Goal: Task Accomplishment & Management: Use online tool/utility

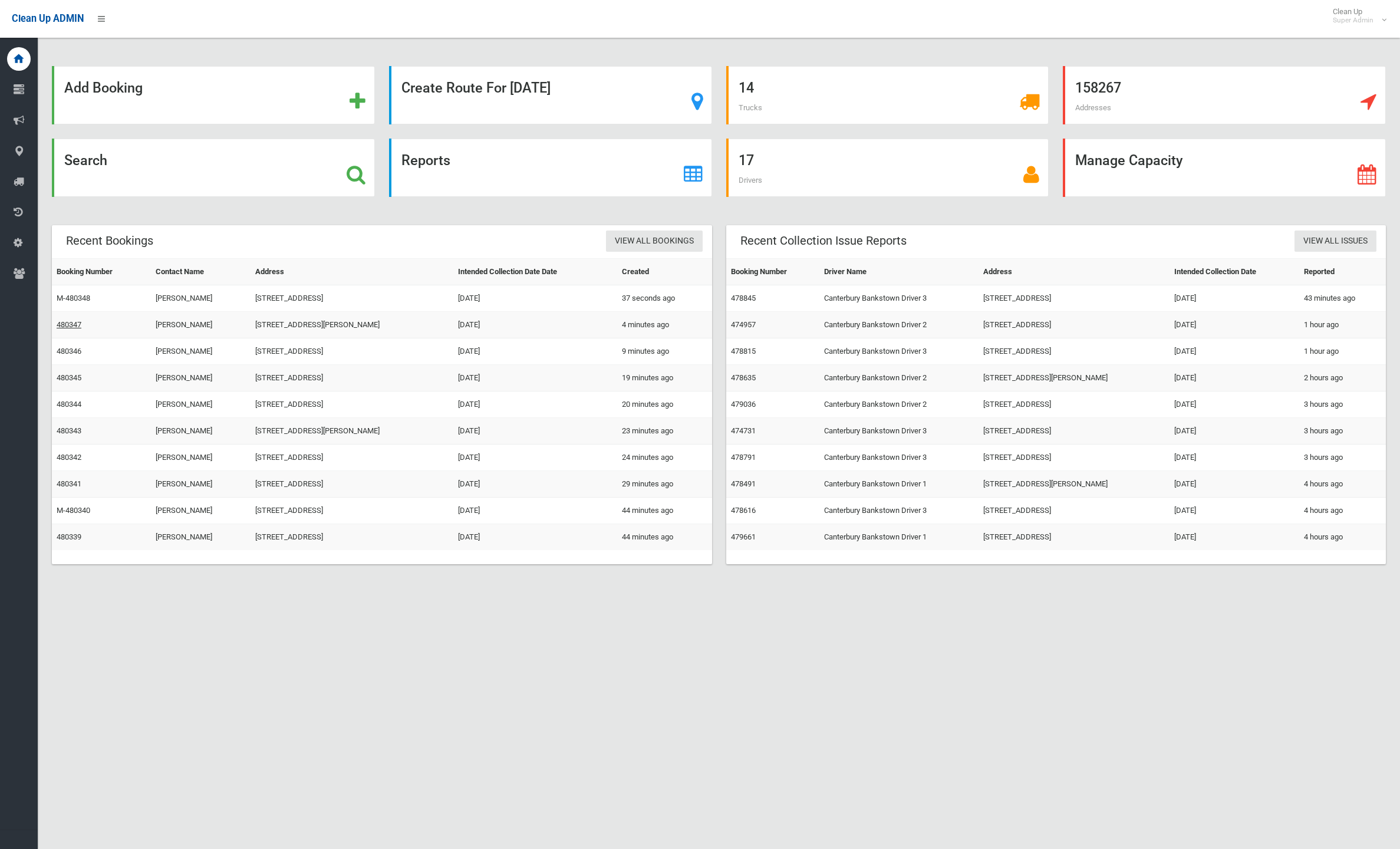
click at [77, 321] on link "480347" at bounding box center [68, 324] width 24 height 9
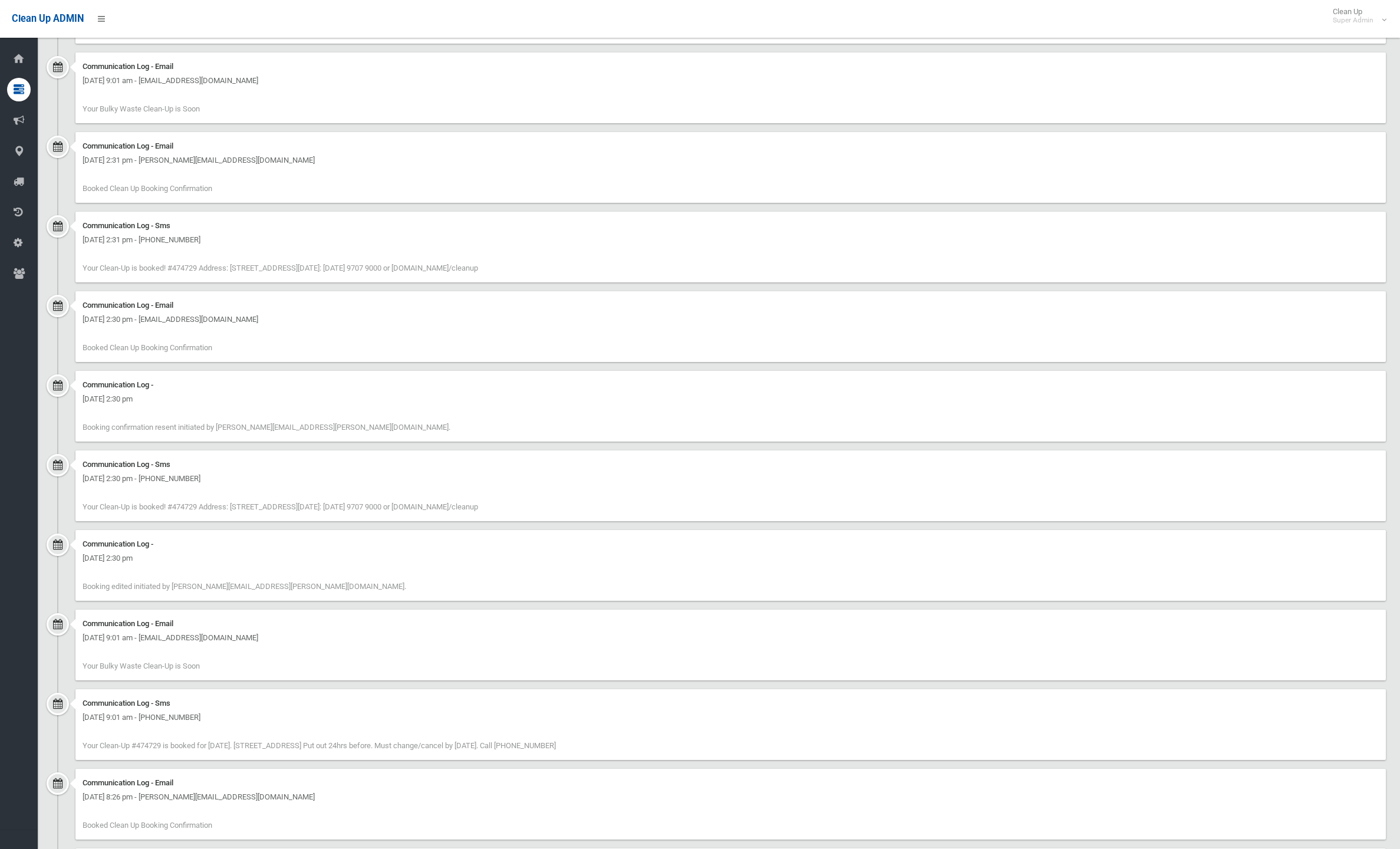
scroll to position [1402, 0]
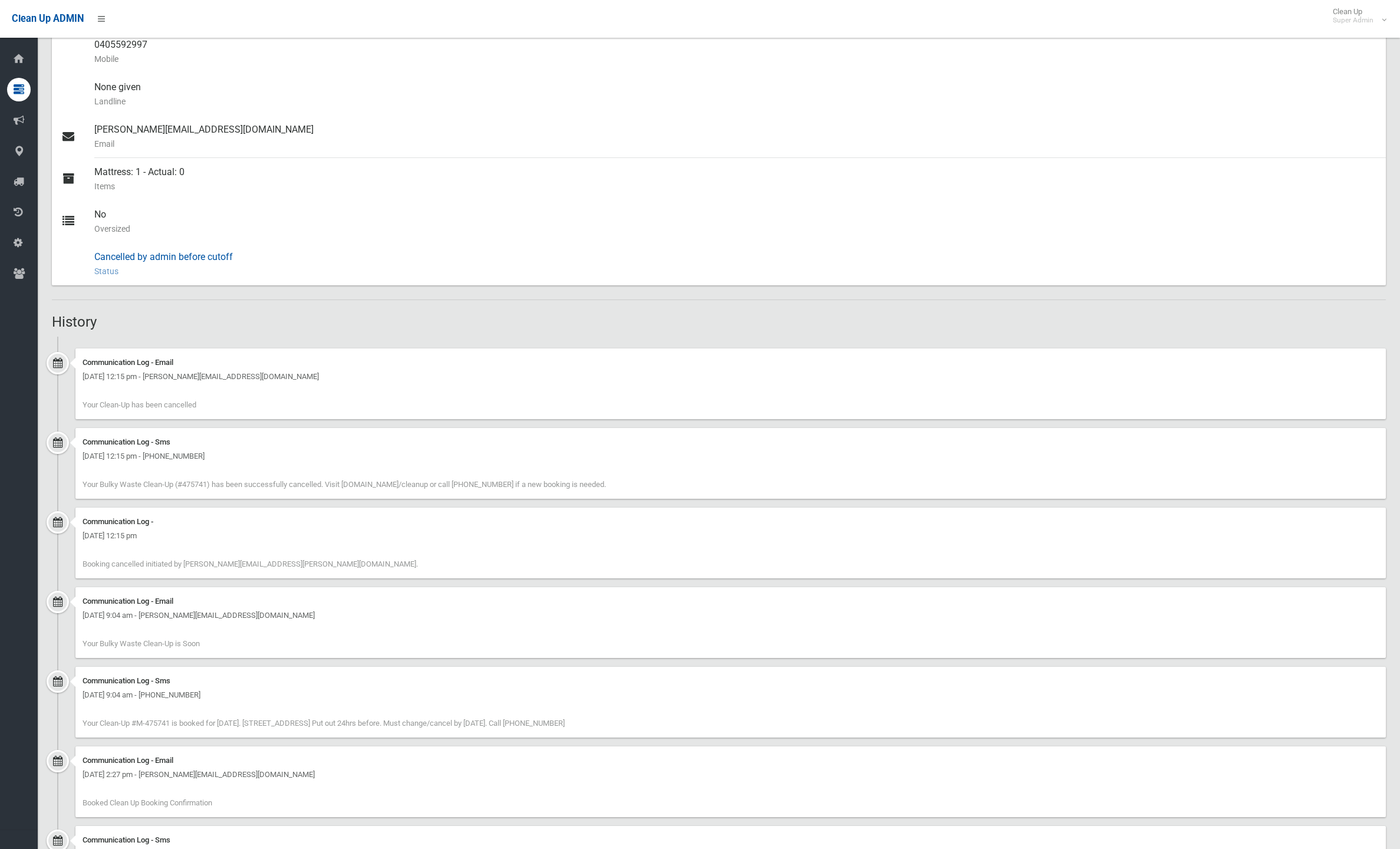
scroll to position [481, 0]
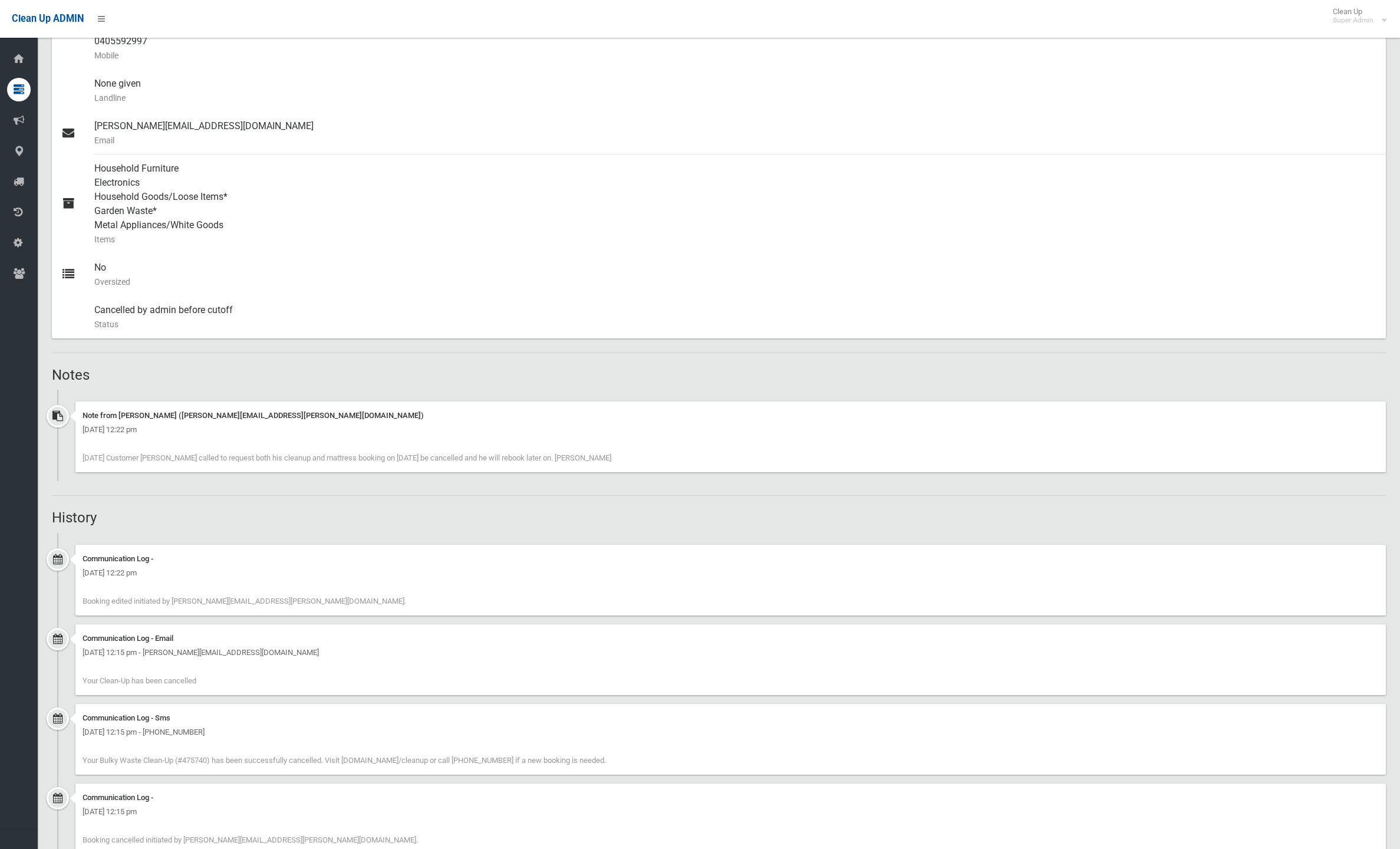
scroll to position [775, 0]
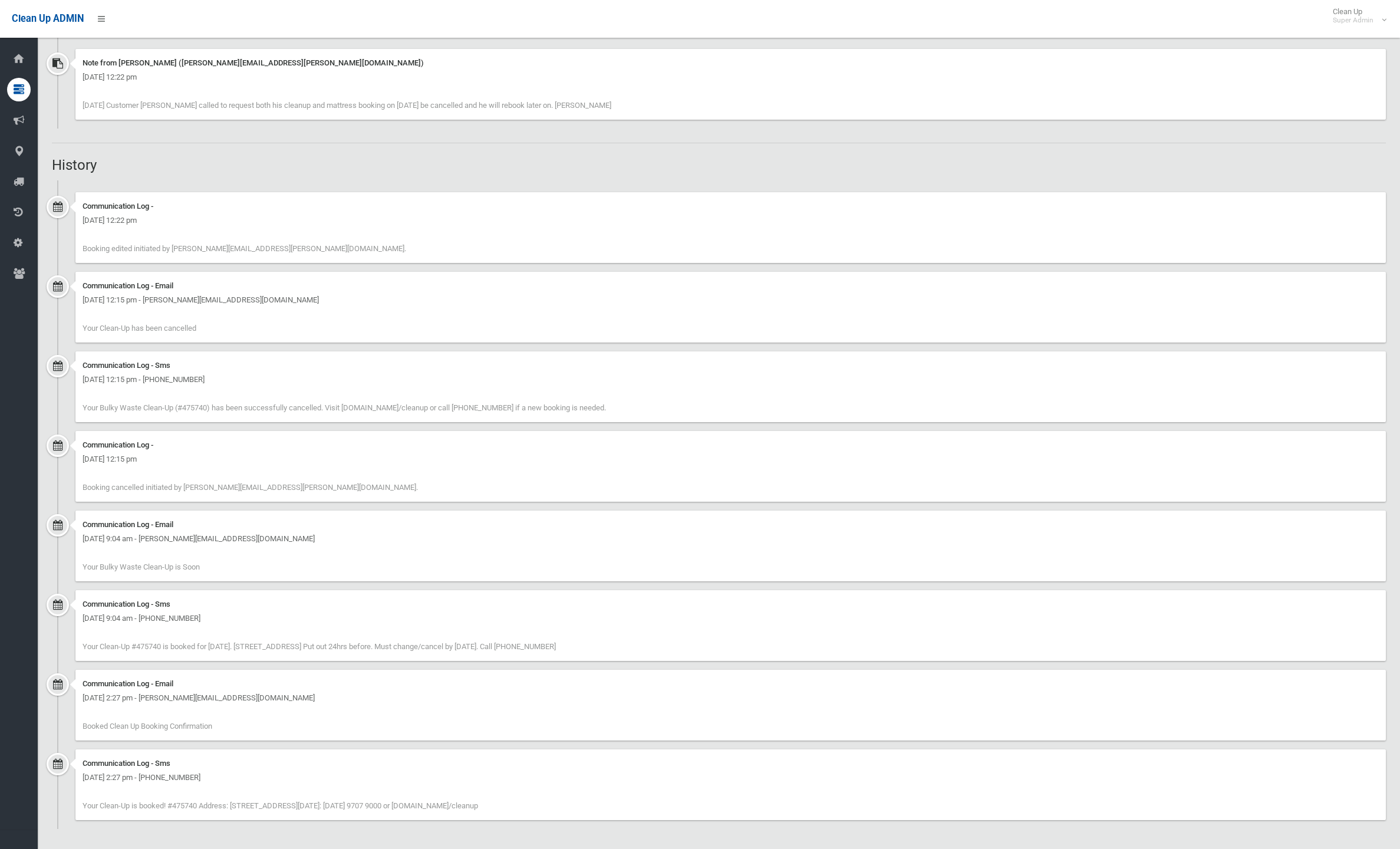
click at [391, 646] on span "Your Clean-Up #475740 is booked for 12/08/25. 8 Clapham Road, REGENTS PARK NSW …" at bounding box center [319, 646] width 473 height 9
click at [434, 642] on span "Your Clean-Up #475740 is booked for 12/08/25. 8 Clapham Road, REGENTS PARK NSW …" at bounding box center [319, 646] width 473 height 9
click at [631, 657] on div "Communication Log - Sms Thursday 7th August 2025 - 9:04 am - +61405592997 Your …" at bounding box center [730, 626] width 1310 height 71
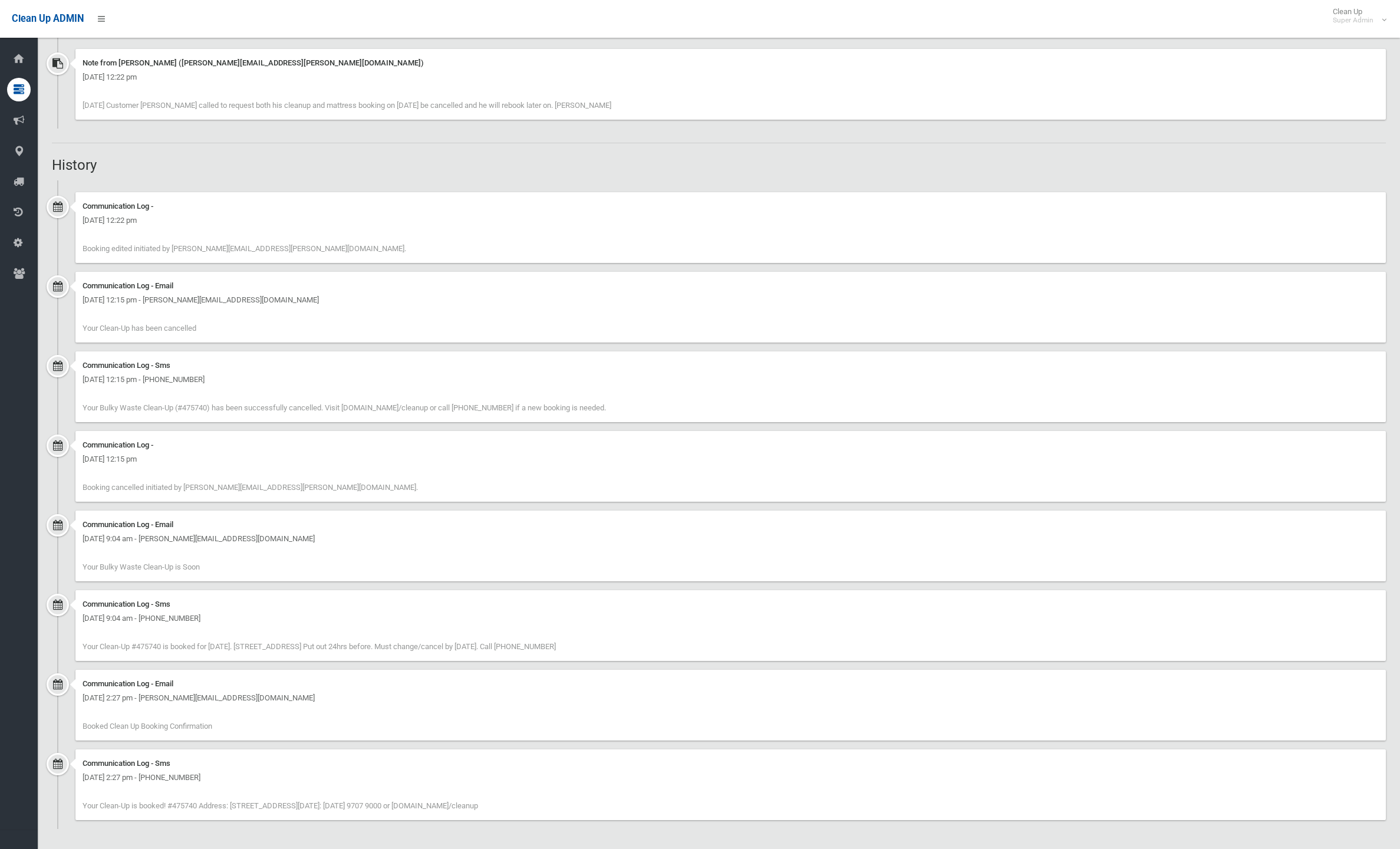
click at [635, 734] on div "Communication Log - Email Friday 25th July 2025 - 2:27 pm - s.bukala@hotmail.co…" at bounding box center [730, 706] width 1310 height 71
drag, startPoint x: 649, startPoint y: 642, endPoint x: 83, endPoint y: 640, distance: 566.0
click at [83, 640] on div "Communication Log - Sms Thursday 7th August 2025 - 9:04 am - +61405592997 Your …" at bounding box center [730, 626] width 1310 height 71
copy span "Your Clean-Up #475740 is booked for 12/08/25. 8 Clapham Road, REGENTS PARK NSW …"
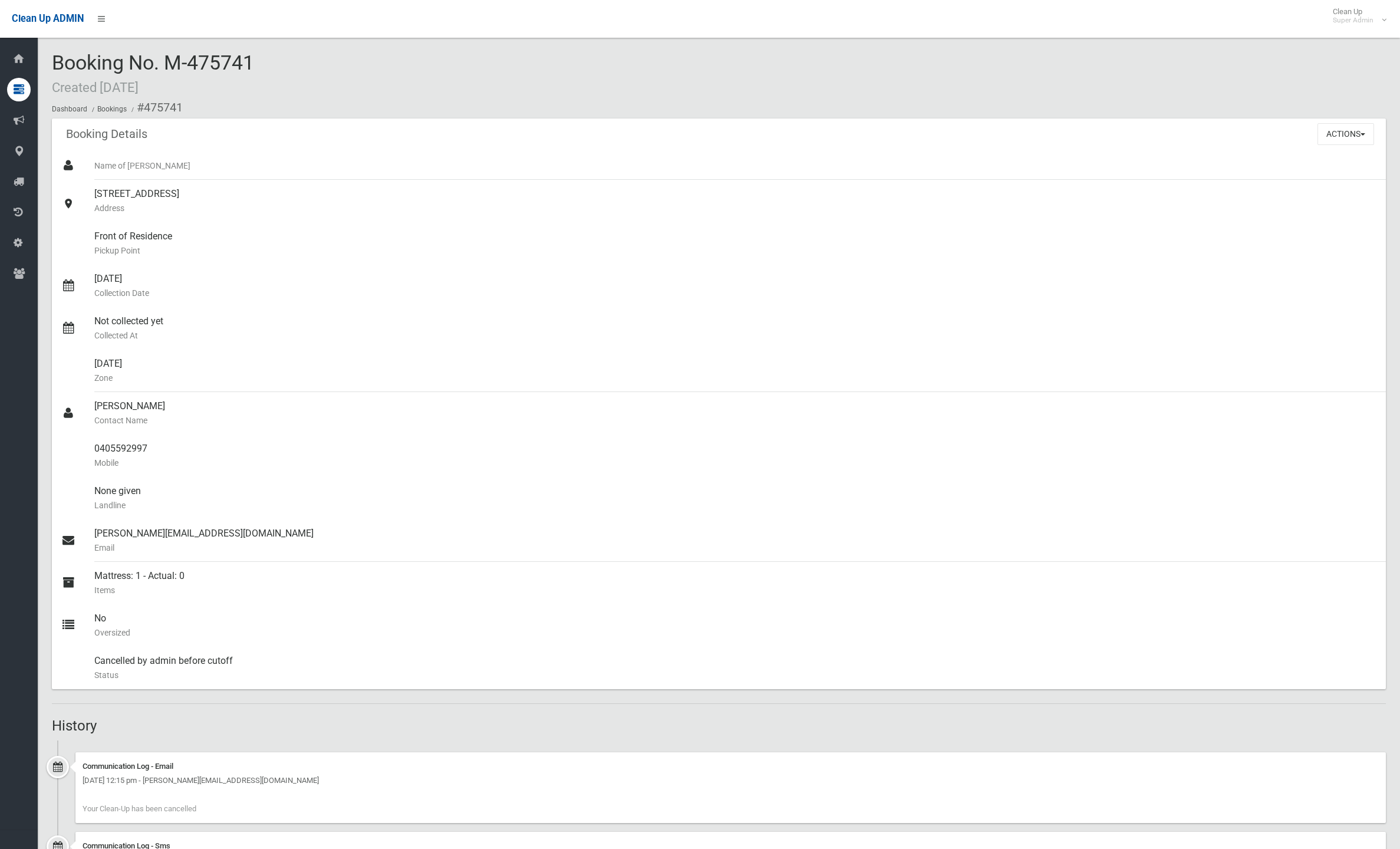
scroll to position [481, 0]
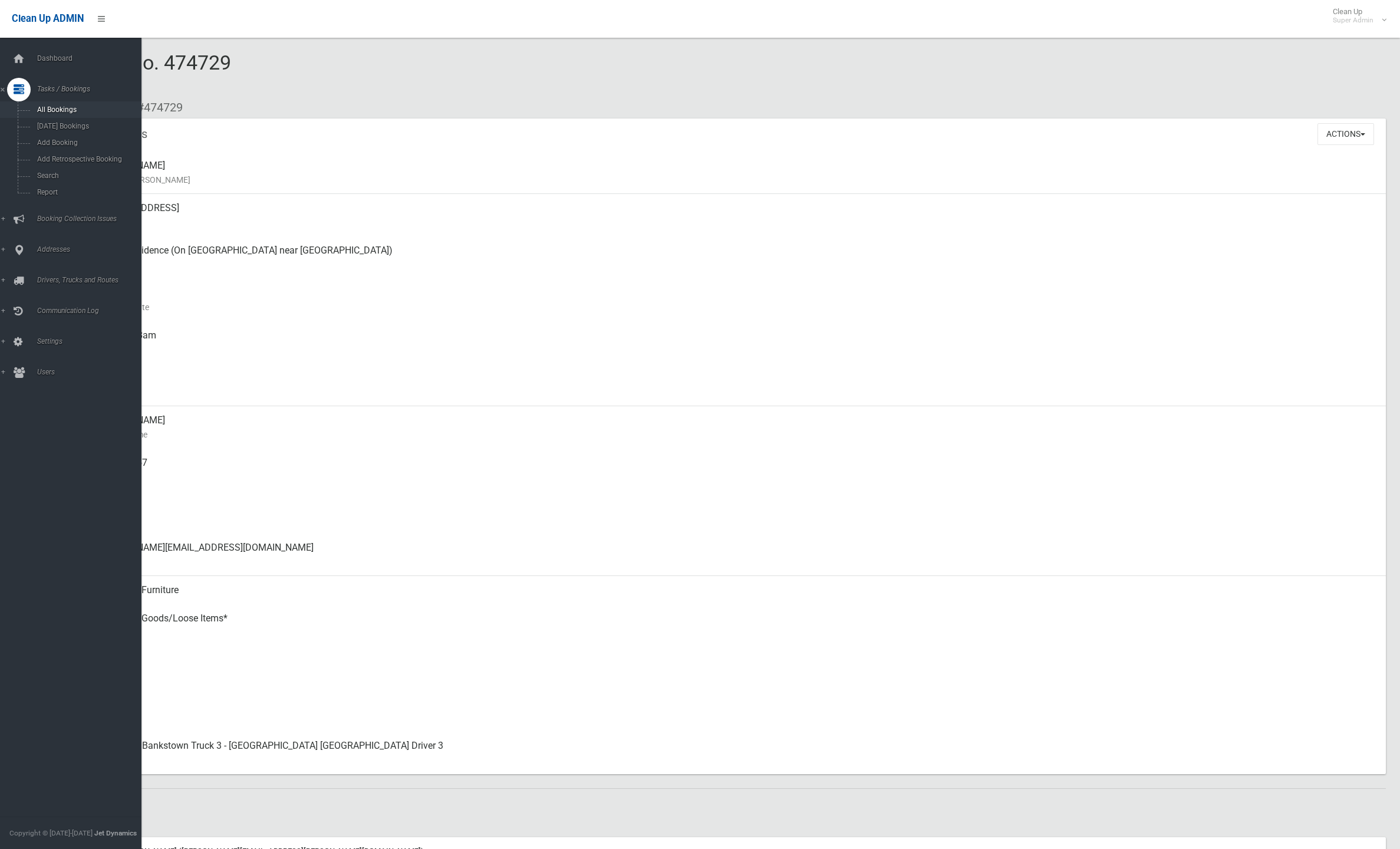
click at [60, 106] on span "All Bookings" at bounding box center [82, 109] width 98 height 8
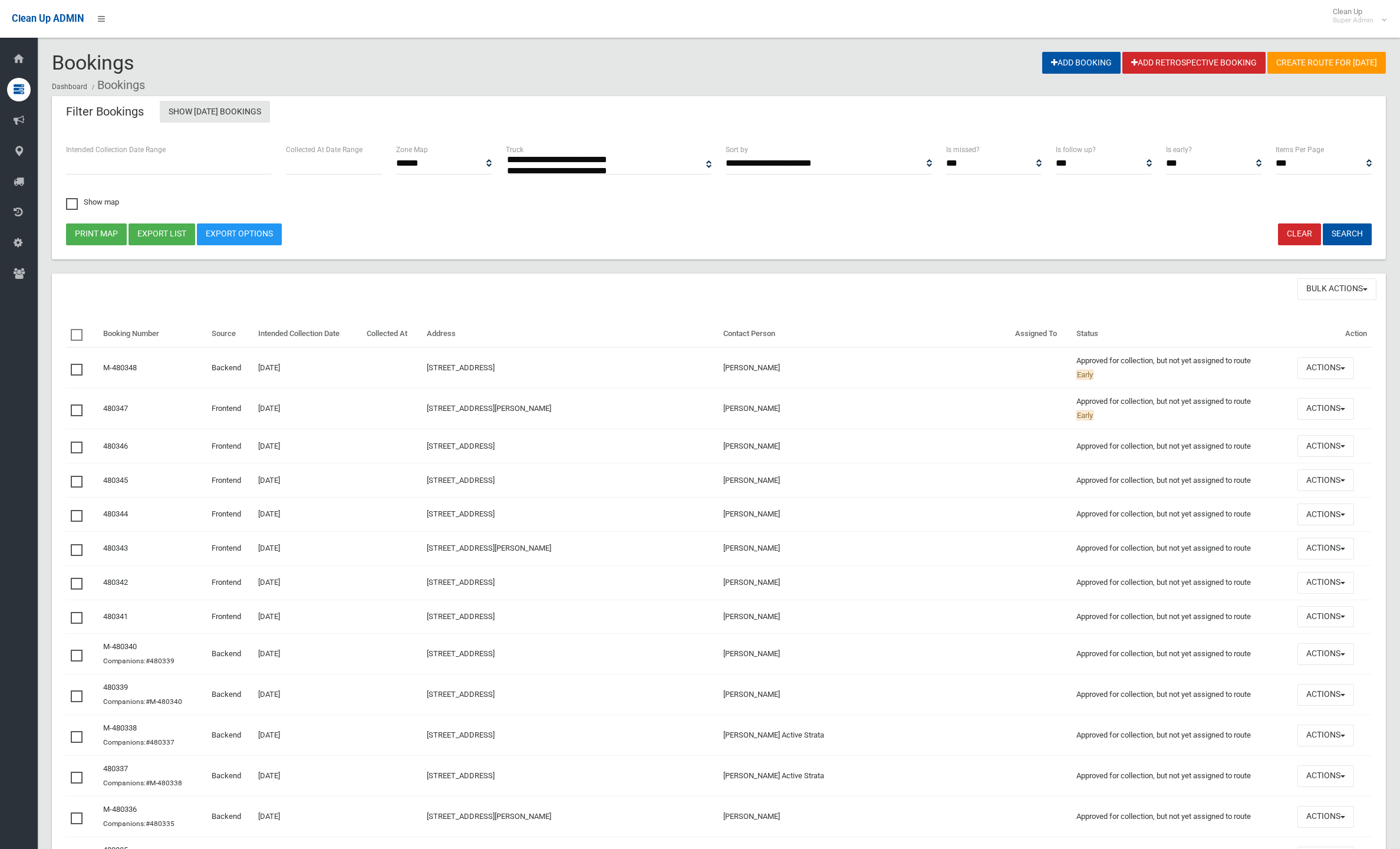
select select
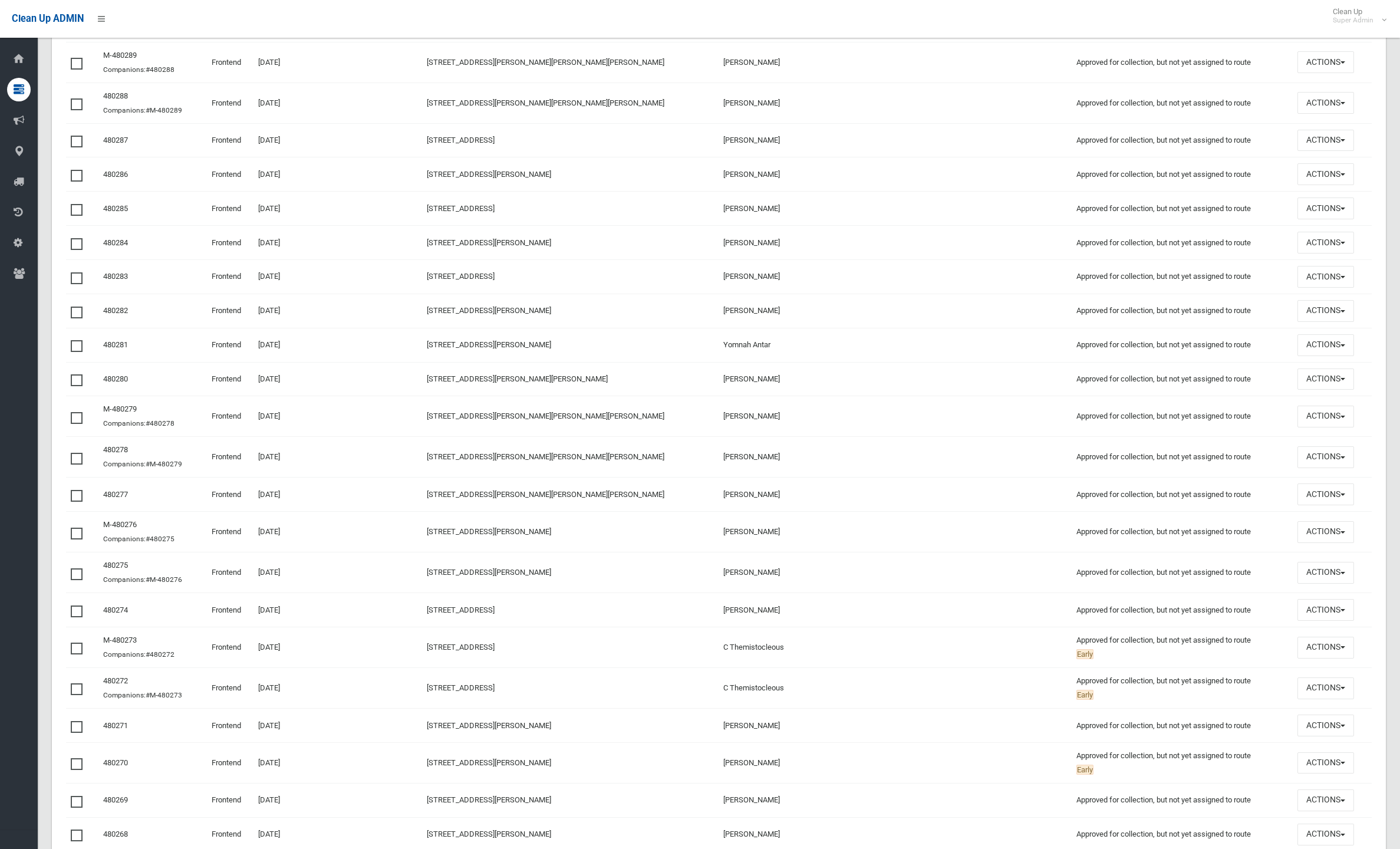
scroll to position [3309, 0]
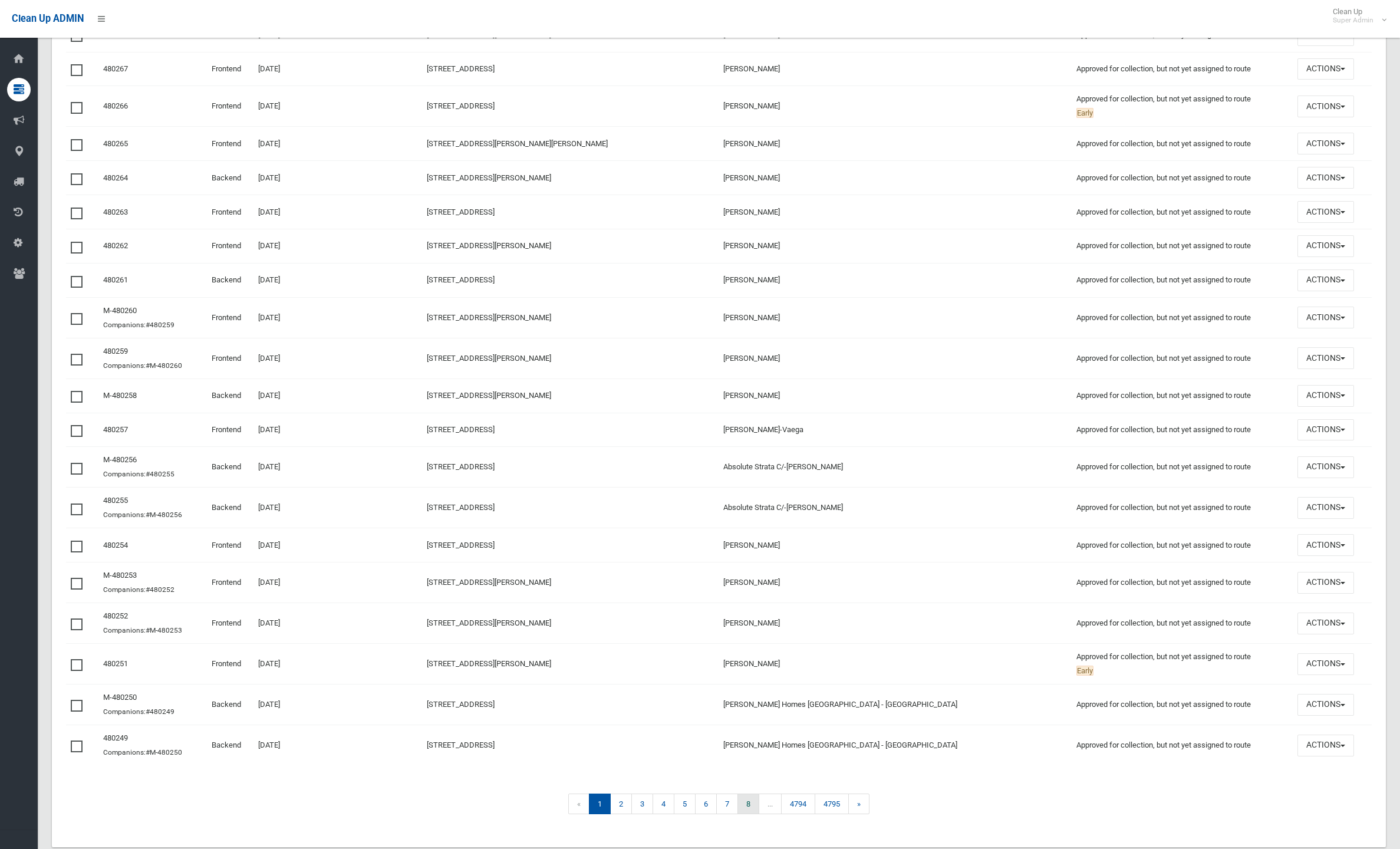
click at [746, 793] on link "8" at bounding box center [748, 803] width 21 height 20
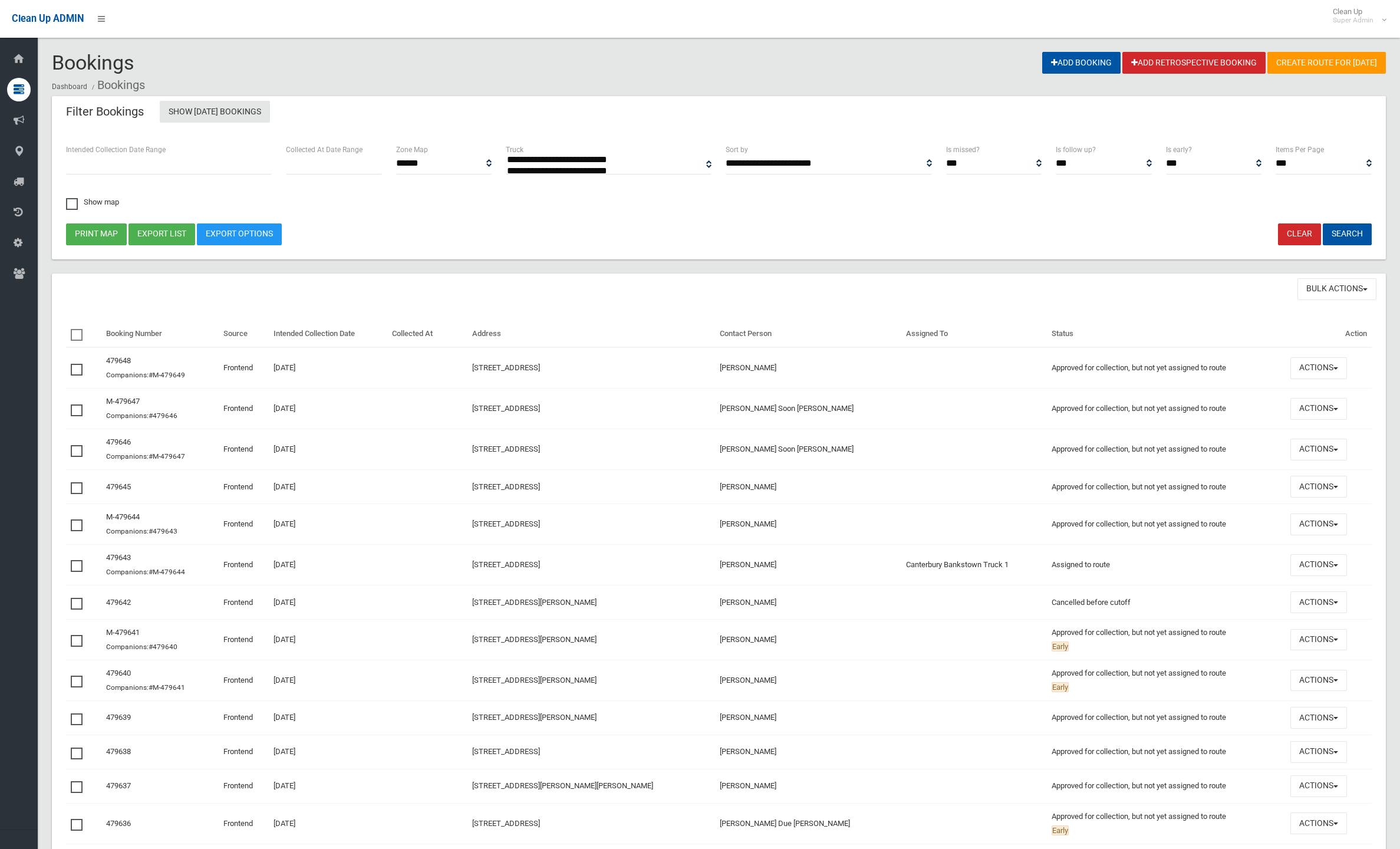
select select
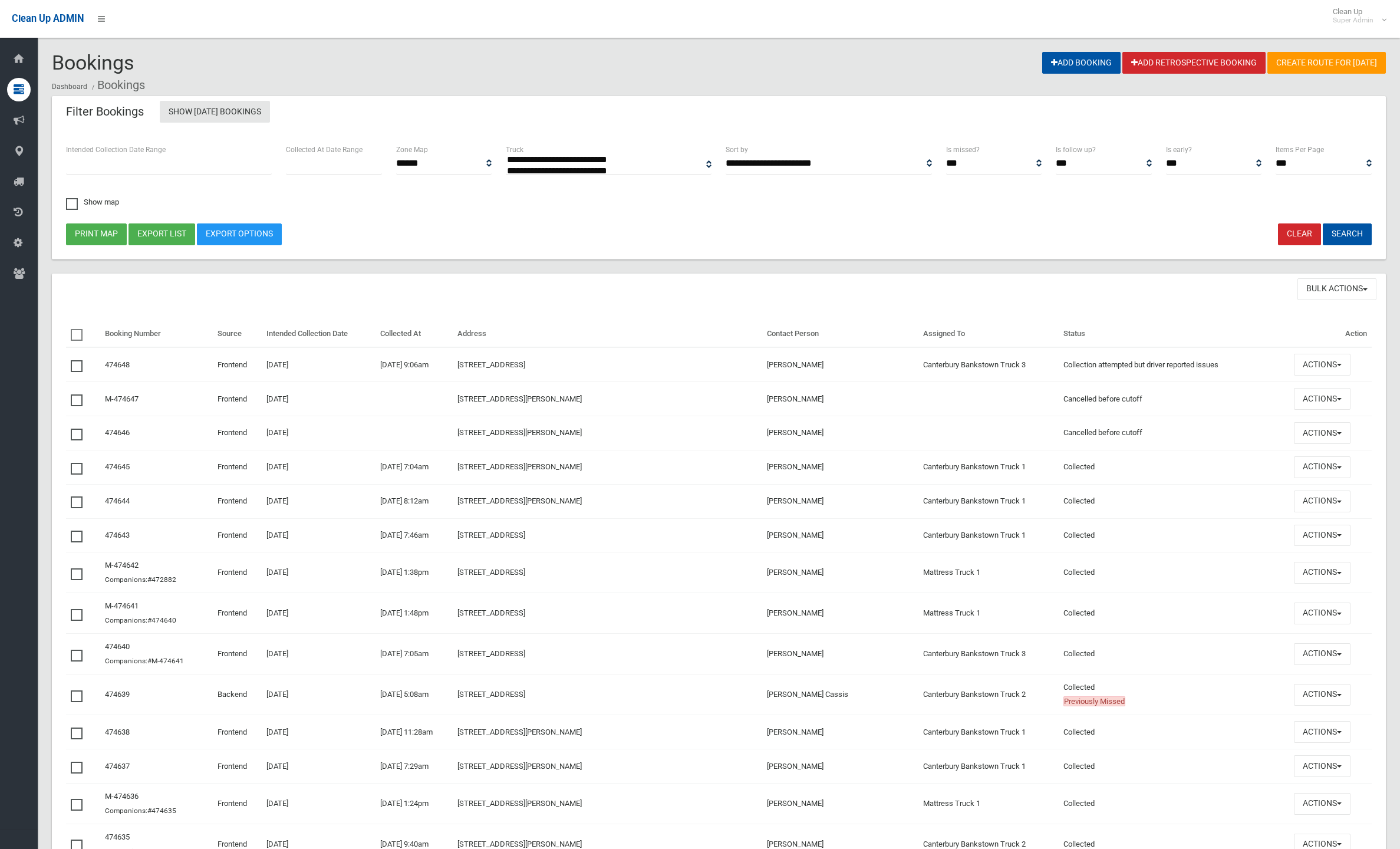
select select
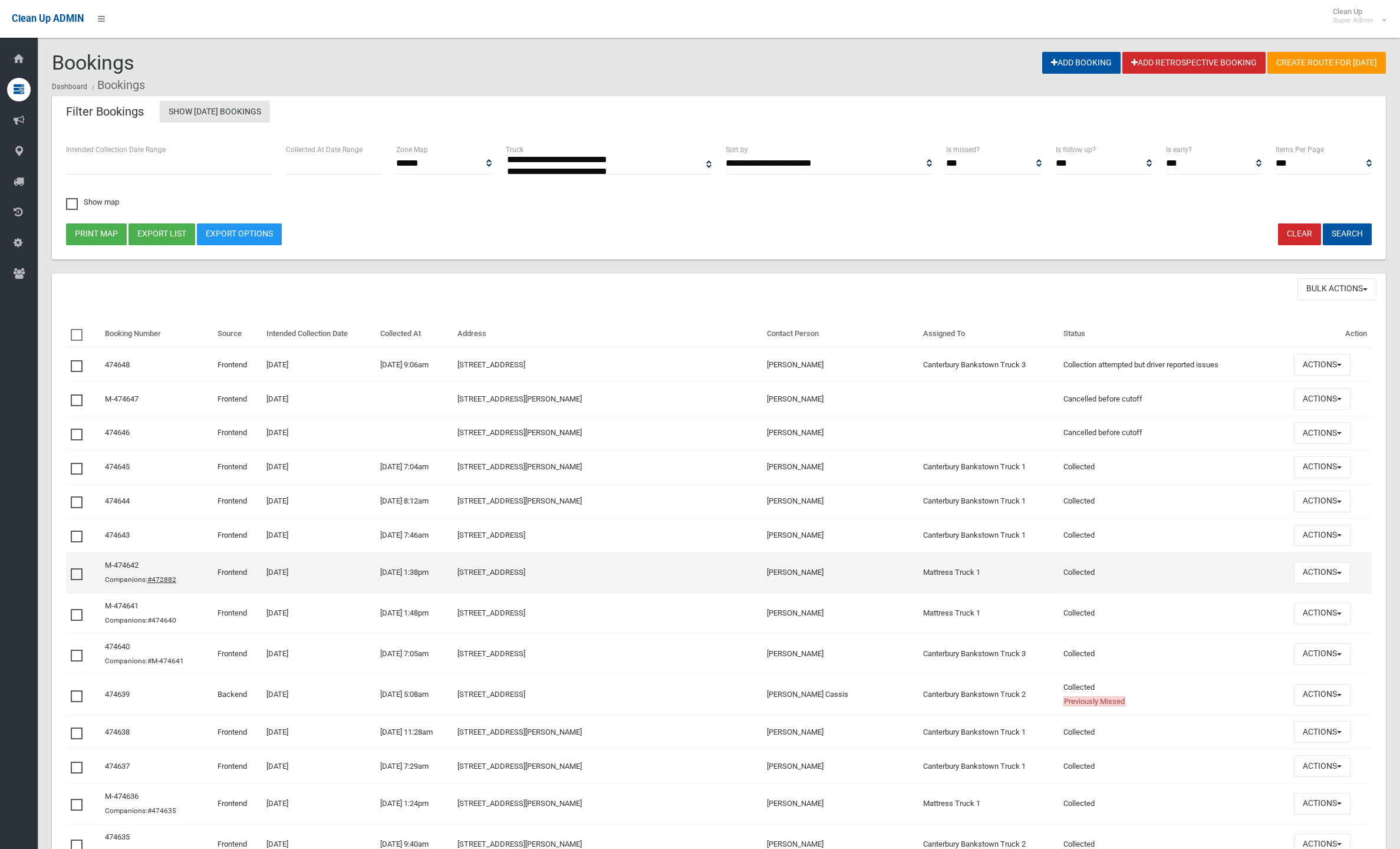
click at [168, 576] on link "#472882" at bounding box center [162, 580] width 29 height 8
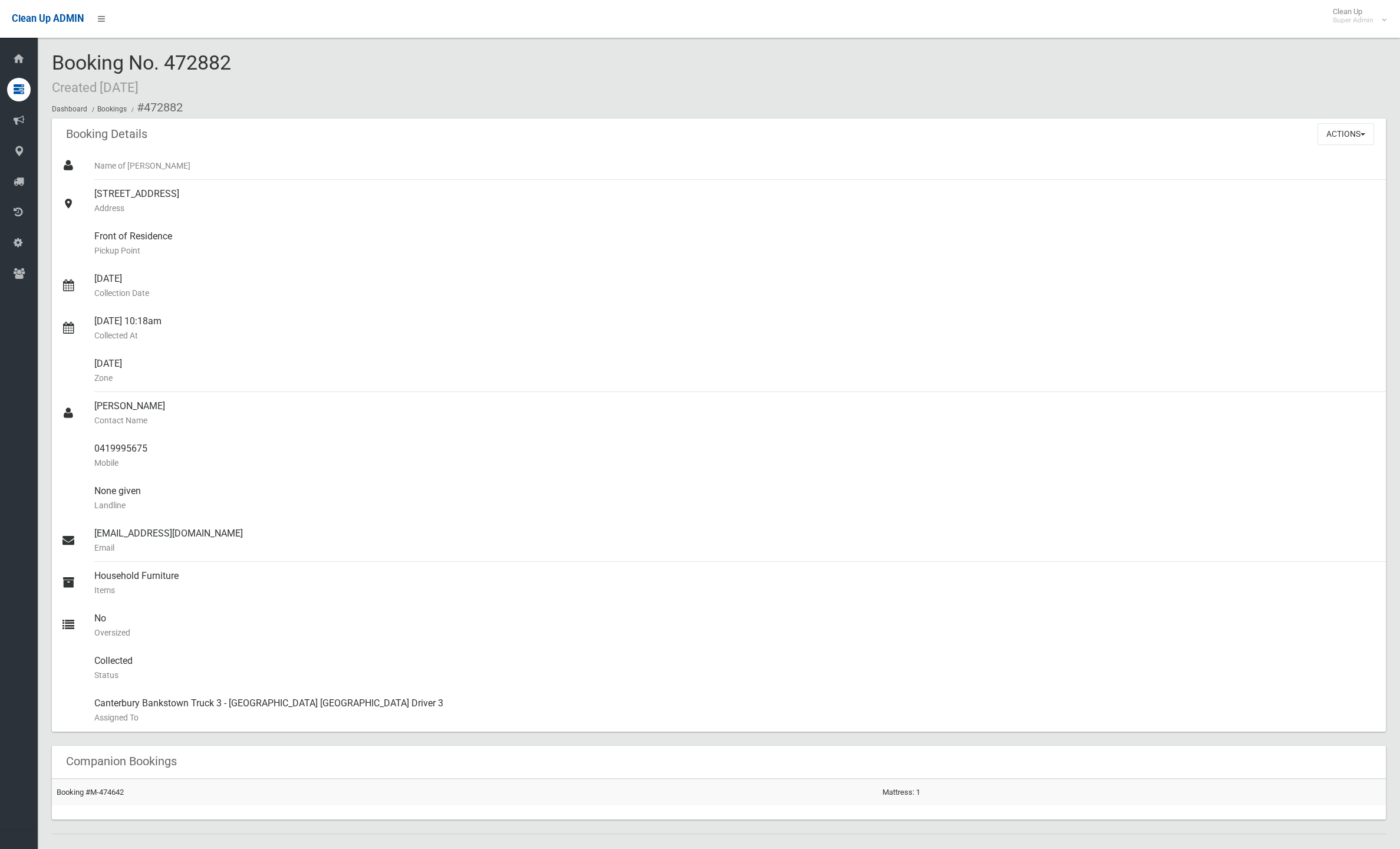
click at [114, 784] on td "Booking #M-474642" at bounding box center [464, 791] width 826 height 26
click at [113, 788] on link "Booking #M-474642" at bounding box center [90, 791] width 67 height 9
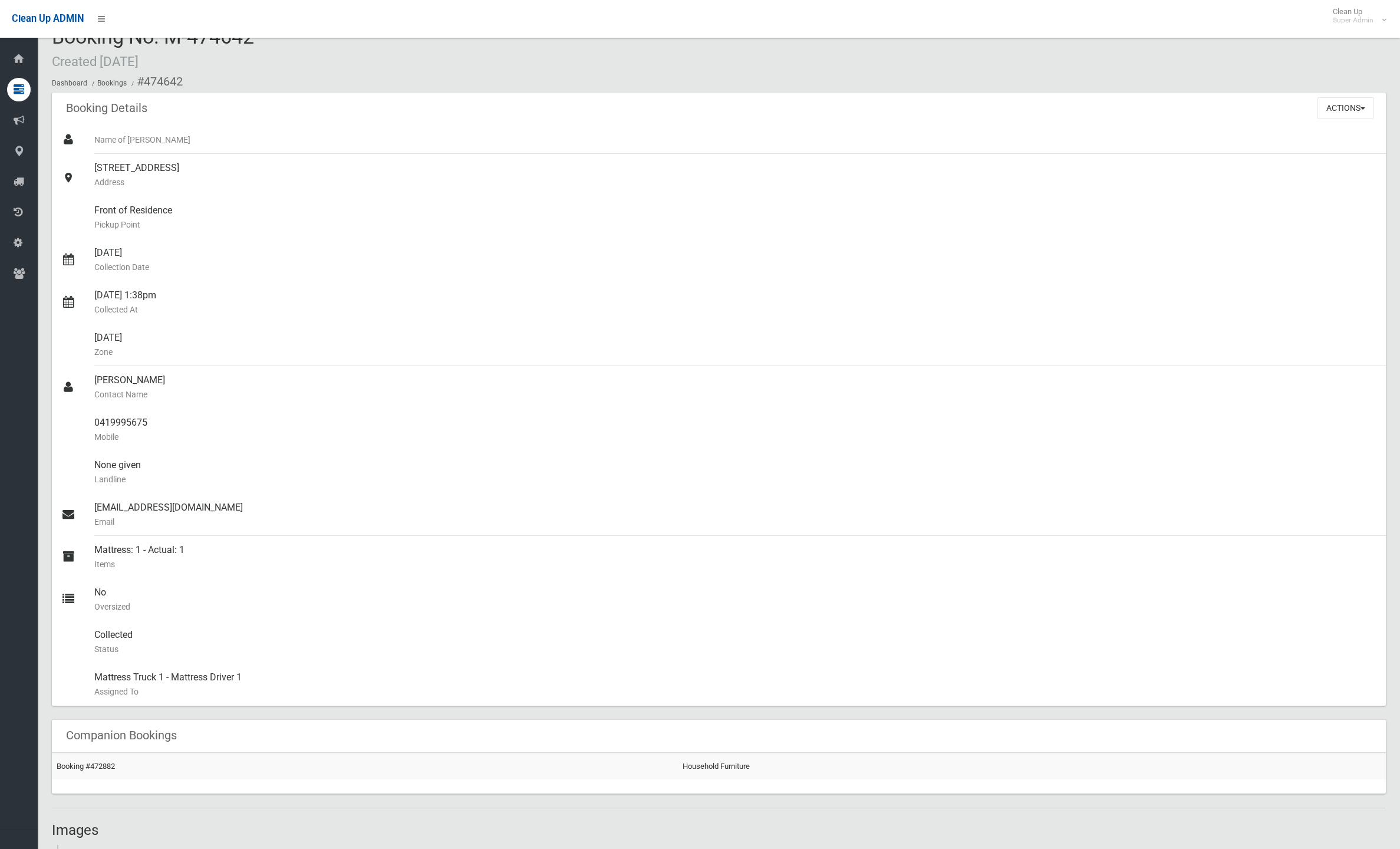
scroll to position [473, 0]
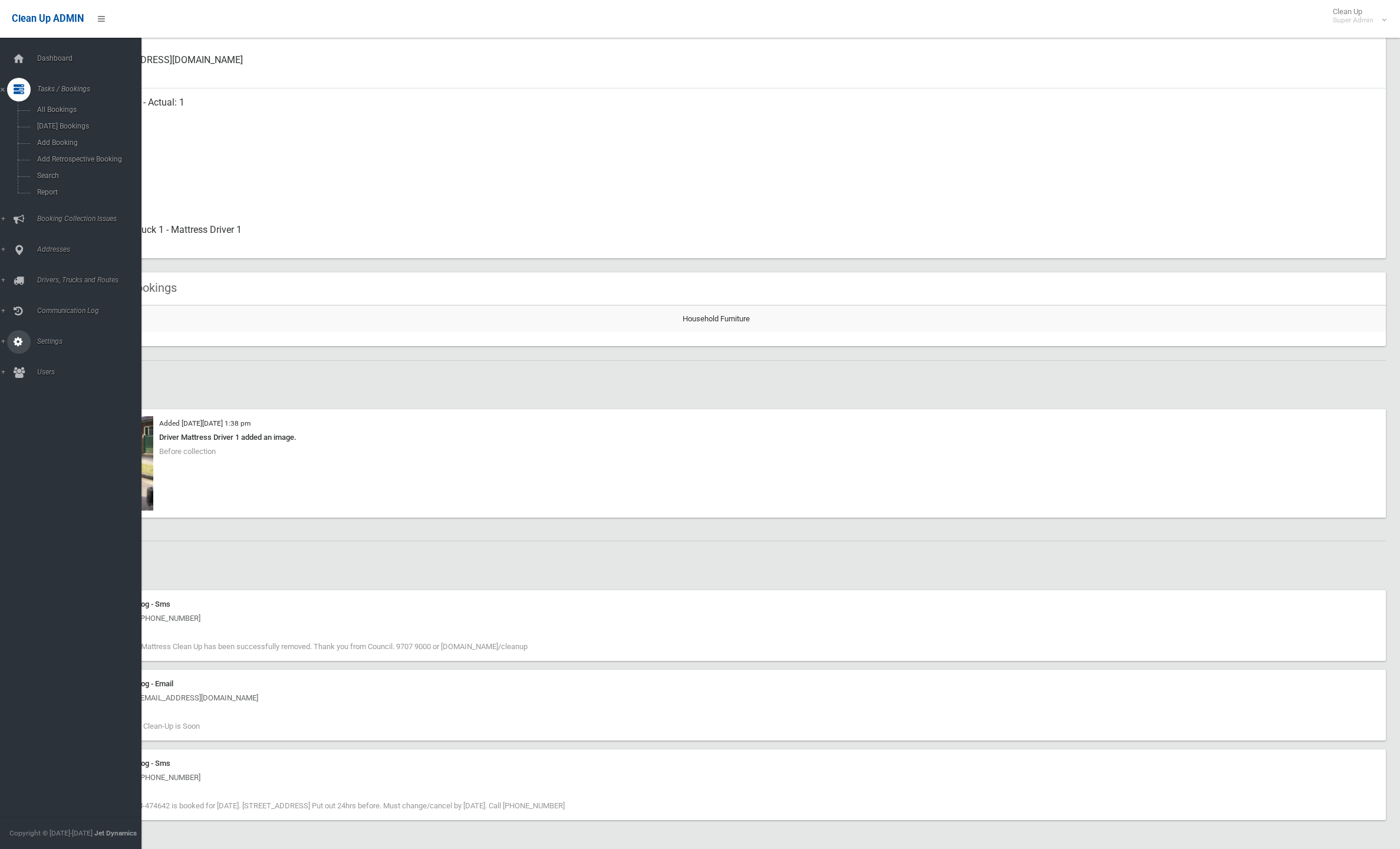
click at [46, 336] on link "Settings" at bounding box center [70, 342] width 141 height 23
click at [93, 361] on span "Editable Messages" at bounding box center [82, 362] width 98 height 8
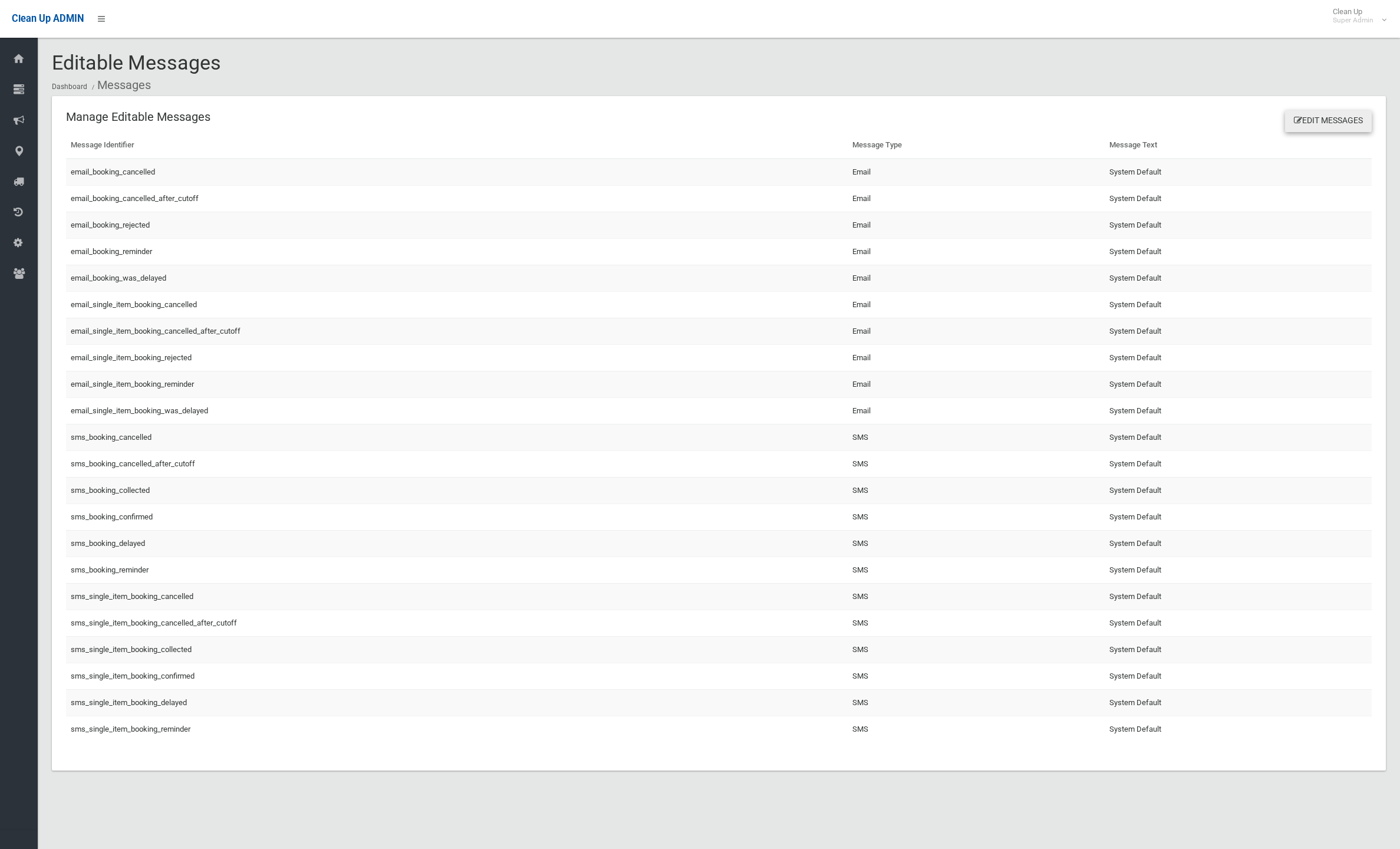
click at [1333, 120] on link "Edit Messages" at bounding box center [1328, 121] width 87 height 21
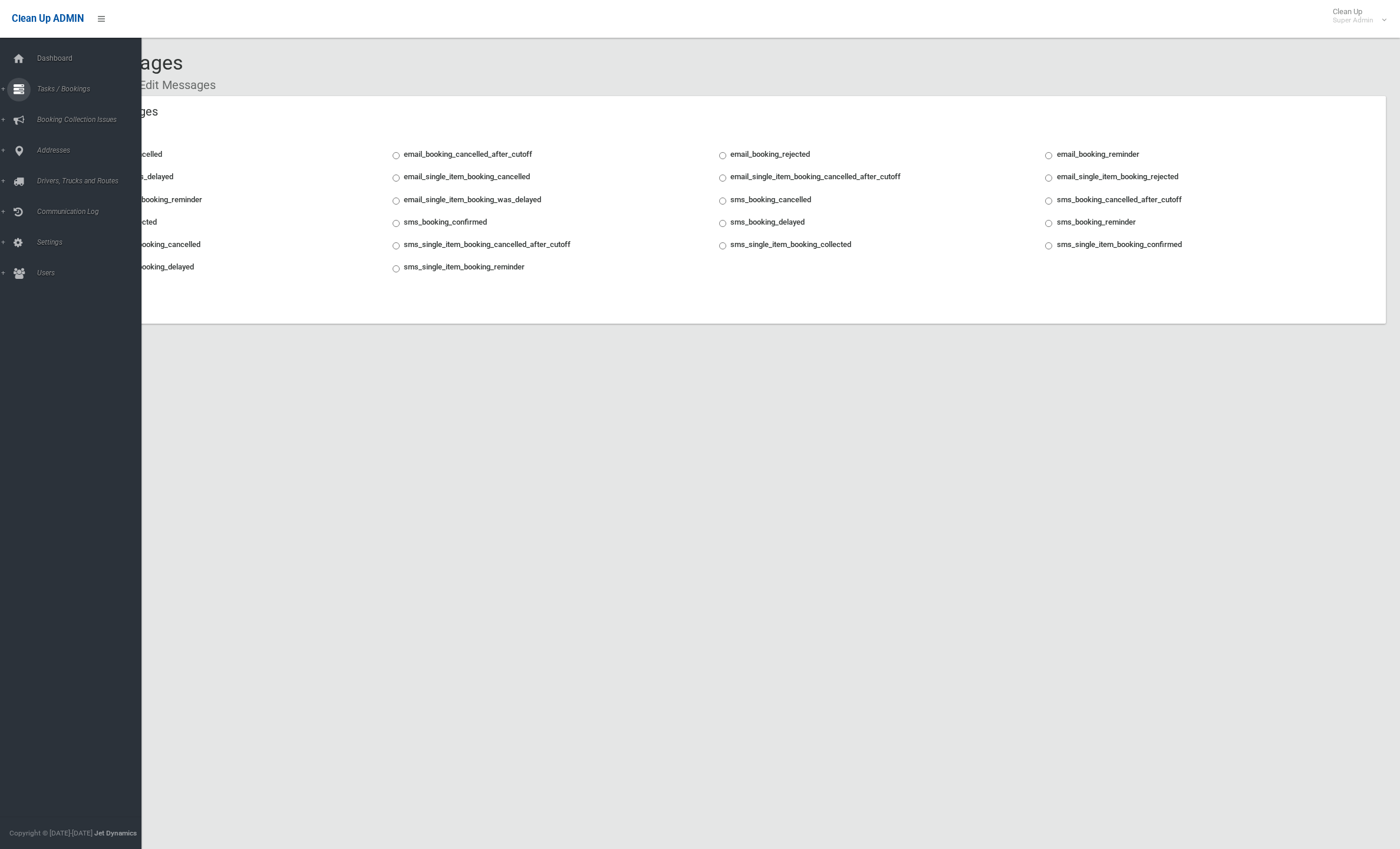
click at [23, 89] on icon at bounding box center [19, 90] width 11 height 23
click at [52, 102] on link "All Bookings" at bounding box center [70, 109] width 141 height 17
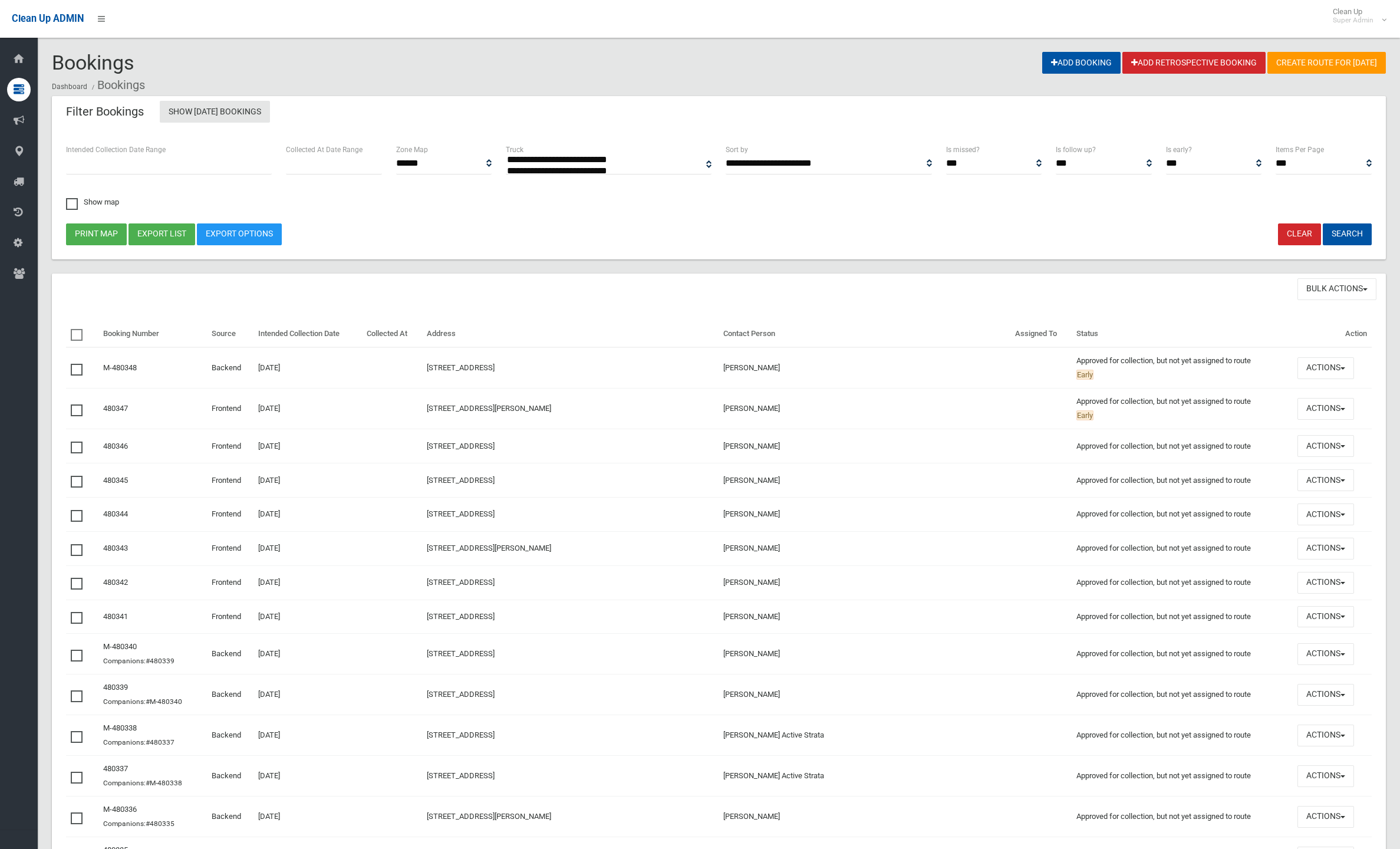
select select
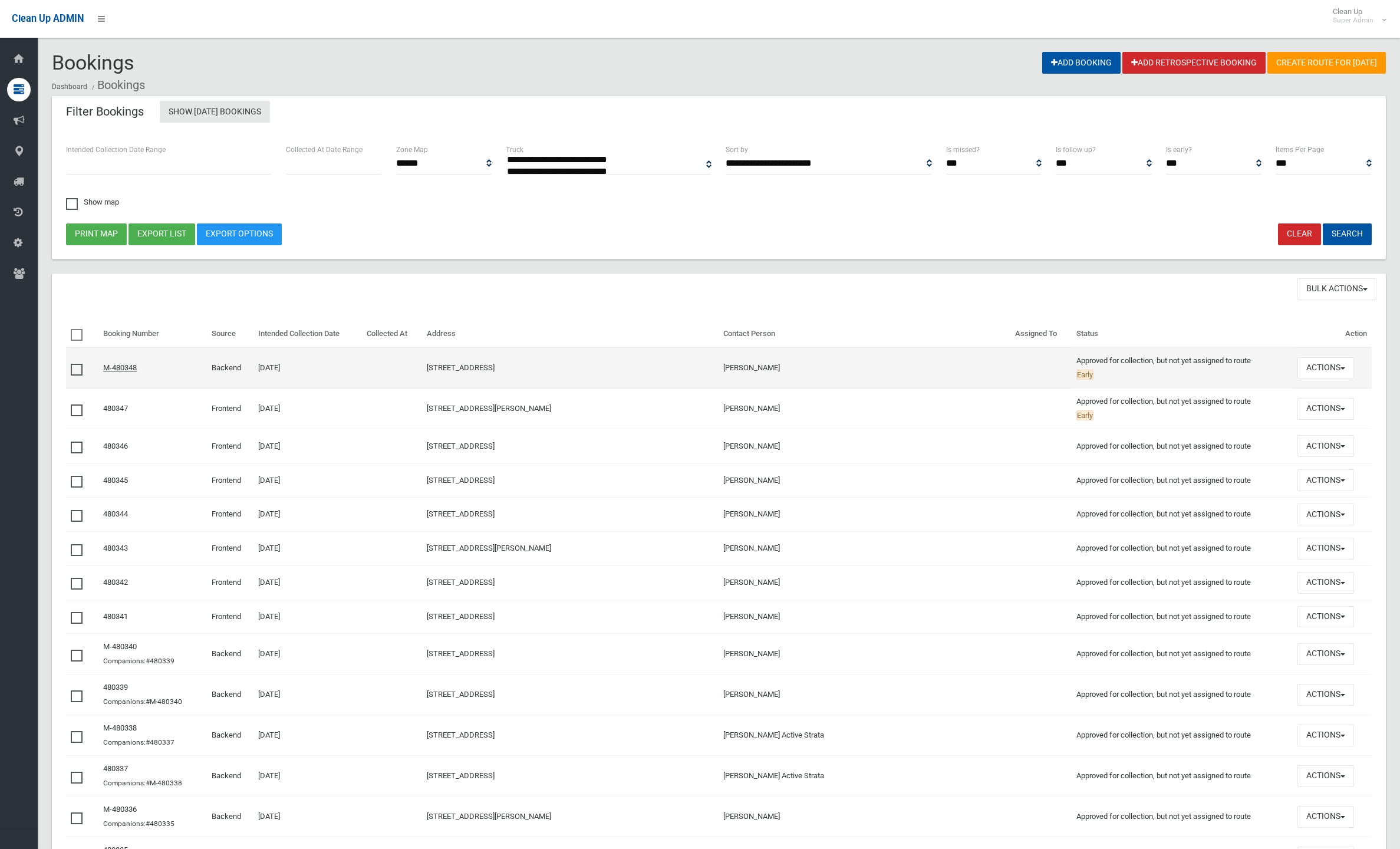
click at [137, 366] on link "M-480348" at bounding box center [120, 367] width 33 height 9
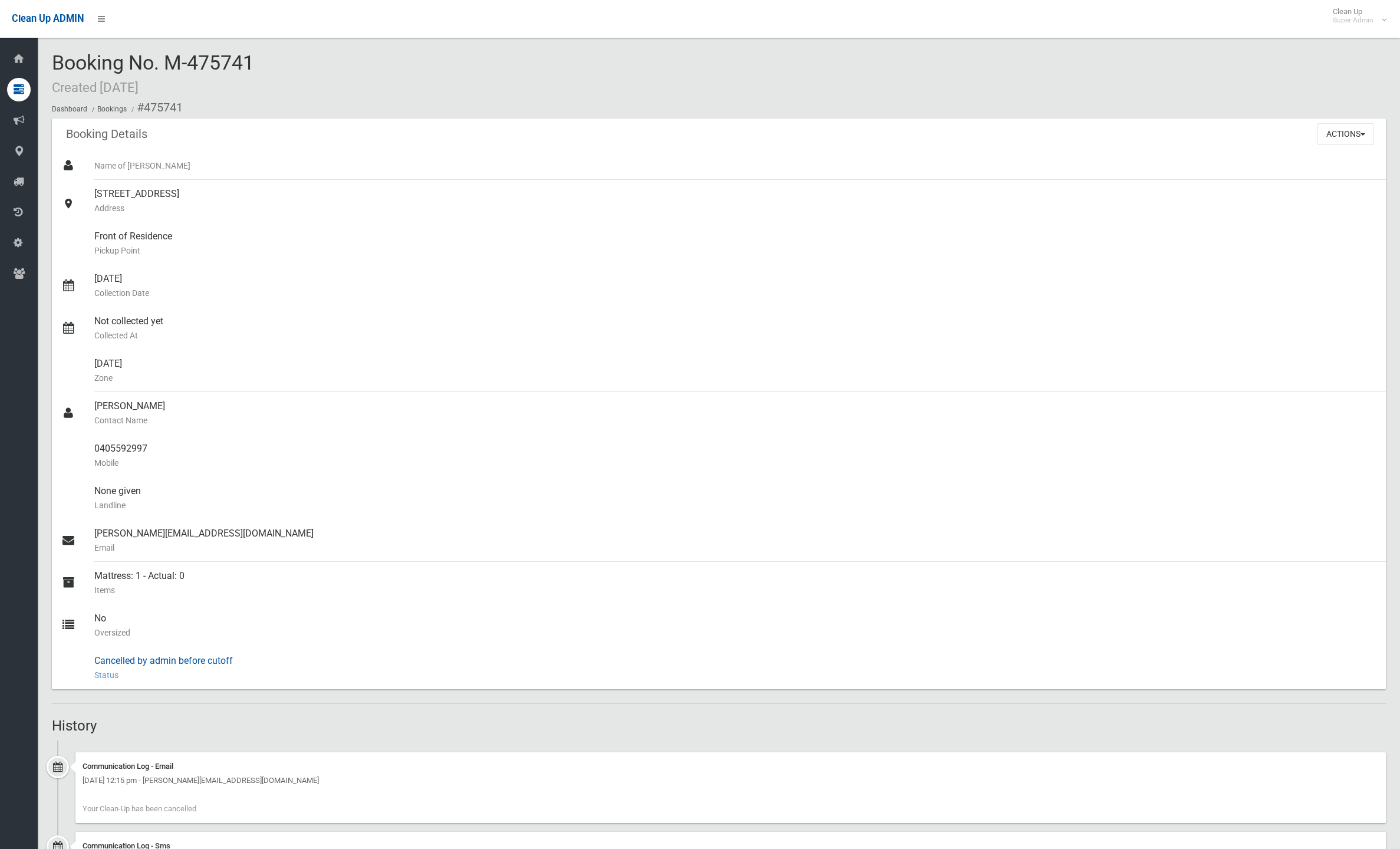
scroll to position [481, 0]
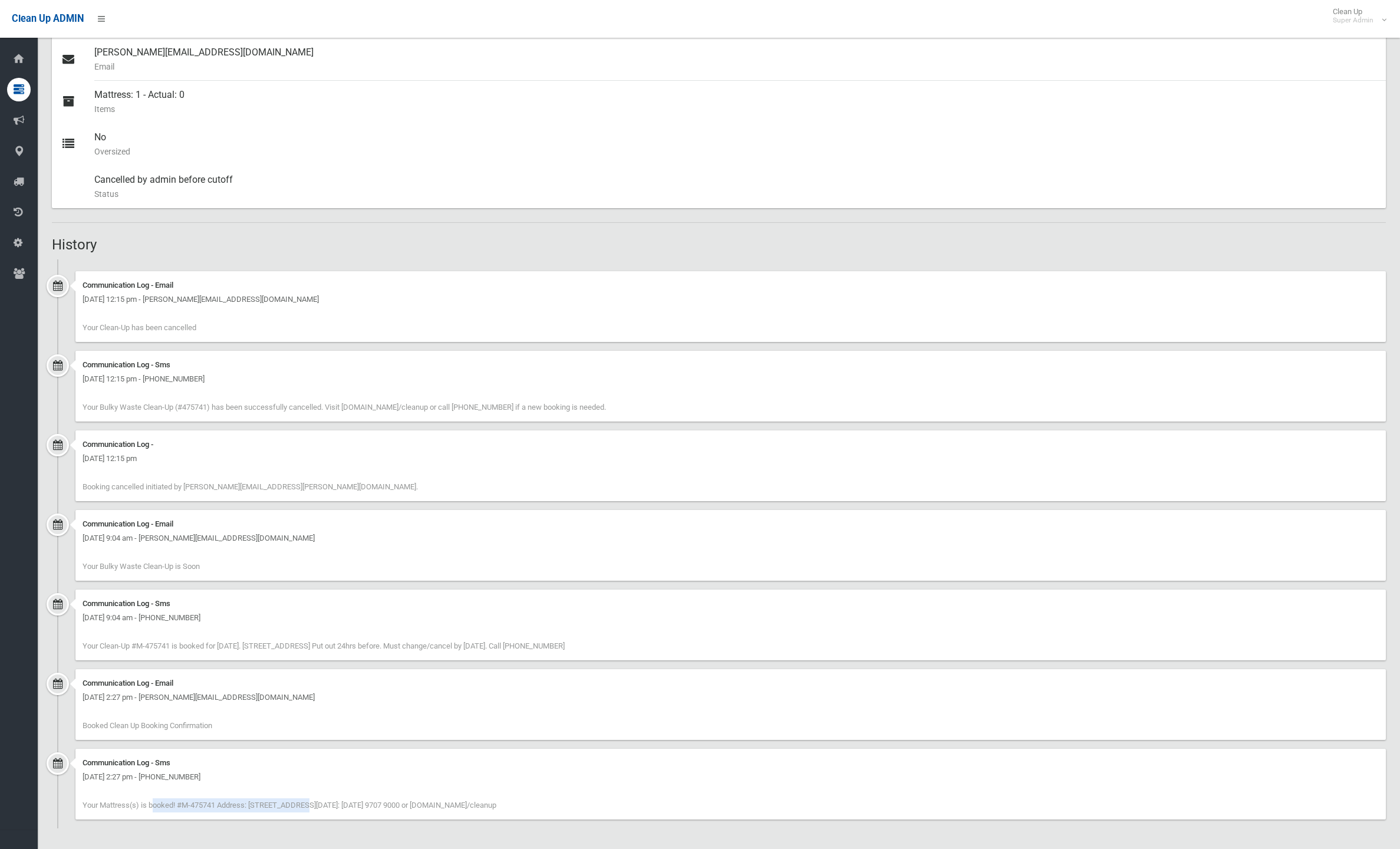
drag, startPoint x: 84, startPoint y: 807, endPoint x: 230, endPoint y: 801, distance: 146.1
click at [230, 801] on span "Your Mattress(s) is booked! #M-475741 Address: [STREET_ADDRESS][DATE]: [DATE] 9…" at bounding box center [290, 805] width 414 height 9
drag, startPoint x: 78, startPoint y: 722, endPoint x: 224, endPoint y: 727, distance: 146.1
click at [224, 727] on div "Communication Log - Email [DATE] 2:27 pm - [PERSON_NAME][EMAIL_ADDRESS][DOMAIN_…" at bounding box center [730, 705] width 1310 height 71
drag, startPoint x: 88, startPoint y: 647, endPoint x: 329, endPoint y: 641, distance: 241.1
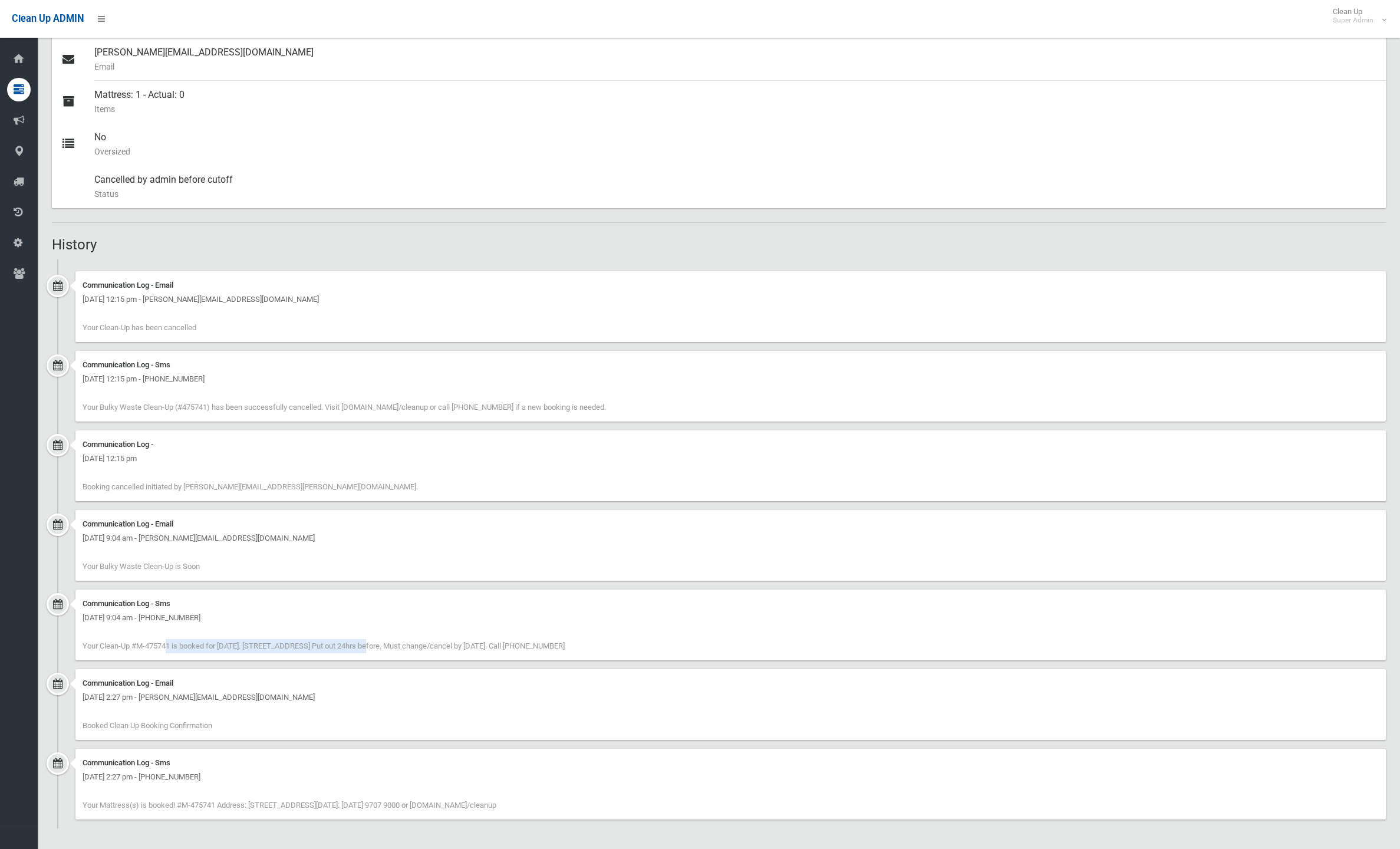
click at [329, 642] on span "Your Clean-Up #M-475741 is booked for 12/08/25. 8 Clapham Road, REGENTS PARK NS…" at bounding box center [324, 646] width 482 height 9
click at [191, 403] on span "Your Bulky Waste Clean-Up (#475741) has been successfully cancelled. Visit cb.c…" at bounding box center [344, 407] width 524 height 9
click at [190, 403] on span "Your Bulky Waste Clean-Up (#475741) has been successfully cancelled. Visit [DOM…" at bounding box center [344, 407] width 524 height 9
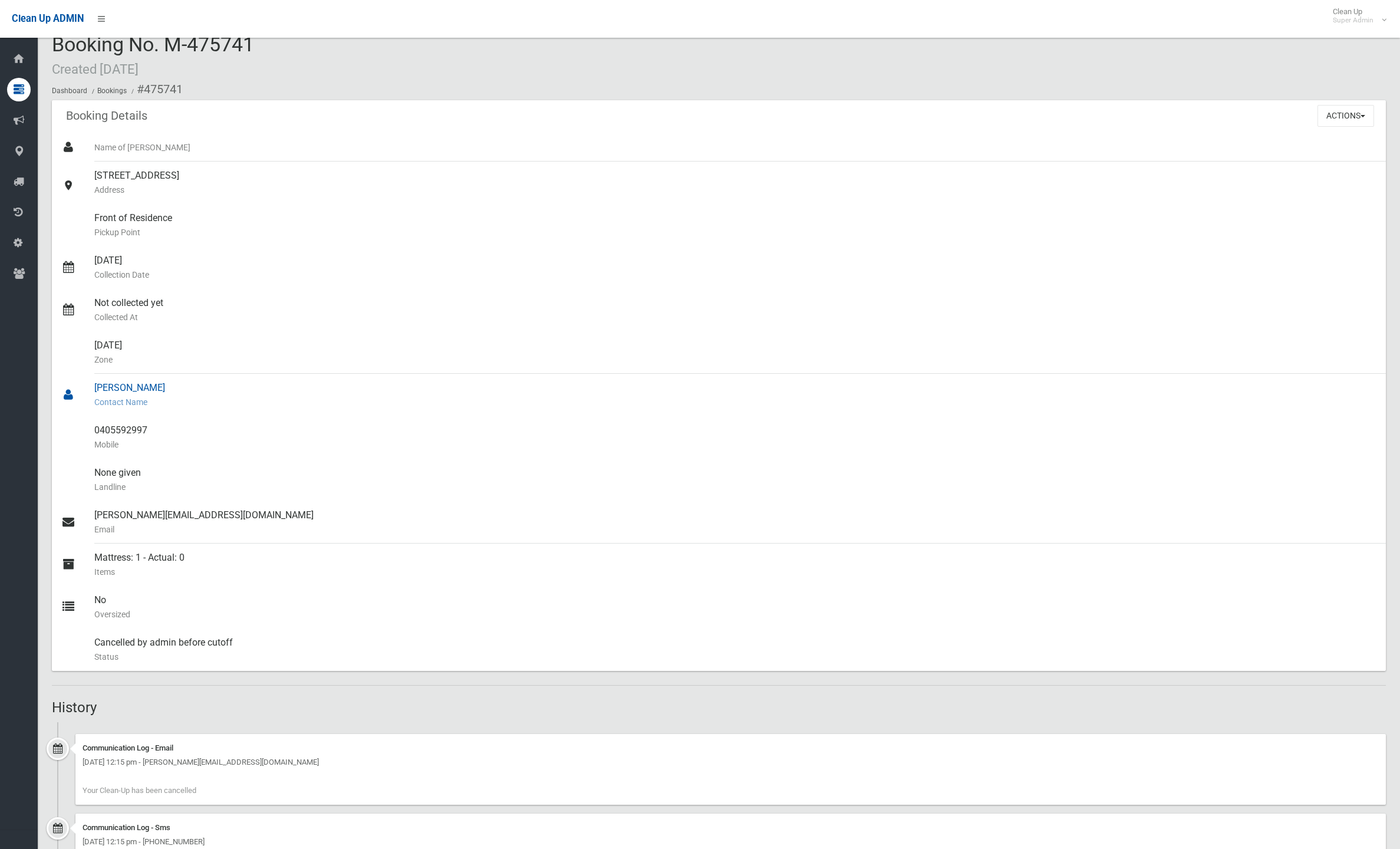
scroll to position [0, 0]
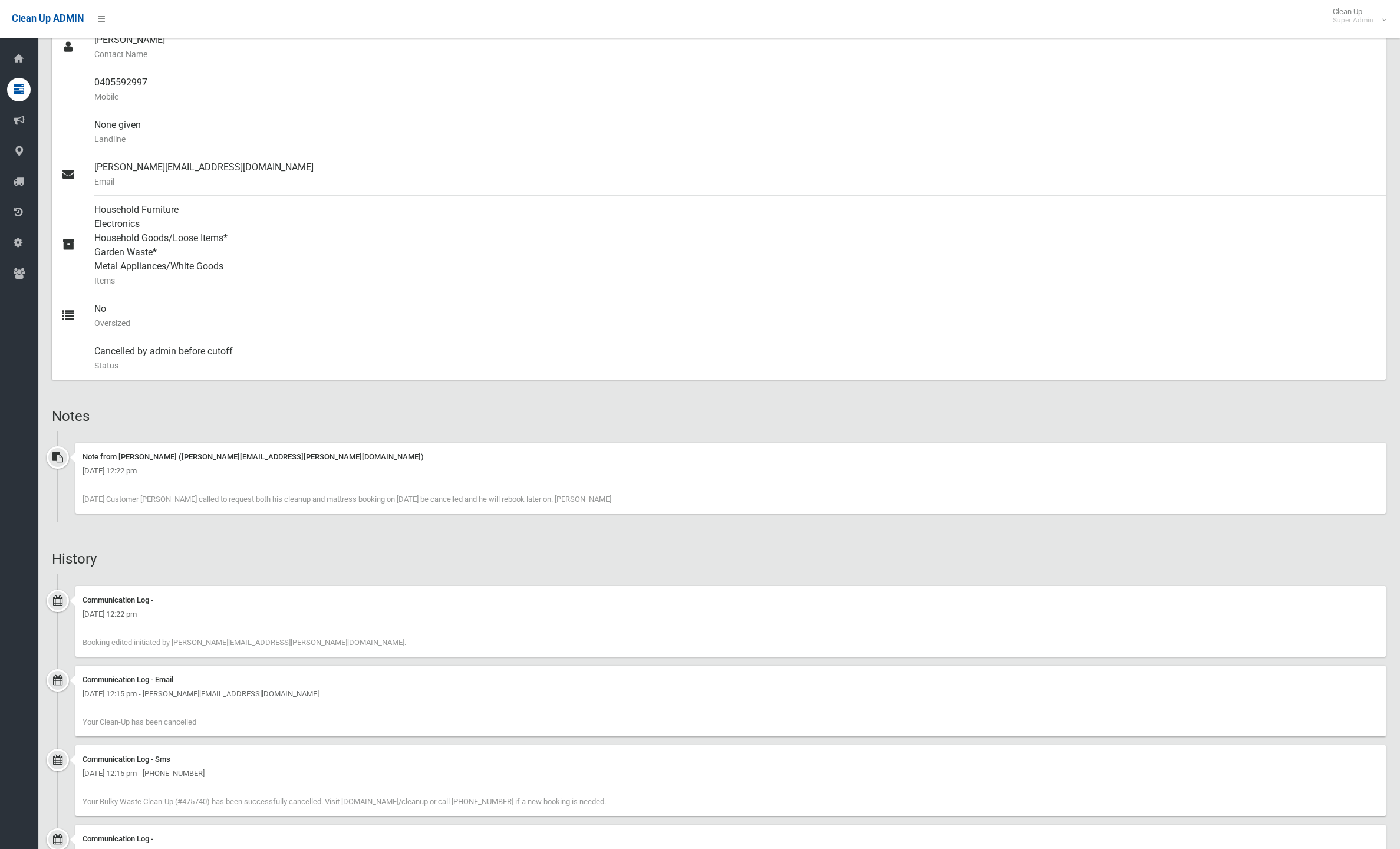
scroll to position [530, 0]
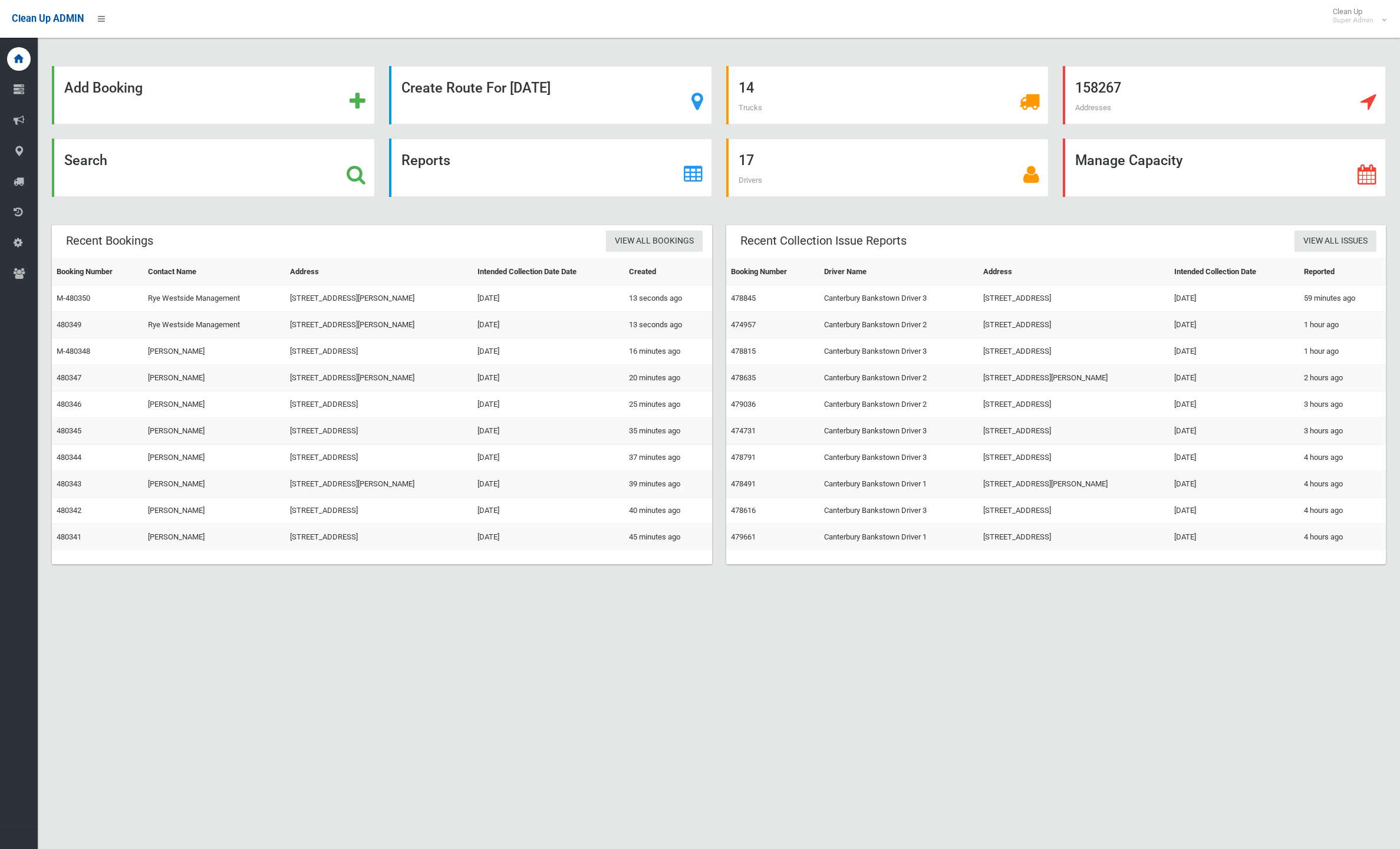
click at [455, 716] on div "Add Booking Create Route For Tomorrow 14 Trucks 158267 Addresses Search Reports…" at bounding box center [700, 439] width 1400 height 849
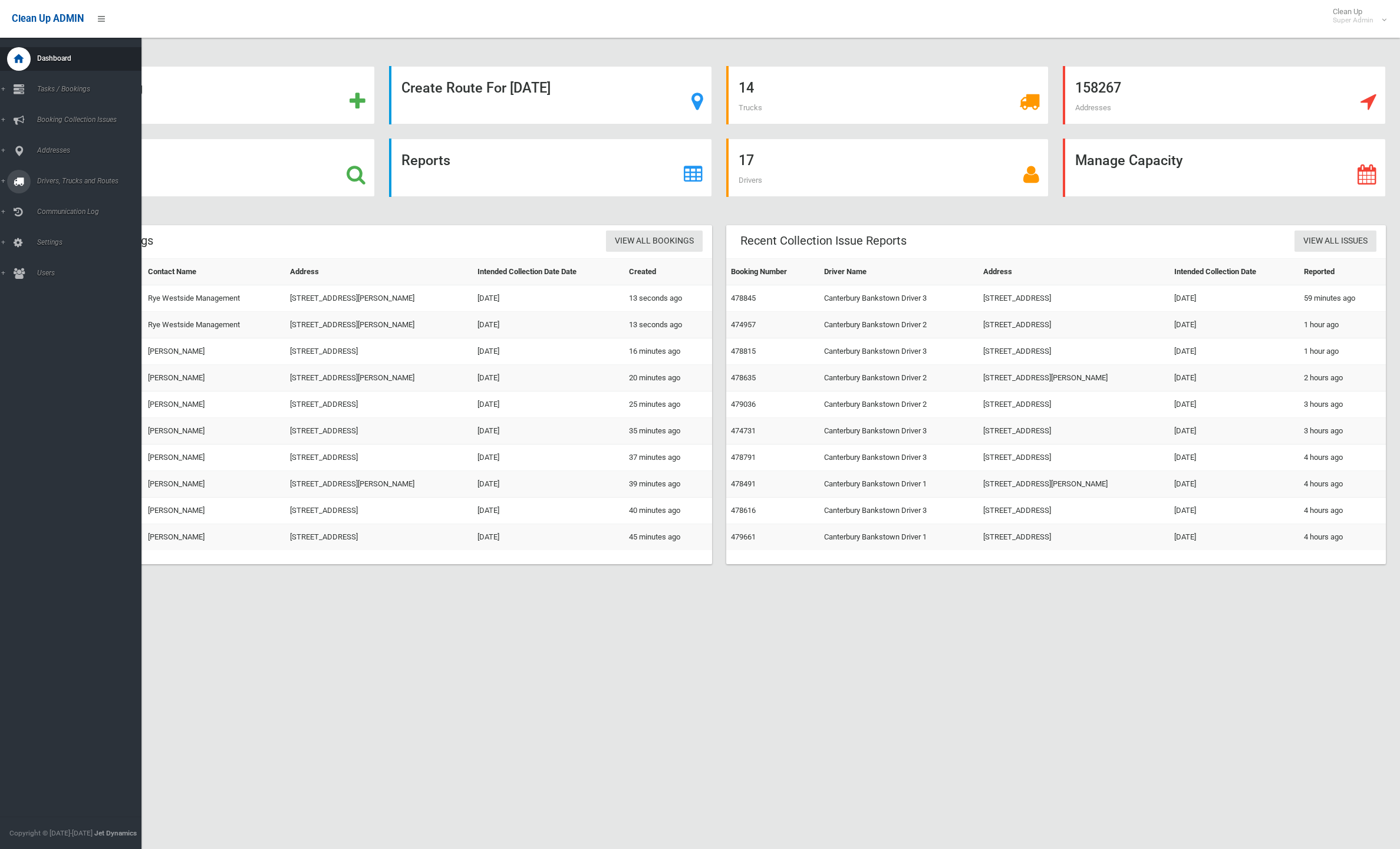
click at [18, 184] on icon at bounding box center [19, 182] width 11 height 23
click at [64, 247] on span "Routes" at bounding box center [82, 251] width 98 height 8
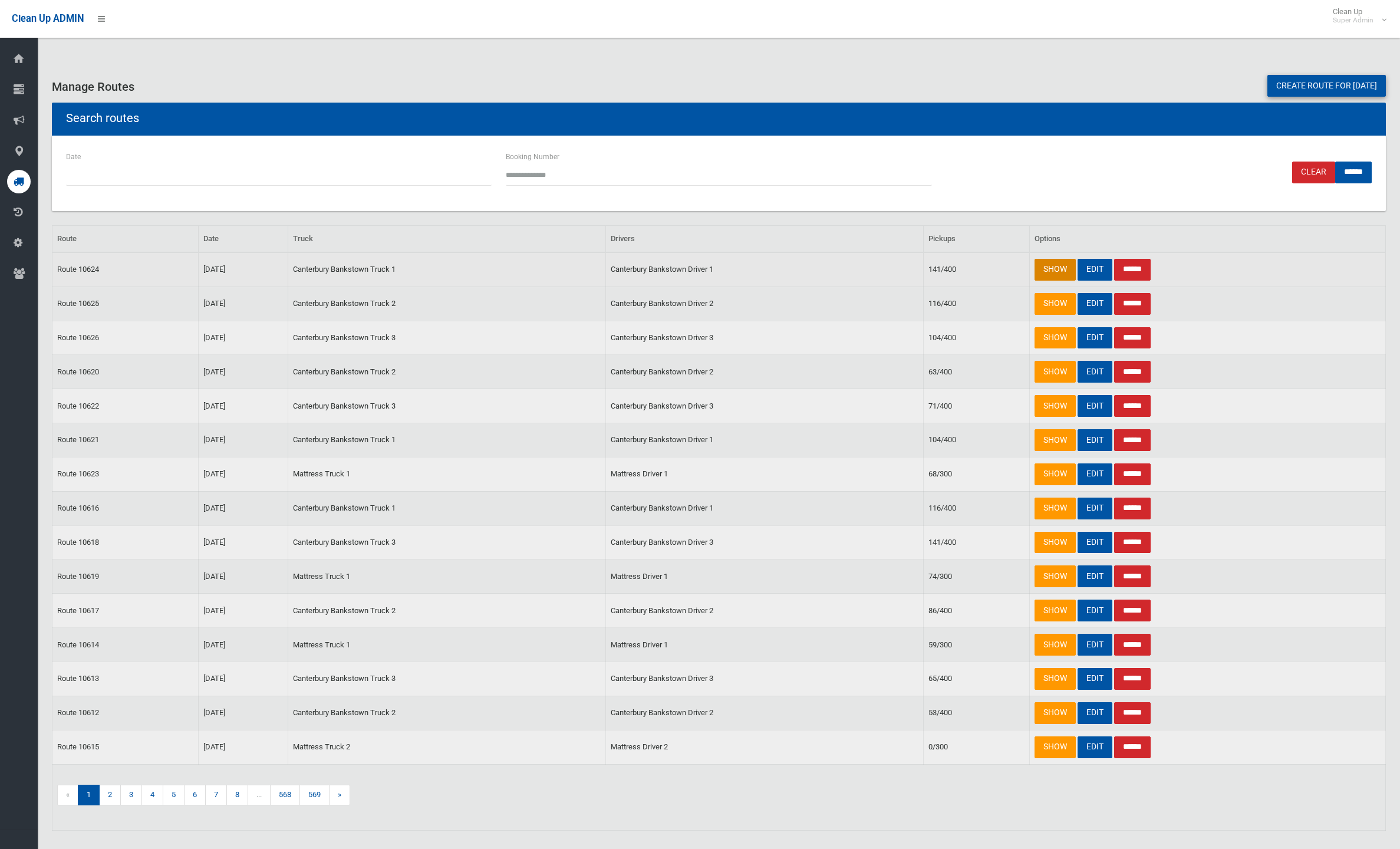
click at [1055, 271] on link "SHOW" at bounding box center [1056, 269] width 41 height 21
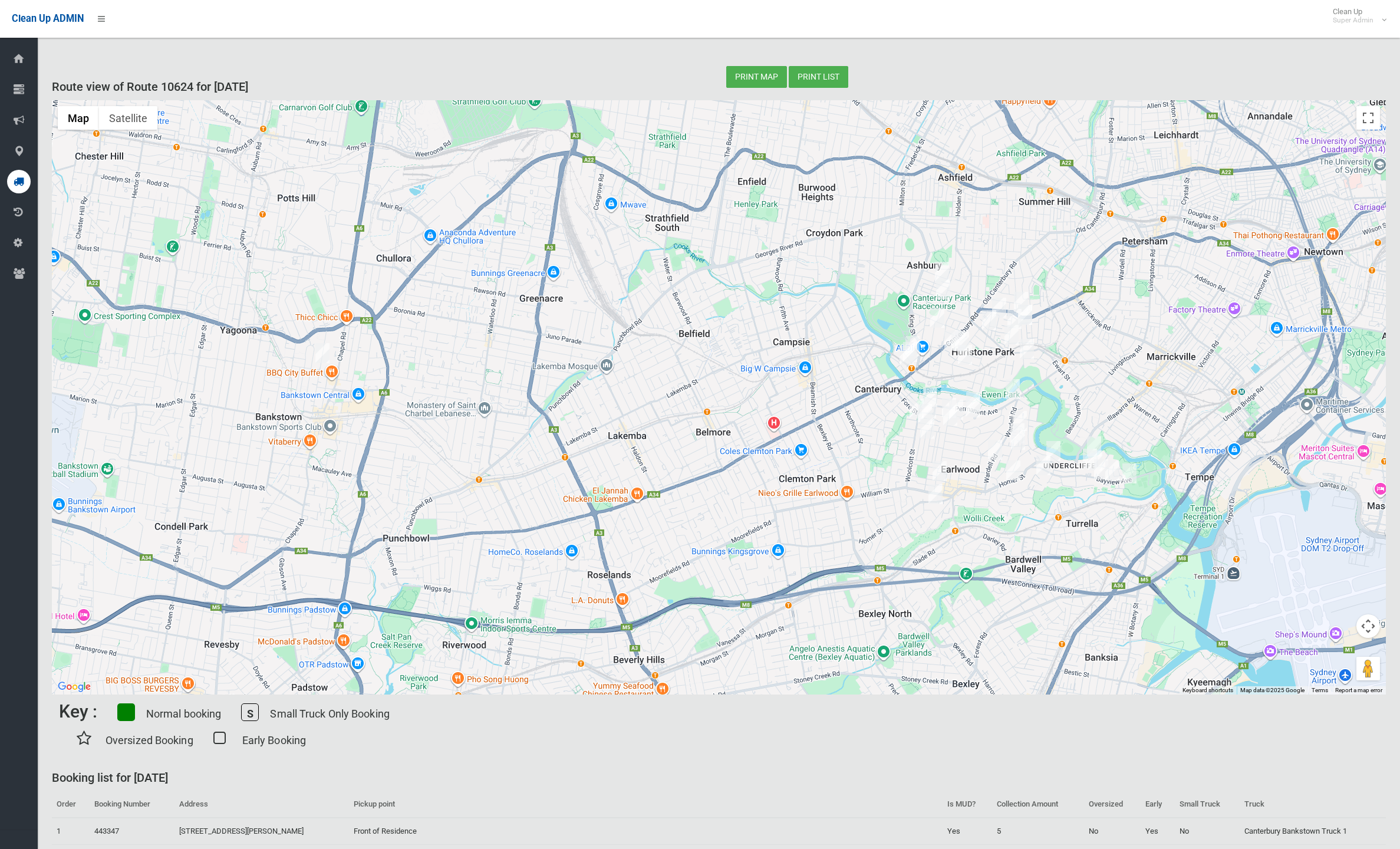
click at [174, 87] on h3 "Route view of Route 10624 for 22/08/2025" at bounding box center [381, 86] width 660 height 13
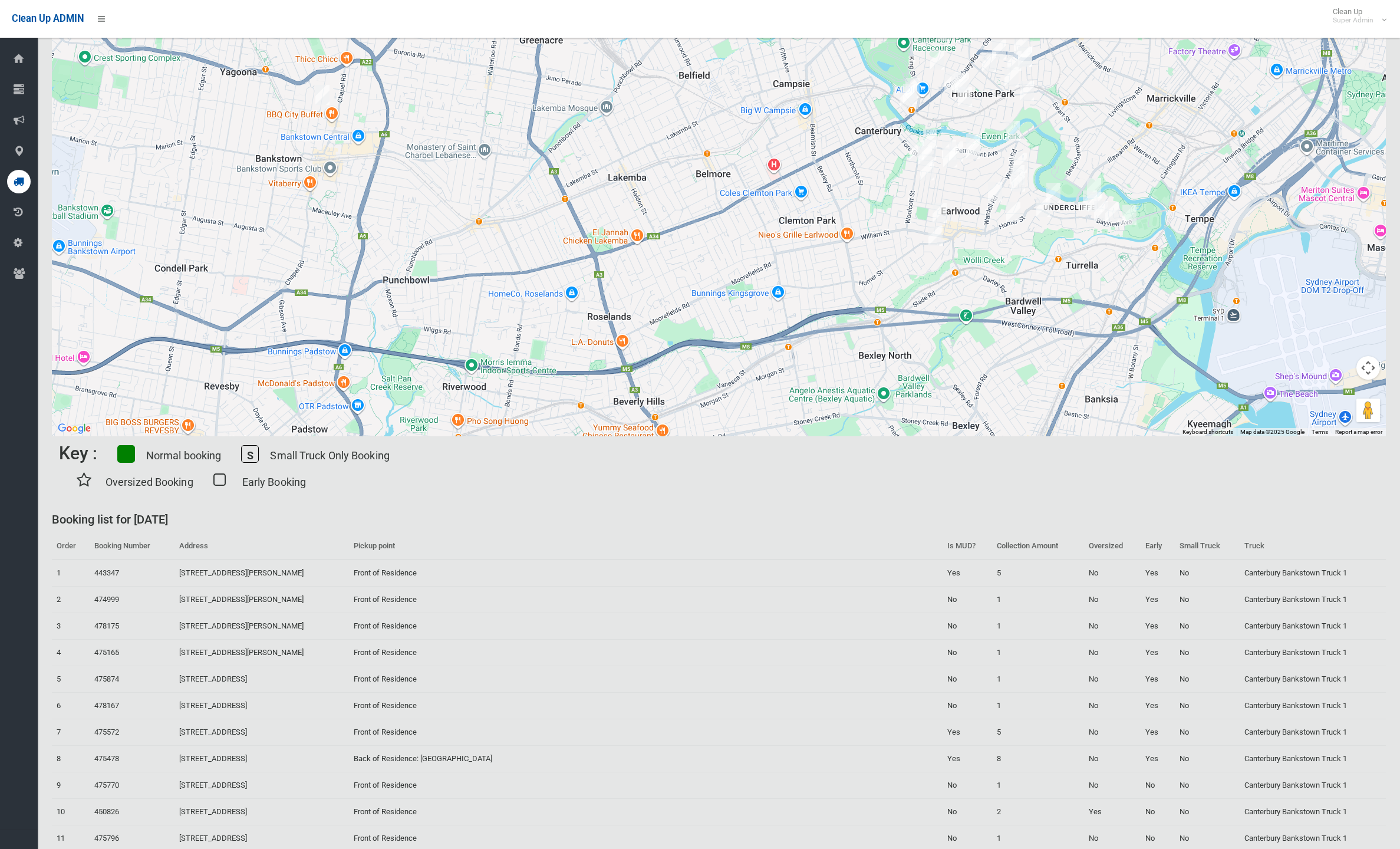
scroll to position [261, 0]
click at [1050, 189] on img "80 Homer Street, EARLWOOD NSW 2206" at bounding box center [1054, 190] width 15 height 20
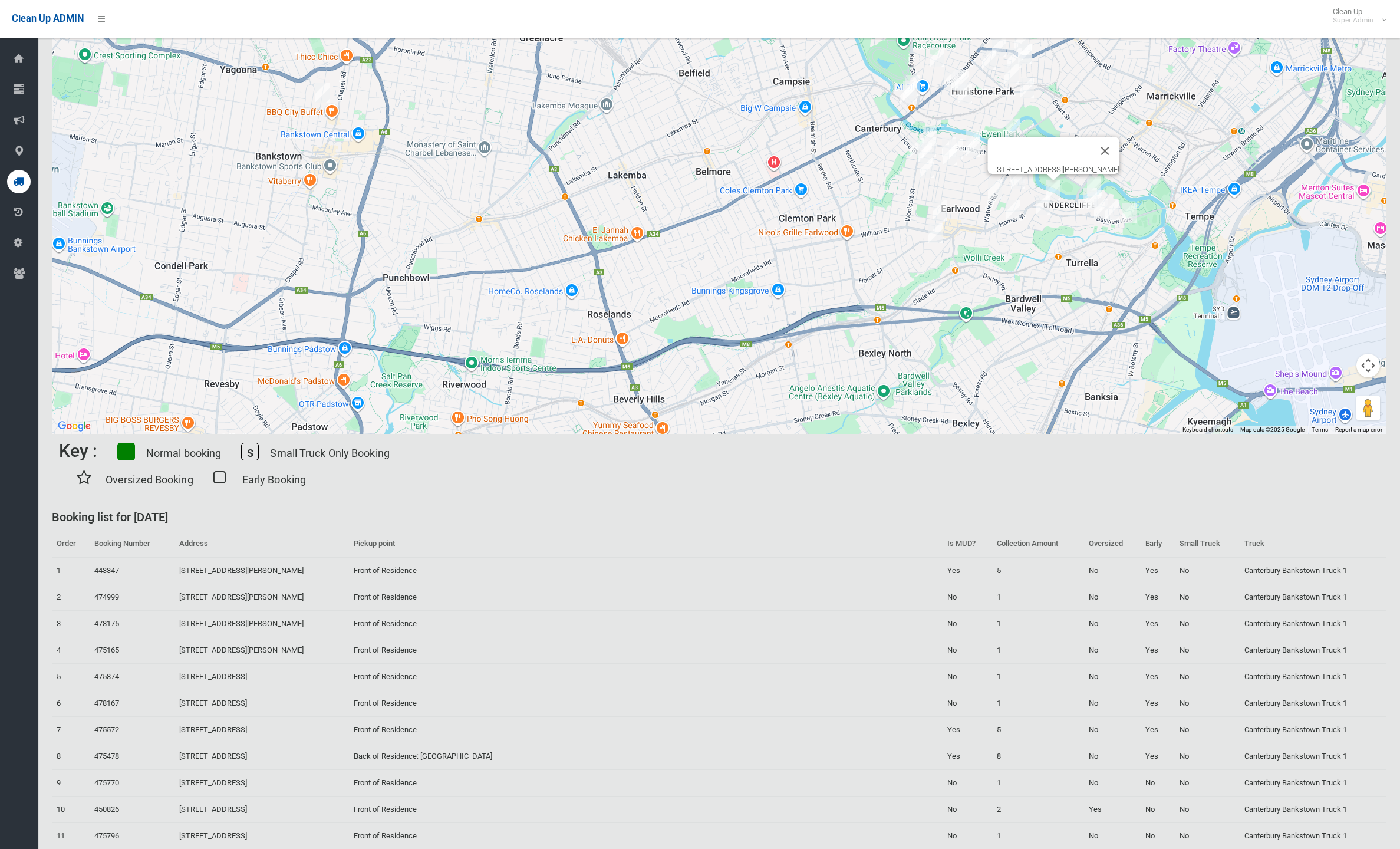
click at [580, 481] on div "Key : Normal booking S Small Truck Only Booking Oversized Booking Early Booking" at bounding box center [718, 465] width 1320 height 62
click at [918, 493] on div "Key : Normal booking S Small Truck Only Booking Oversized Booking Early Booking" at bounding box center [718, 465] width 1320 height 62
click at [1119, 142] on button "Close" at bounding box center [1104, 150] width 28 height 28
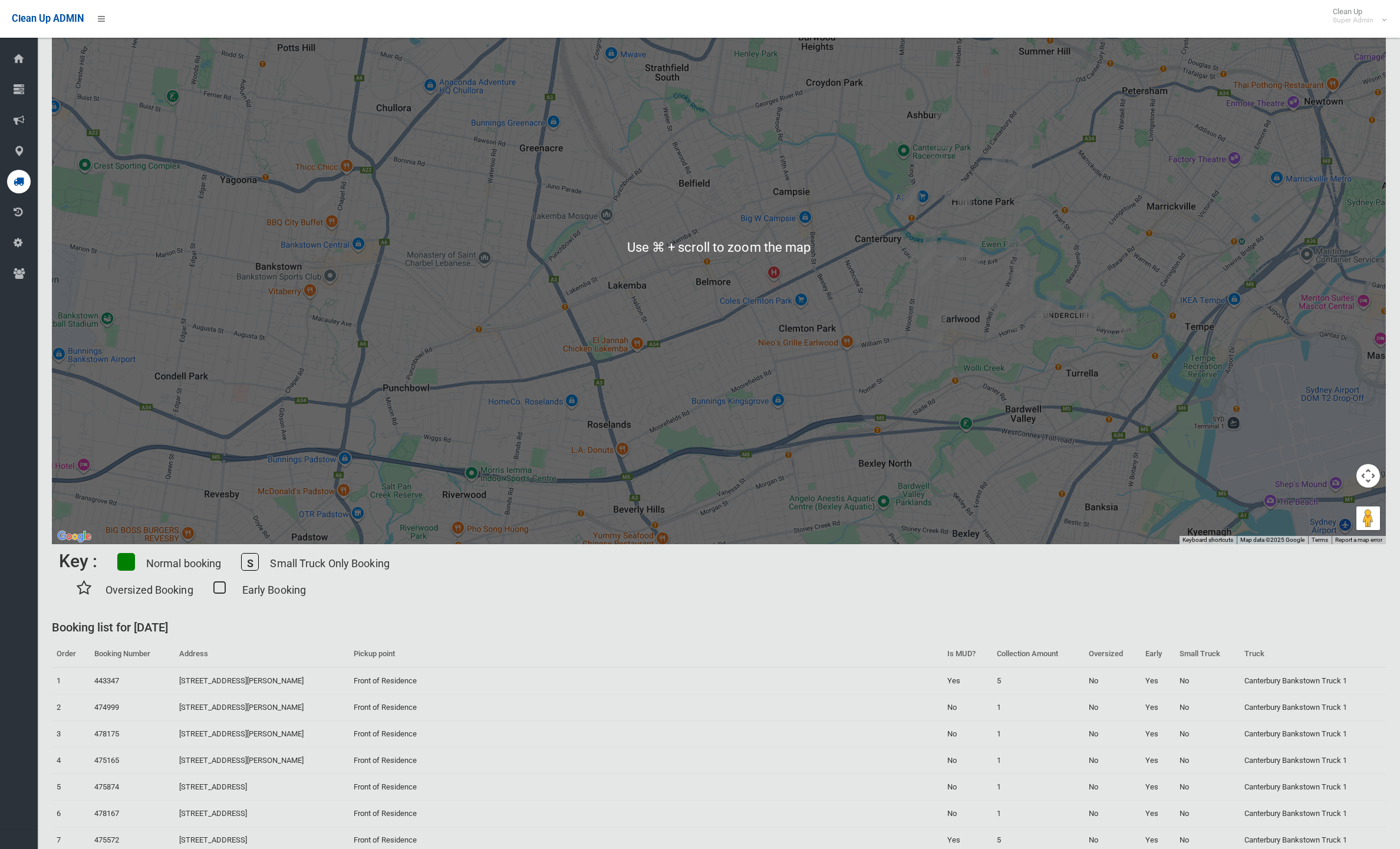
scroll to position [33, 0]
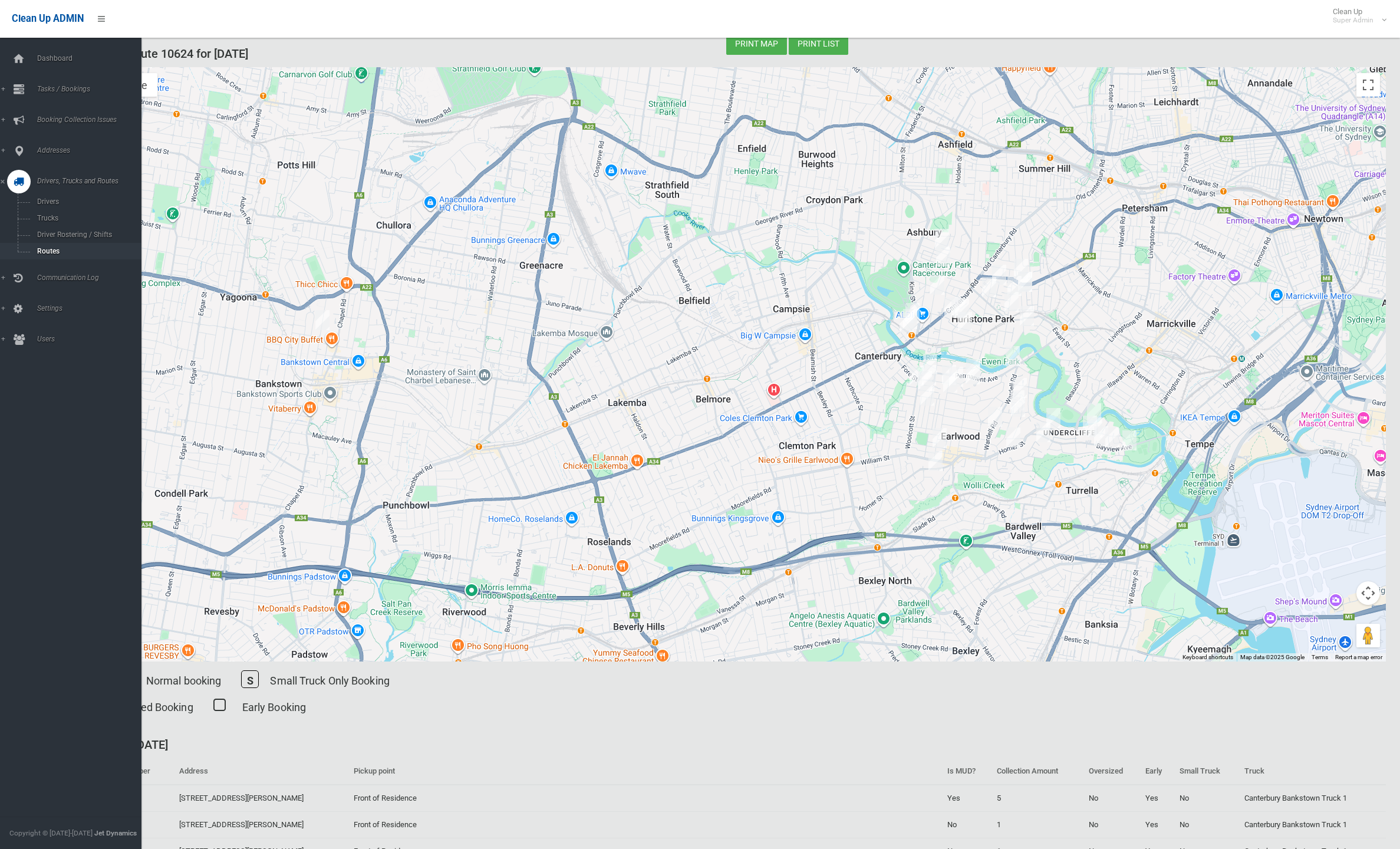
click at [52, 251] on span "Routes" at bounding box center [82, 251] width 98 height 8
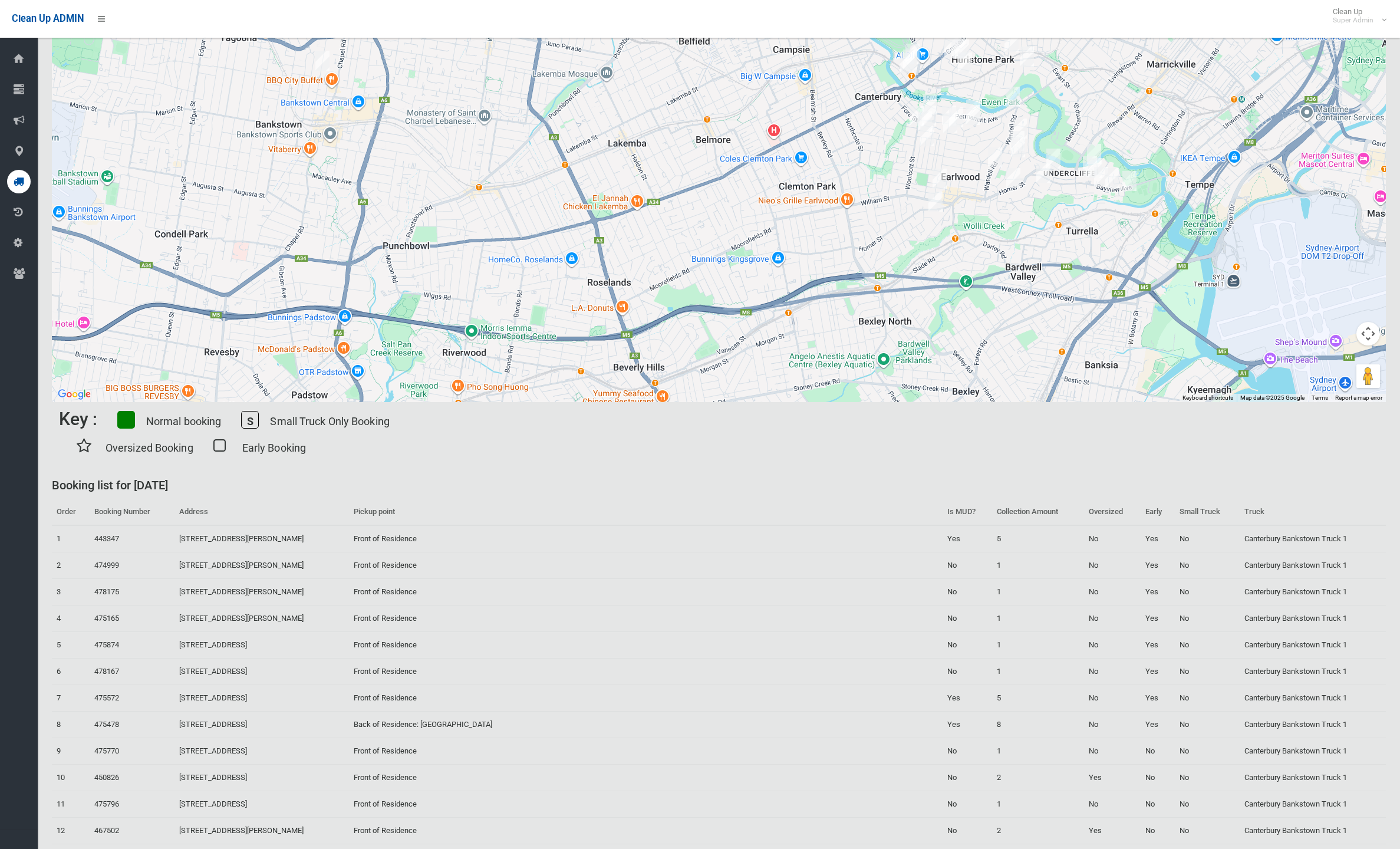
scroll to position [533, 0]
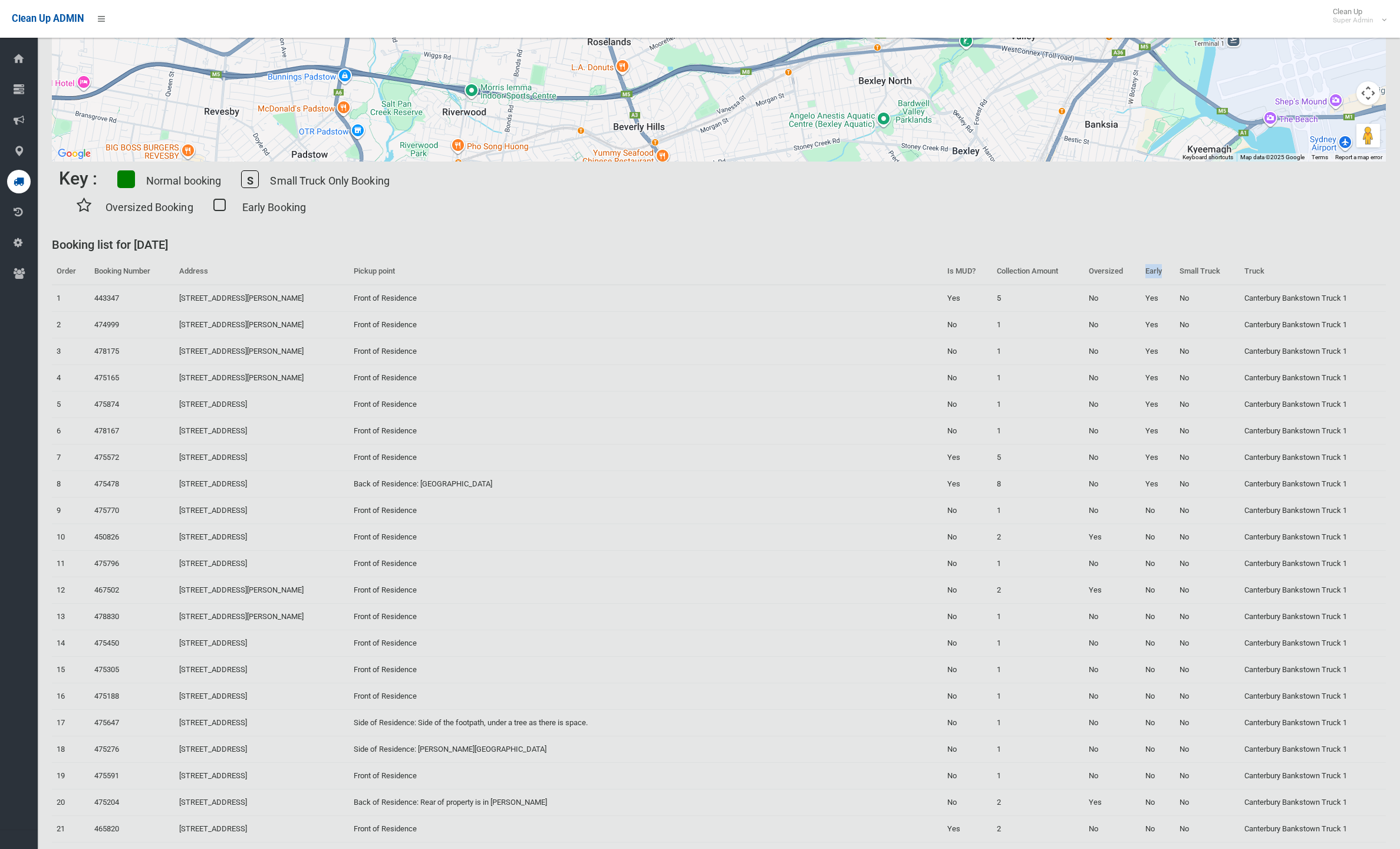
drag, startPoint x: 1125, startPoint y: 268, endPoint x: 1140, endPoint y: 267, distance: 15.0
click at [1140, 267] on th "Early" at bounding box center [1157, 271] width 33 height 26
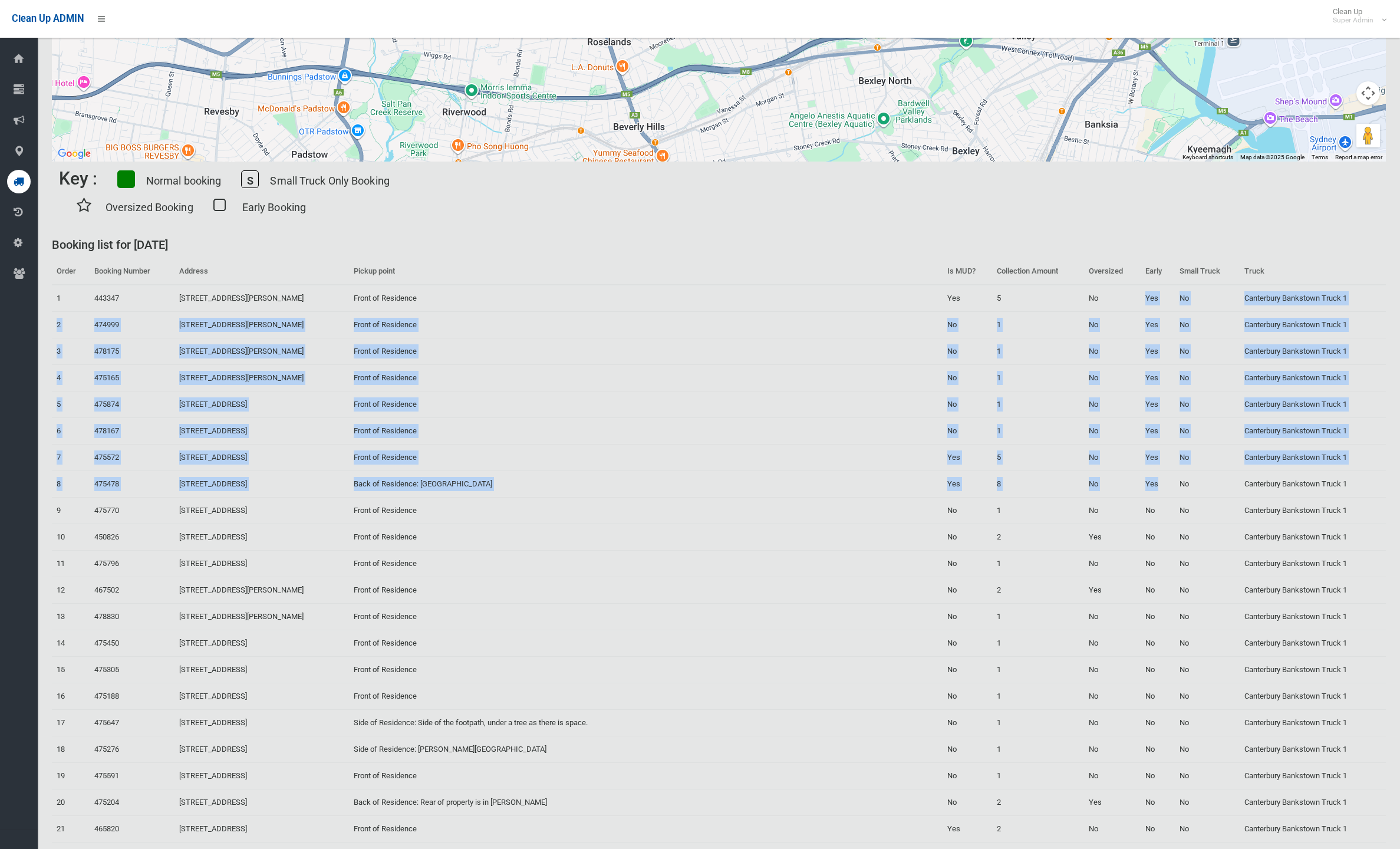
drag, startPoint x: 1139, startPoint y: 481, endPoint x: 1121, endPoint y: 297, distance: 184.9
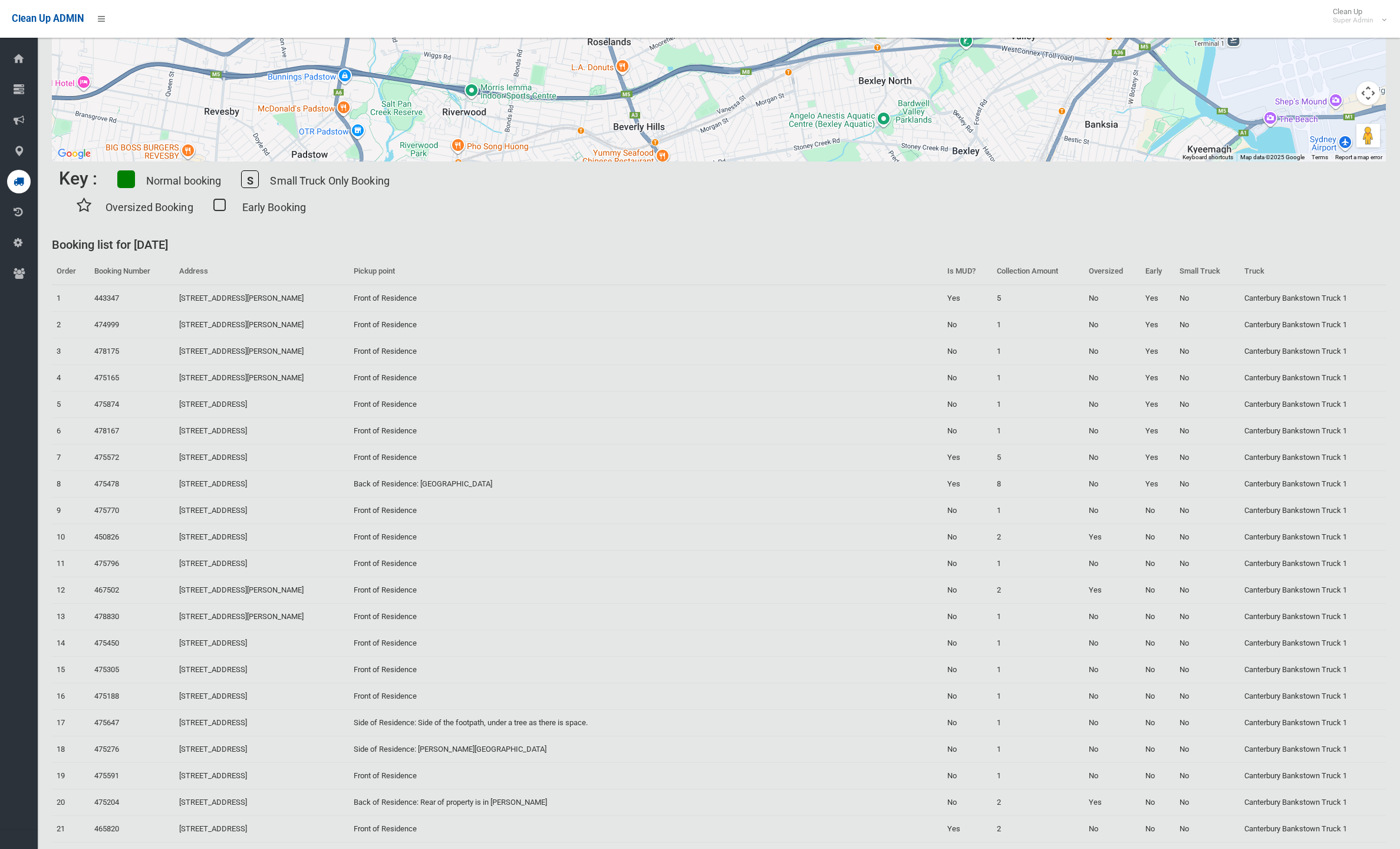
click at [1163, 216] on div "Key : Normal booking S Small Truck Only Booking Oversized Booking Early Booking" at bounding box center [718, 193] width 1320 height 62
click at [552, 480] on td "Back of Residence: Duntroon lane" at bounding box center [646, 484] width 594 height 26
click at [552, 481] on td "Back of Residence: Duntroon lane" at bounding box center [646, 484] width 594 height 26
click at [467, 225] on div "Booking list for 22/08/2025" at bounding box center [719, 241] width 1348 height 34
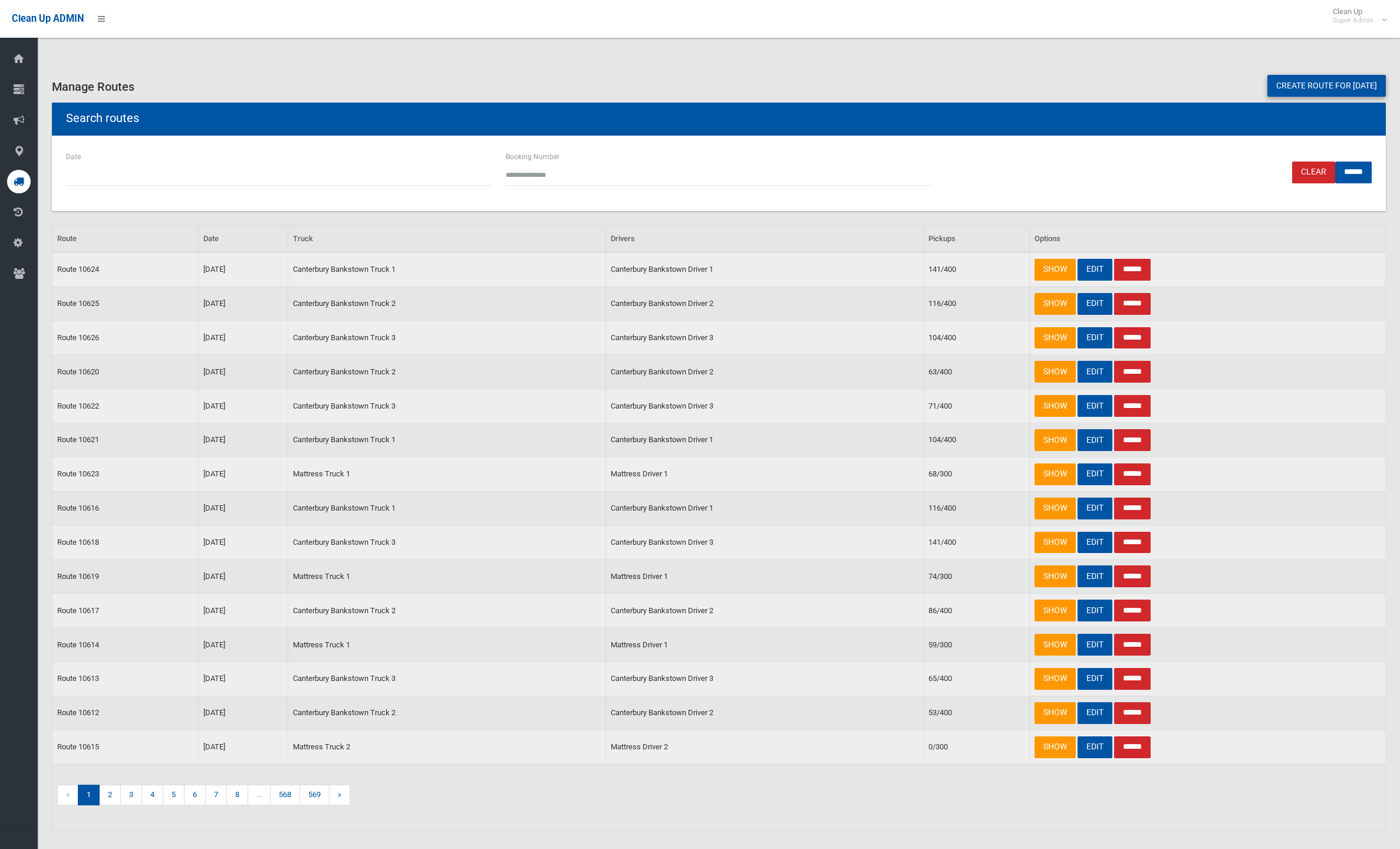
click at [504, 165] on div "Booking Number" at bounding box center [718, 174] width 440 height 47
click at [535, 175] on input "Booking Number" at bounding box center [719, 175] width 425 height 21
type input "******"
click at [1342, 177] on input "******" at bounding box center [1353, 173] width 36 height 21
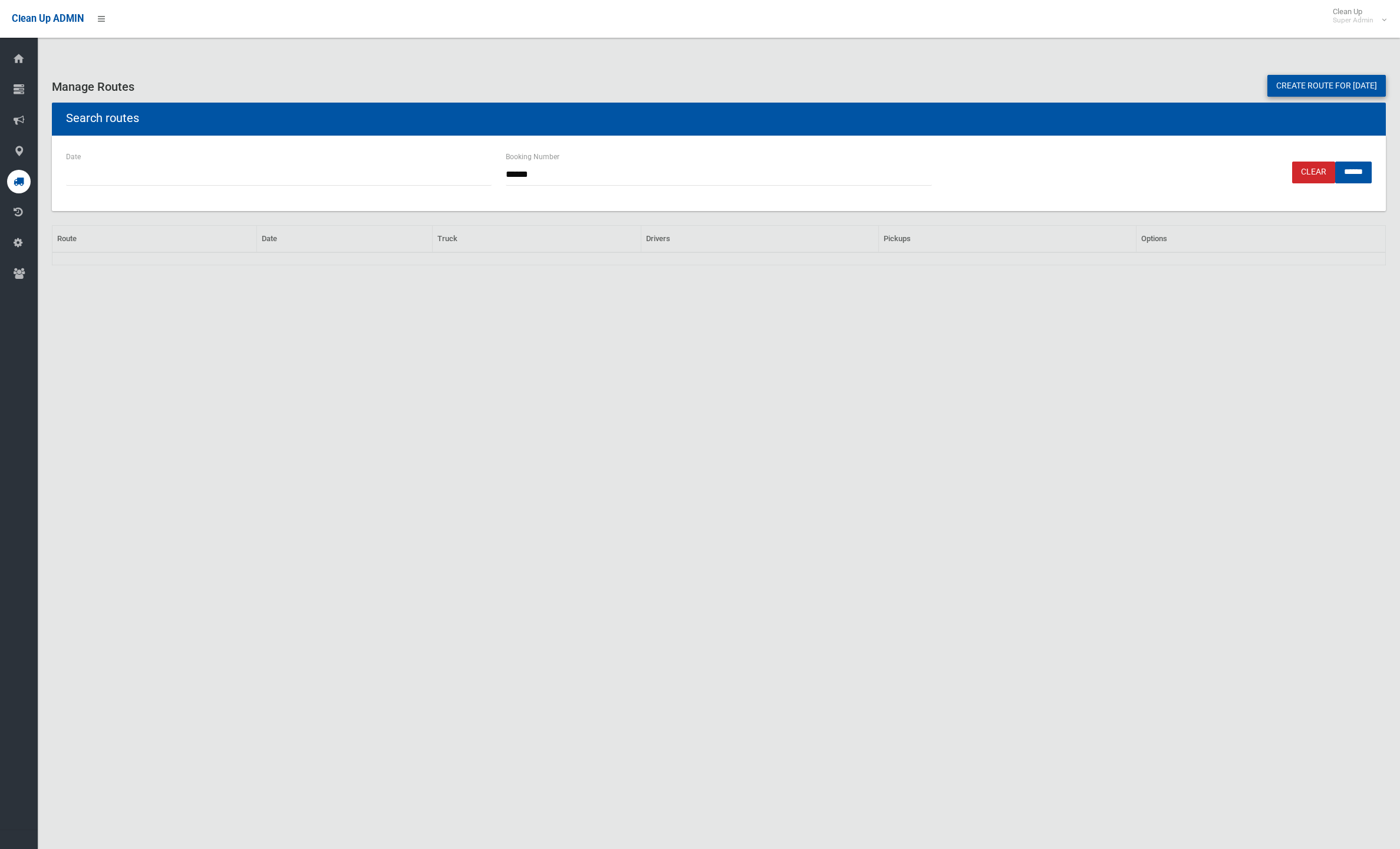
click at [1045, 355] on div "Manage Routes Create route for [DATE] Search routes Date Booking Number ****** …" at bounding box center [700, 439] width 1400 height 849
click at [591, 176] on input "******" at bounding box center [719, 175] width 425 height 21
click at [1013, 505] on div "Manage Routes Create route for tomorrow Search routes Date Booking Number *****…" at bounding box center [700, 439] width 1400 height 849
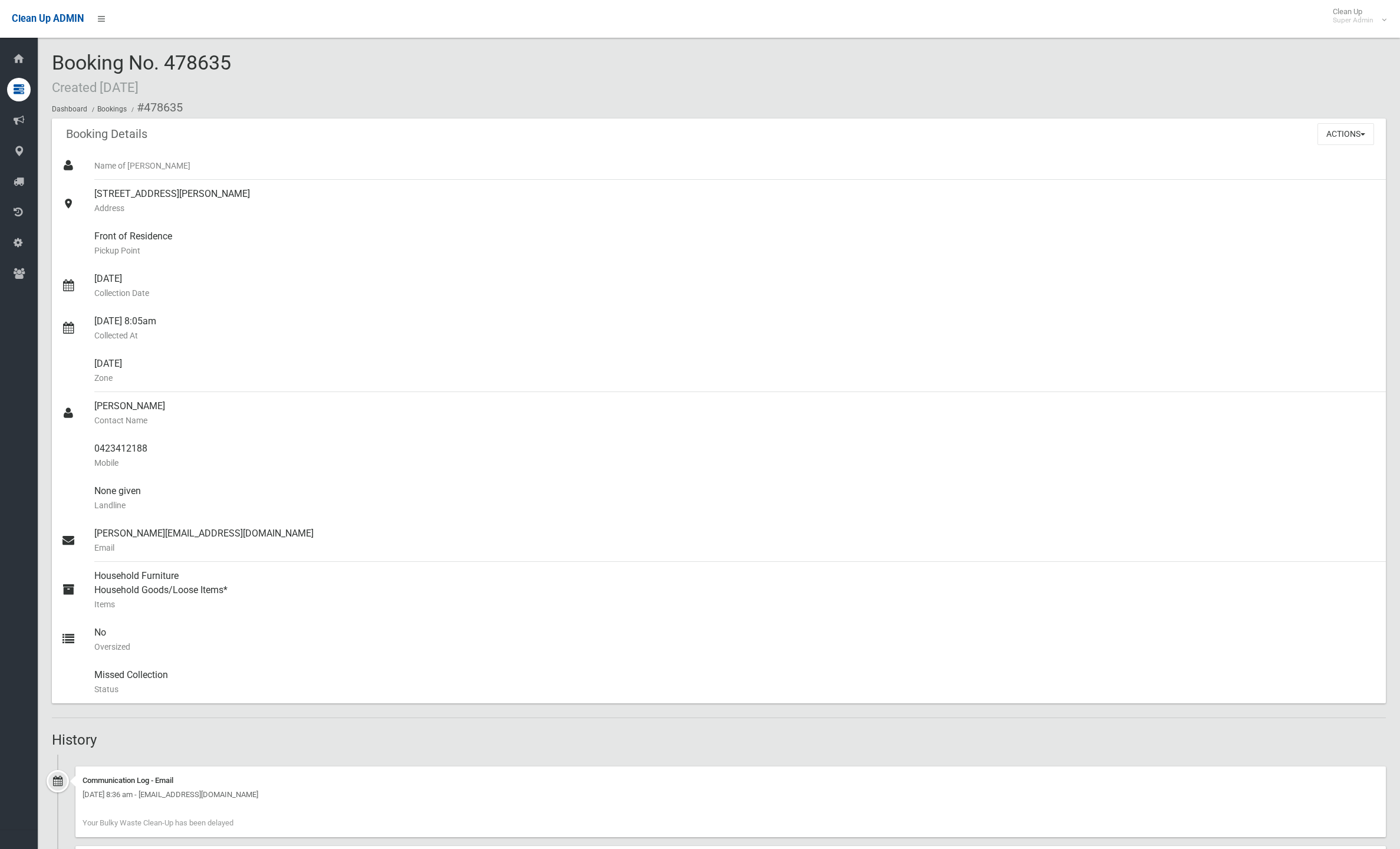
click at [217, 62] on span "Booking No. 478635 Created [DATE]" at bounding box center [141, 73] width 180 height 46
copy span "478635"
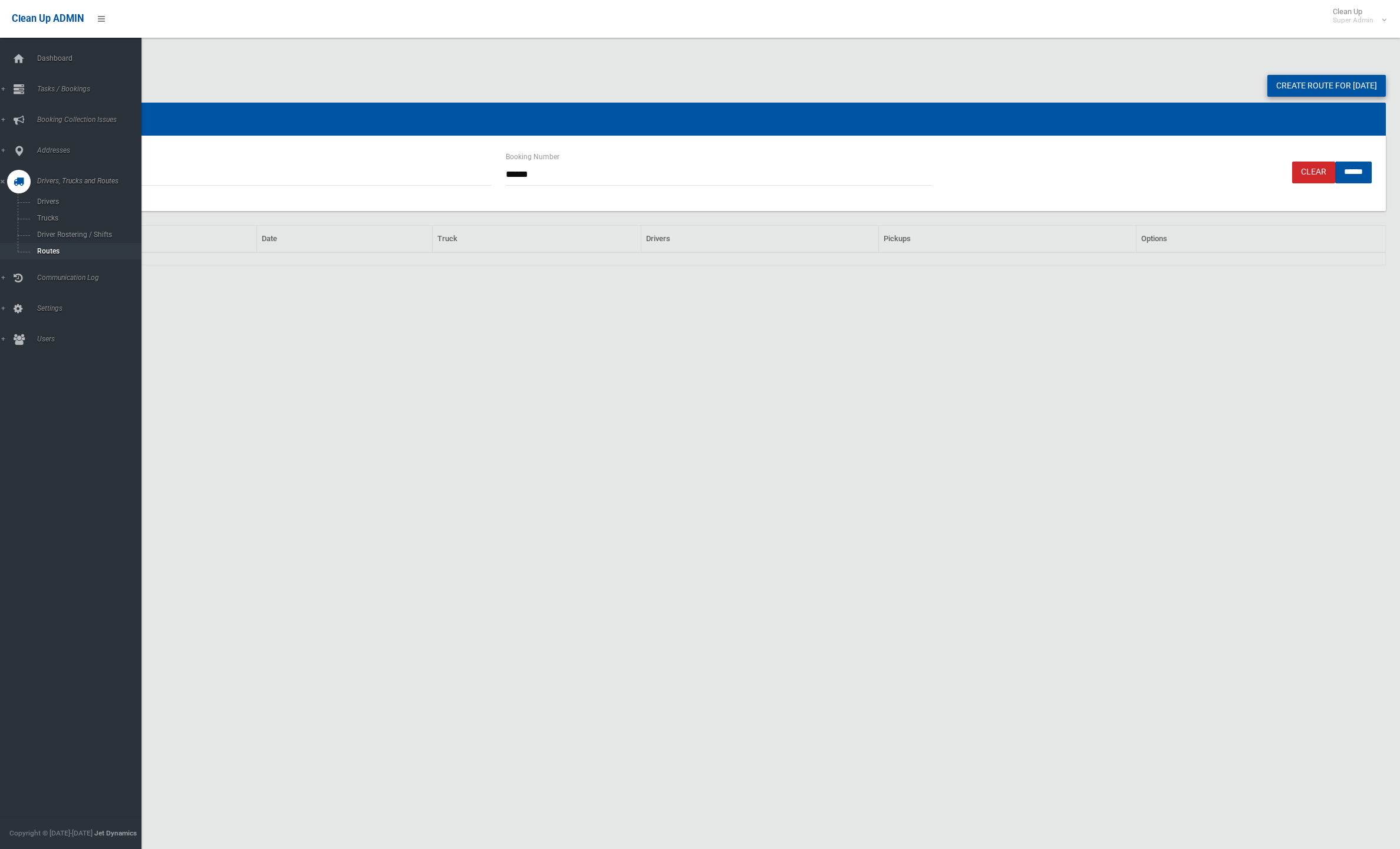
click at [54, 251] on span "Routes" at bounding box center [82, 251] width 98 height 8
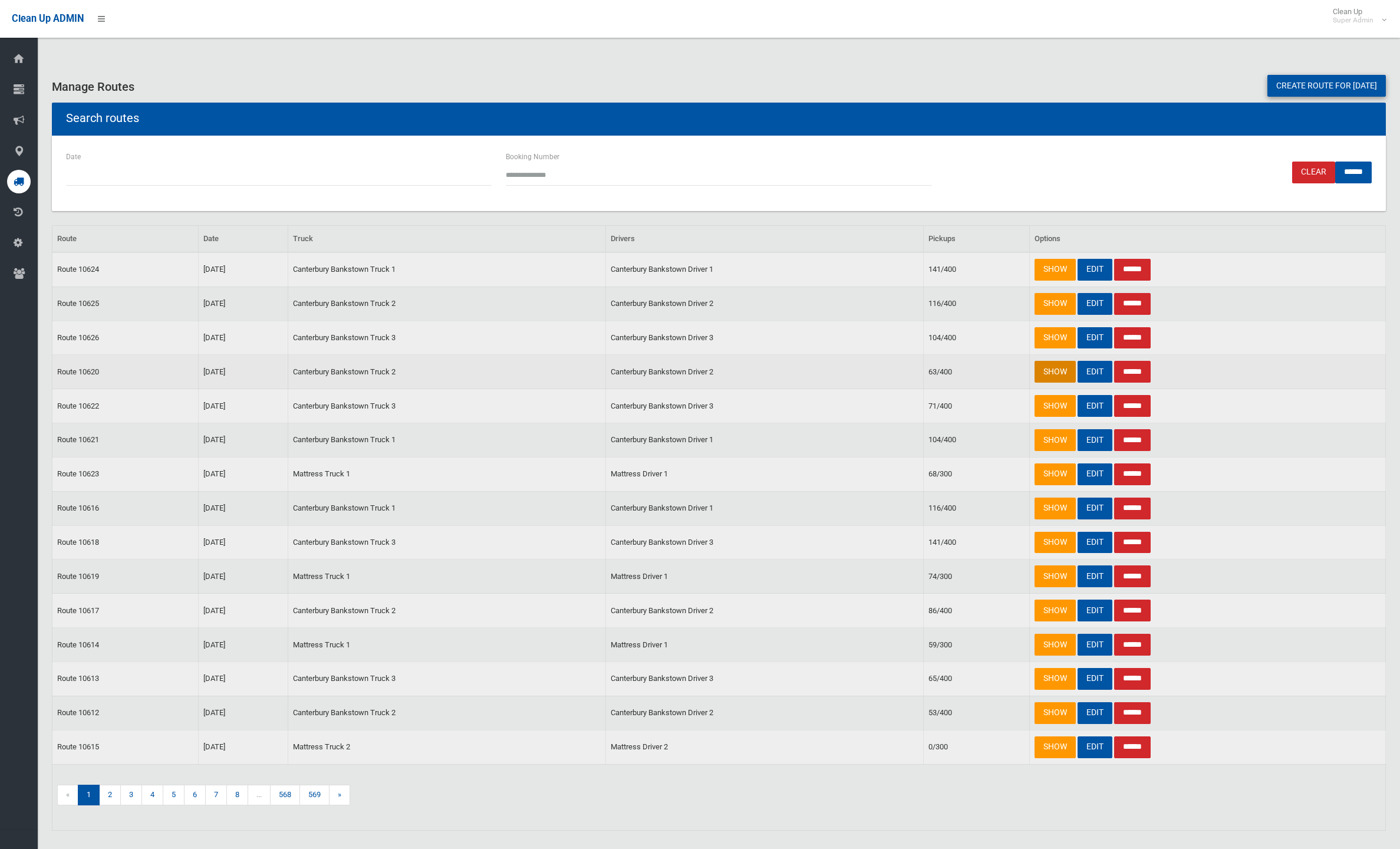
click at [1047, 368] on link "SHOW" at bounding box center [1056, 372] width 41 height 21
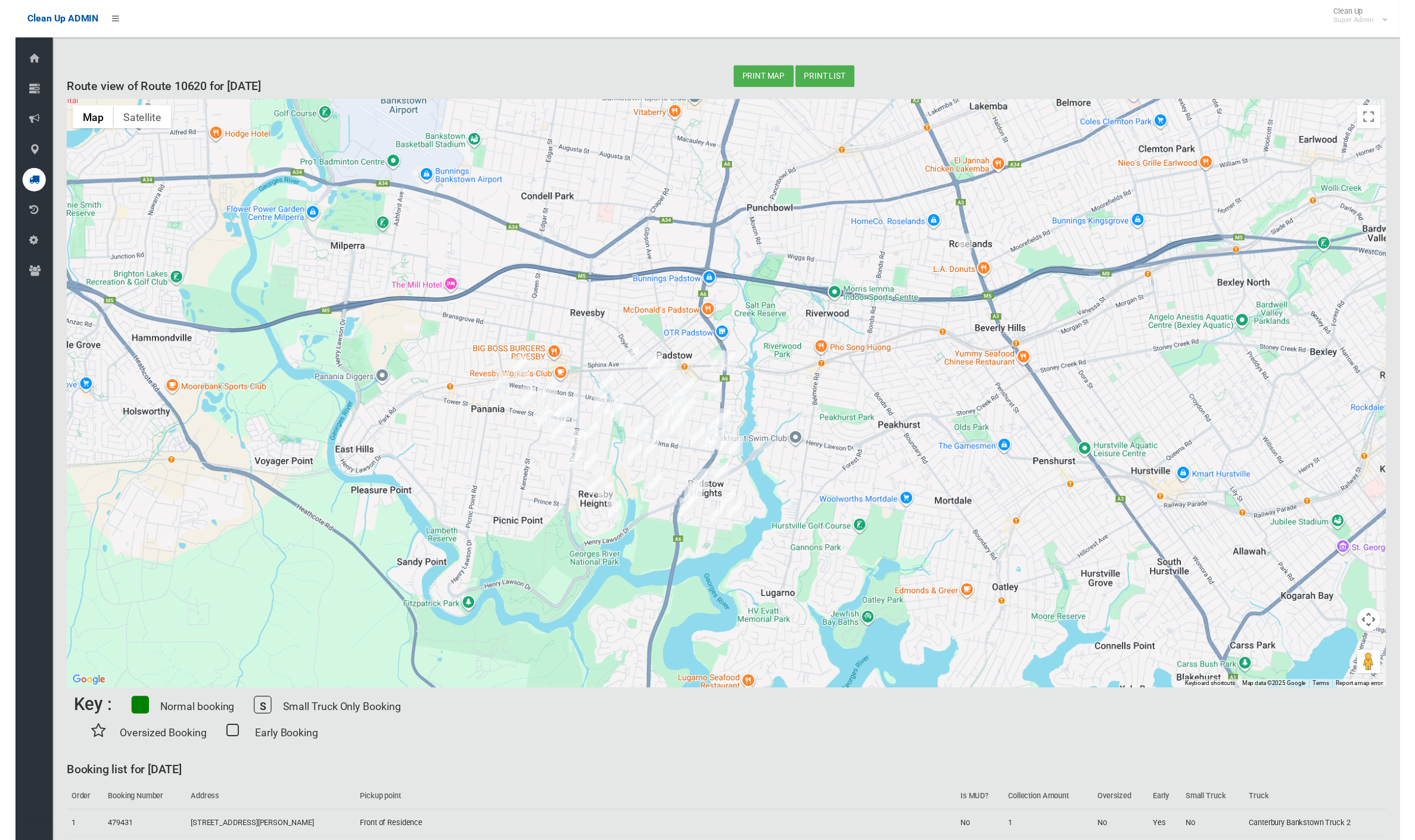
scroll to position [107, 0]
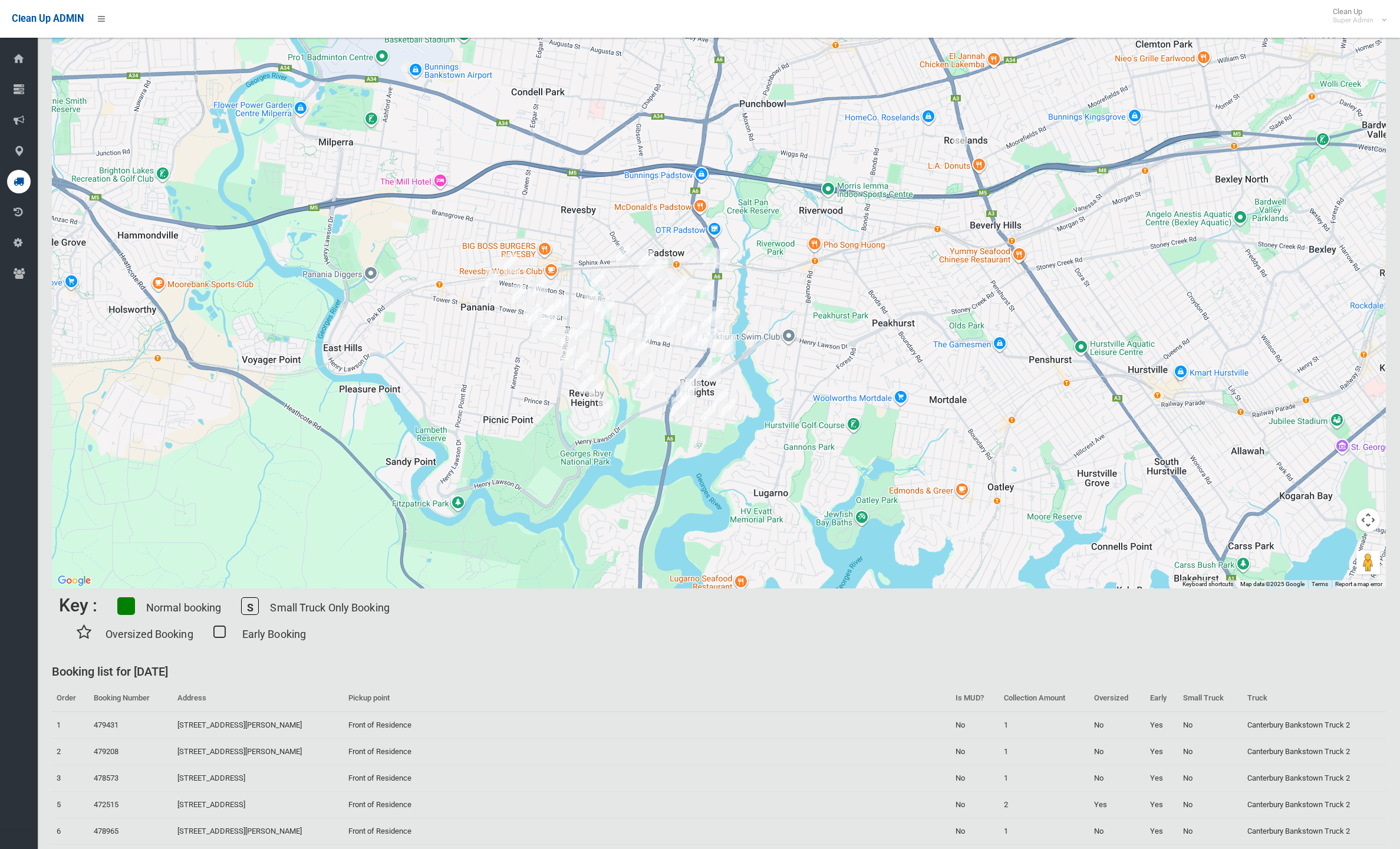
click at [713, 677] on h3 "Booking list for 21/08/2025" at bounding box center [719, 671] width 1335 height 13
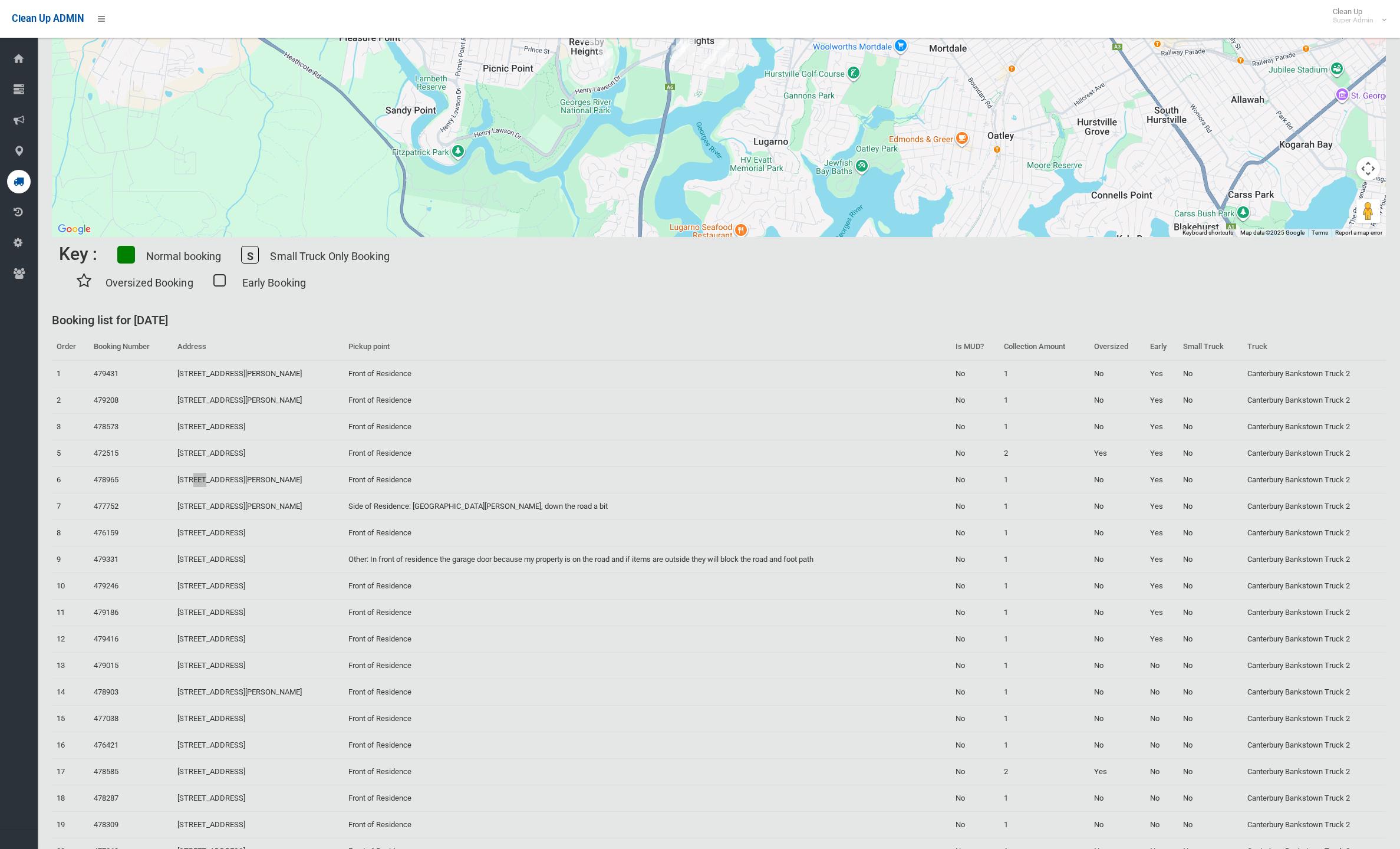
scroll to position [0, 0]
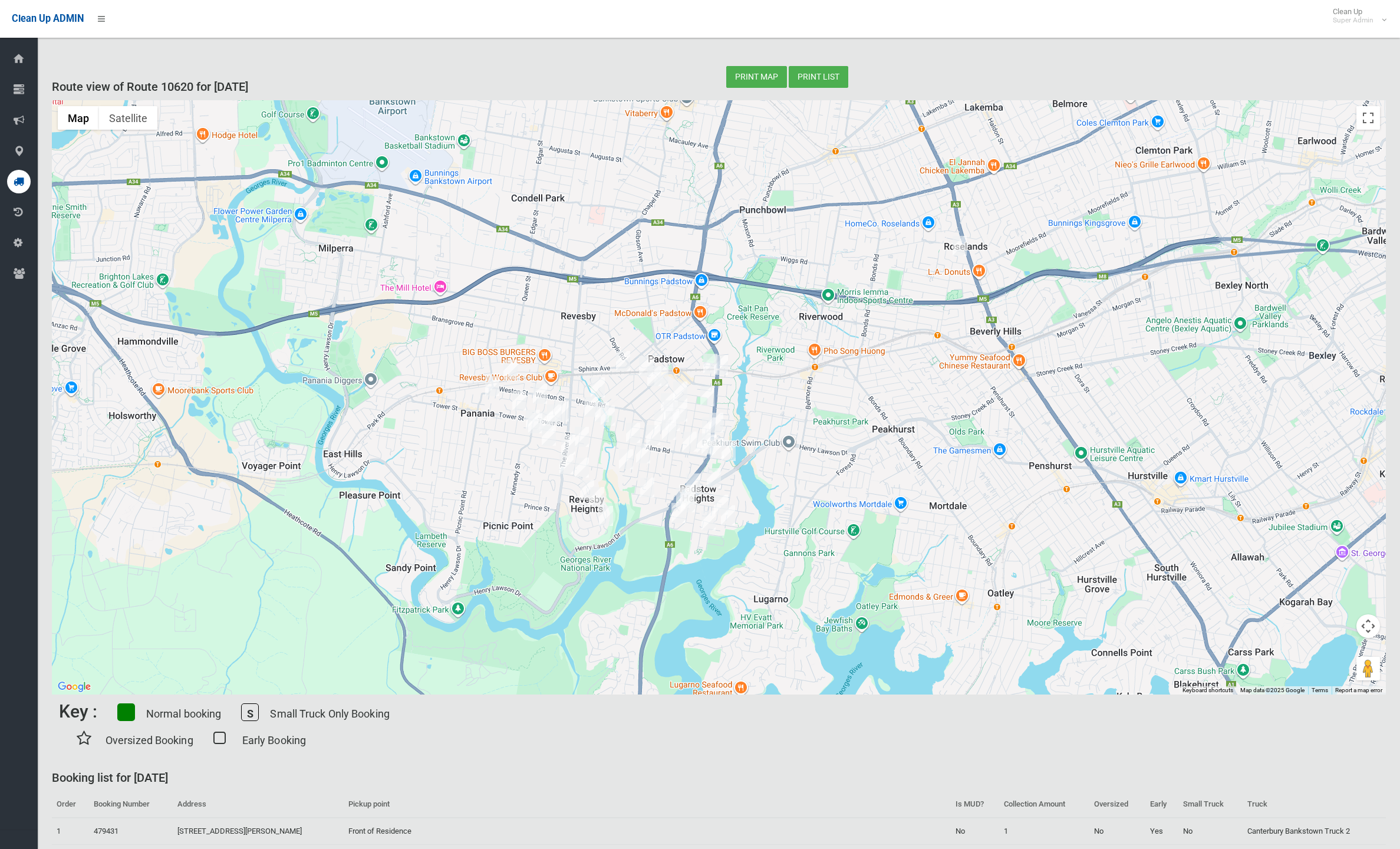
click at [23, 185] on icon at bounding box center [19, 182] width 11 height 23
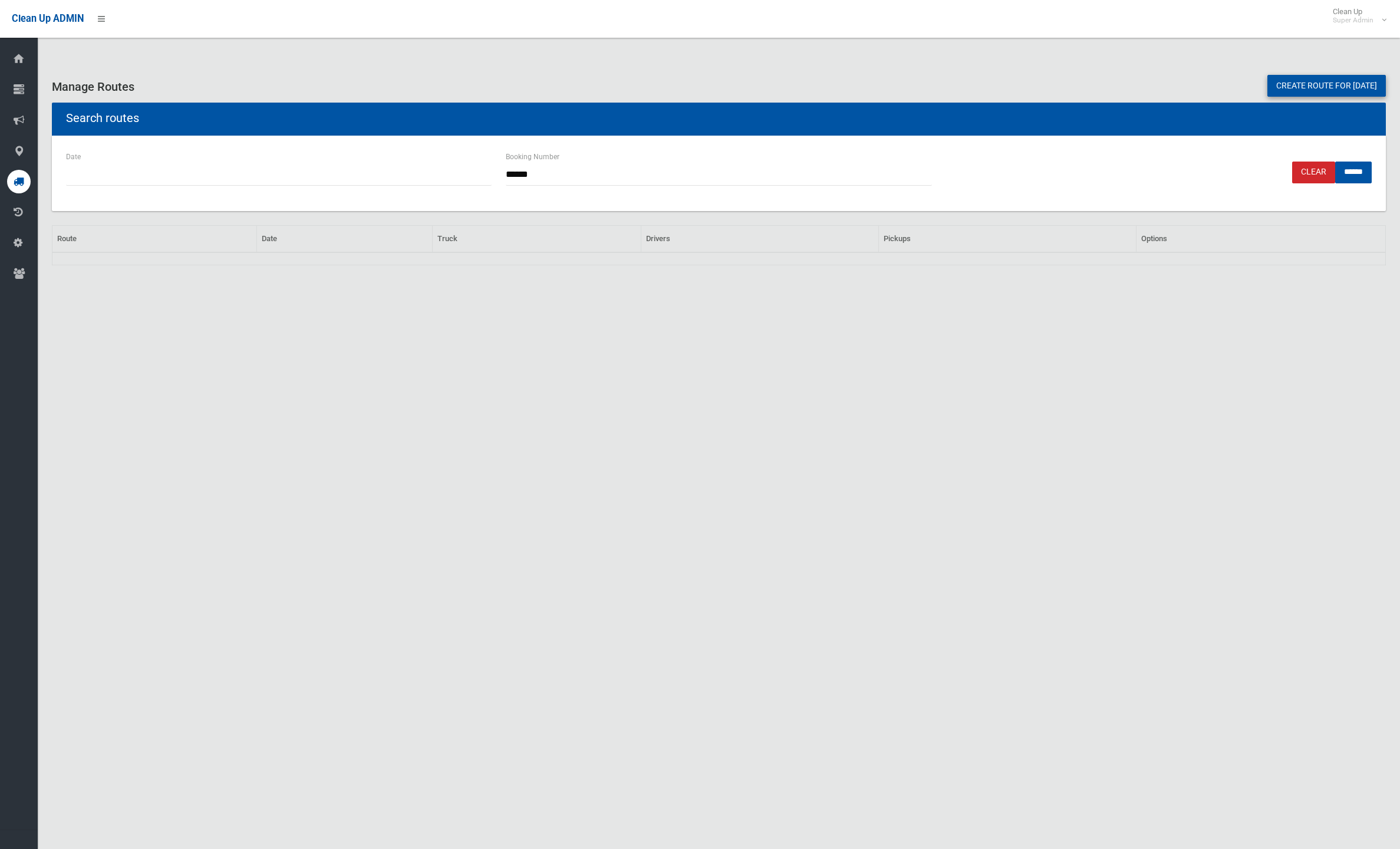
click at [1300, 166] on link "Clear" at bounding box center [1314, 173] width 43 height 21
click at [1293, 171] on link "Clear" at bounding box center [1314, 173] width 43 height 21
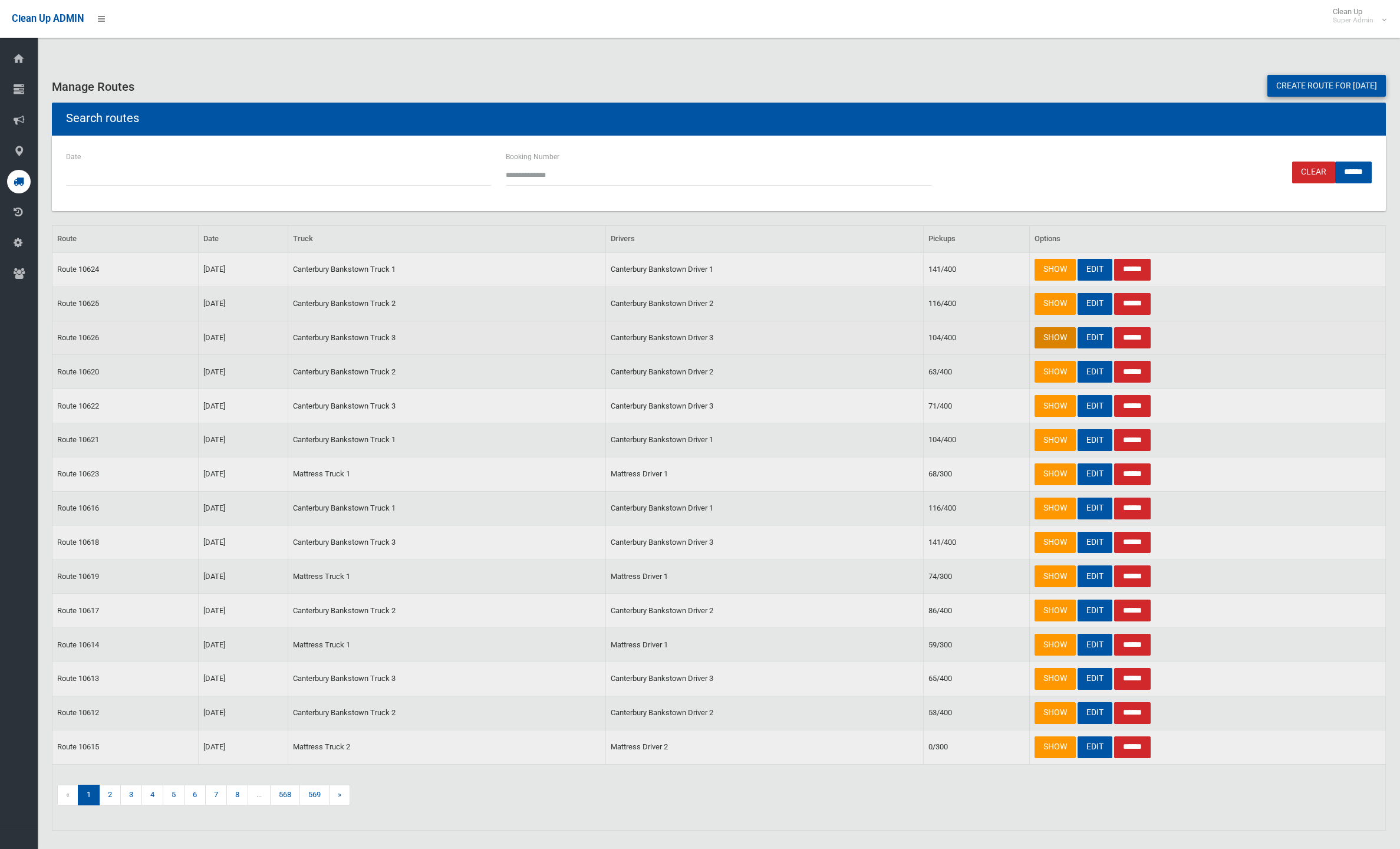
click at [1071, 338] on link "SHOW" at bounding box center [1056, 338] width 41 height 21
click at [1055, 406] on link "SHOW" at bounding box center [1056, 406] width 41 height 21
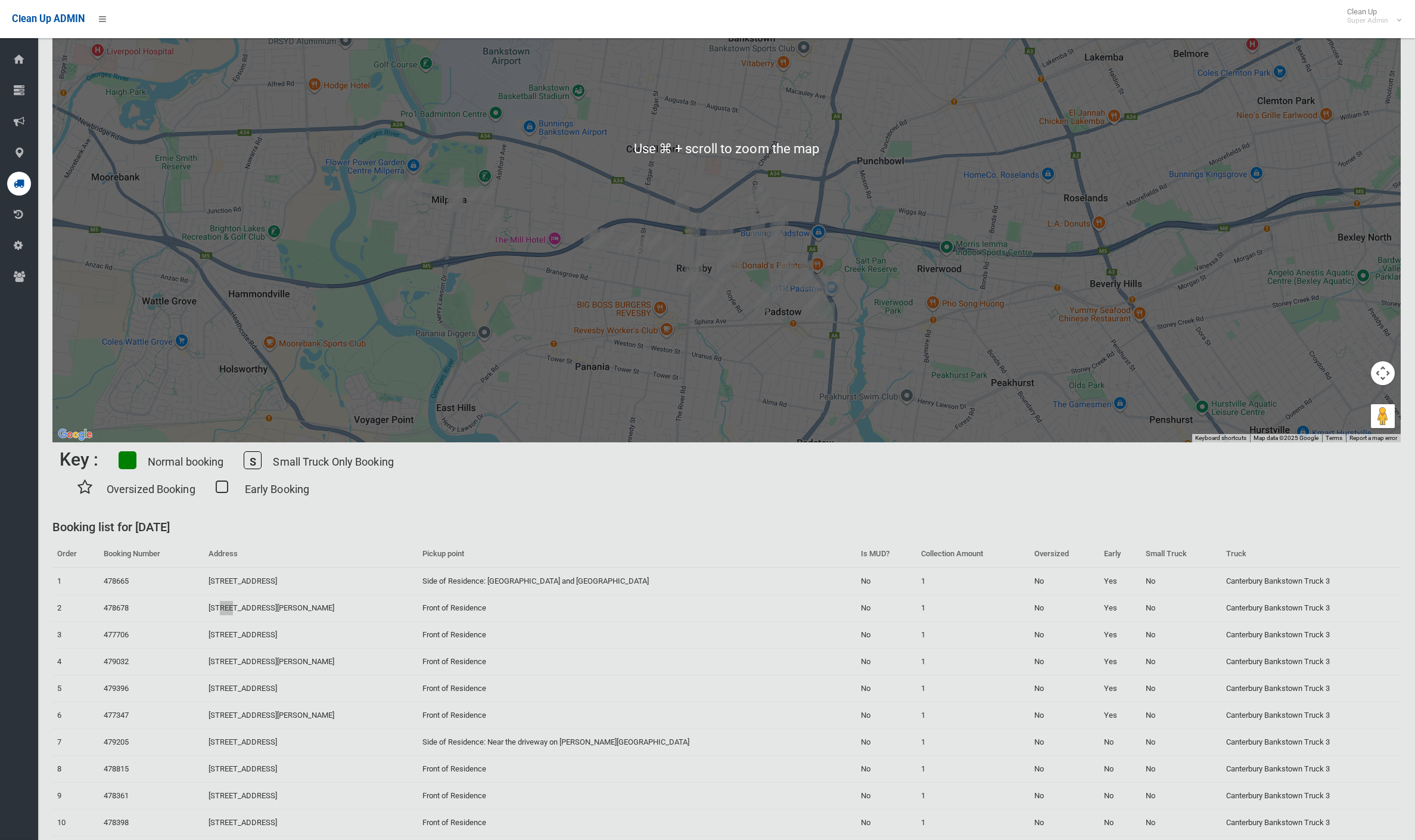
scroll to position [345, 0]
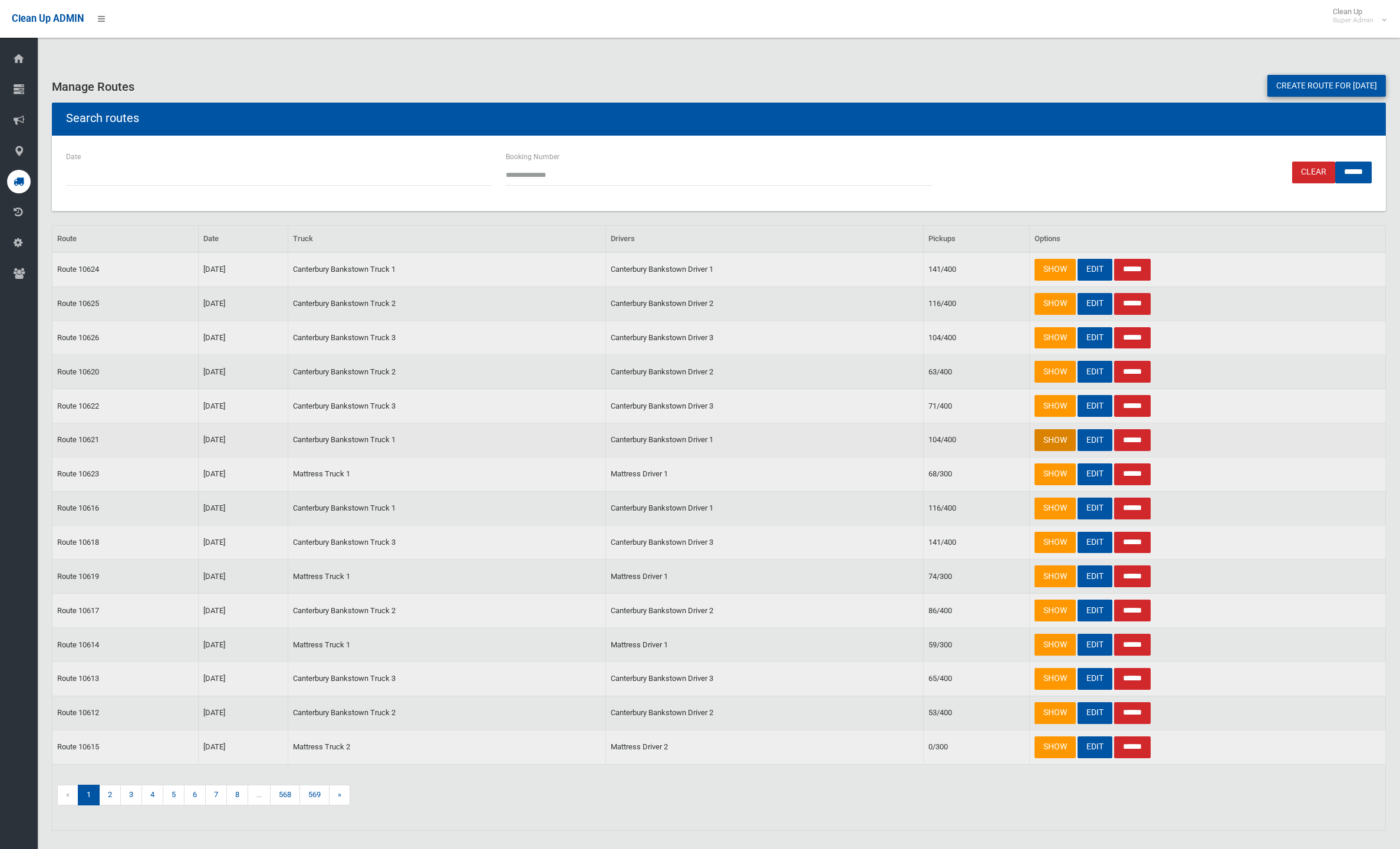
click at [1052, 442] on link "SHOW" at bounding box center [1056, 440] width 41 height 21
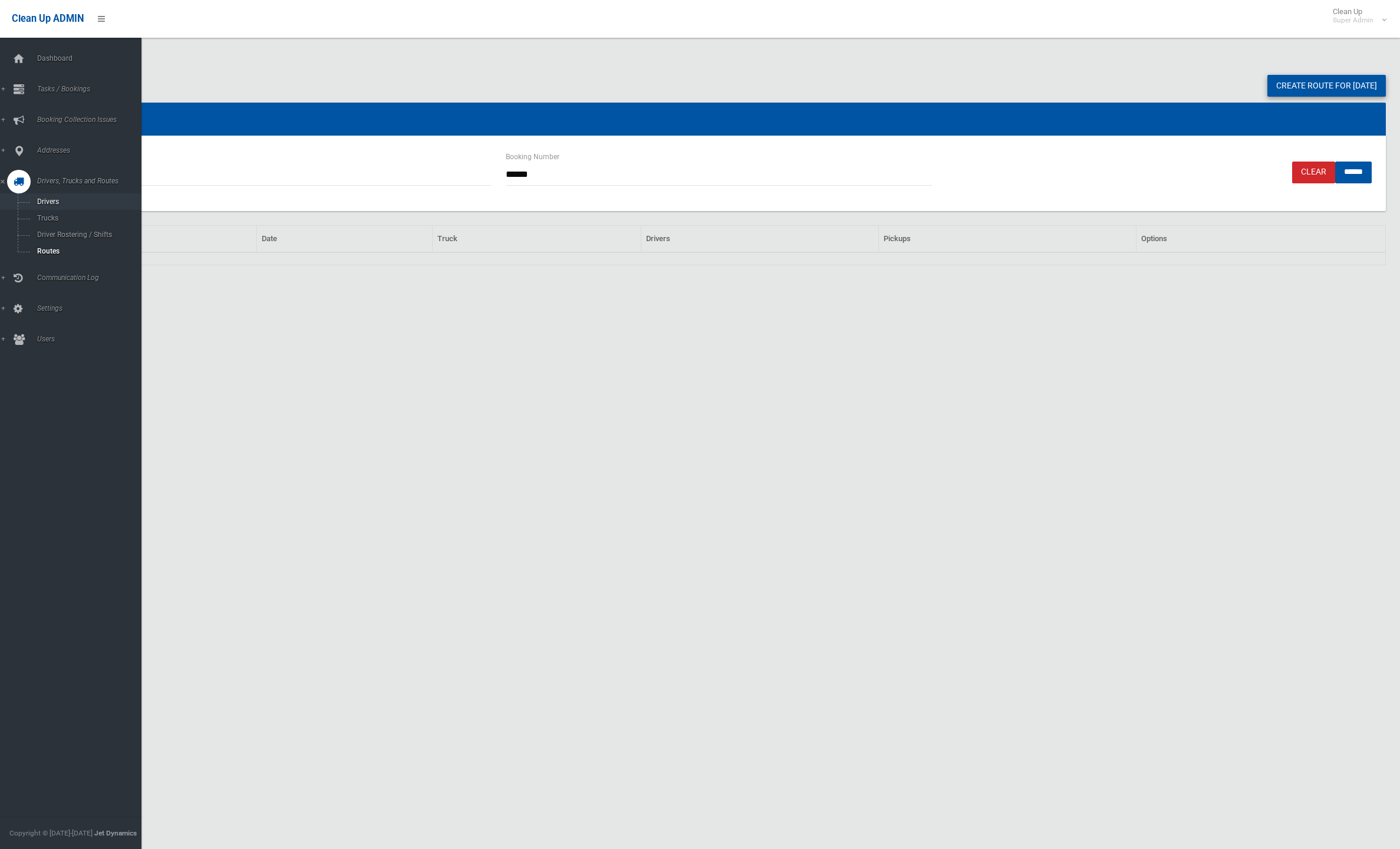
click at [43, 202] on span "Drivers" at bounding box center [82, 201] width 98 height 8
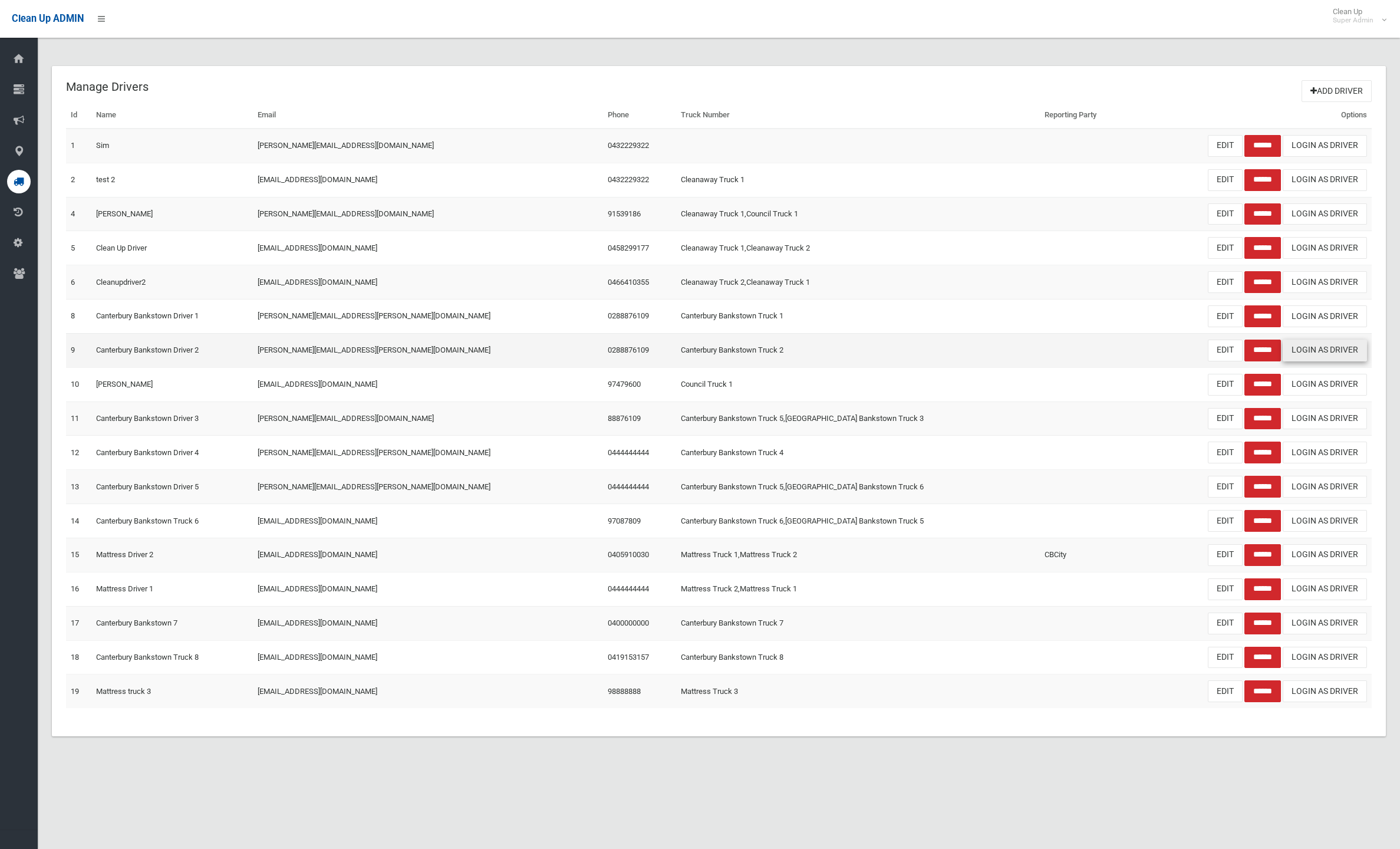
click at [1341, 349] on link "Login As Driver" at bounding box center [1325, 350] width 84 height 21
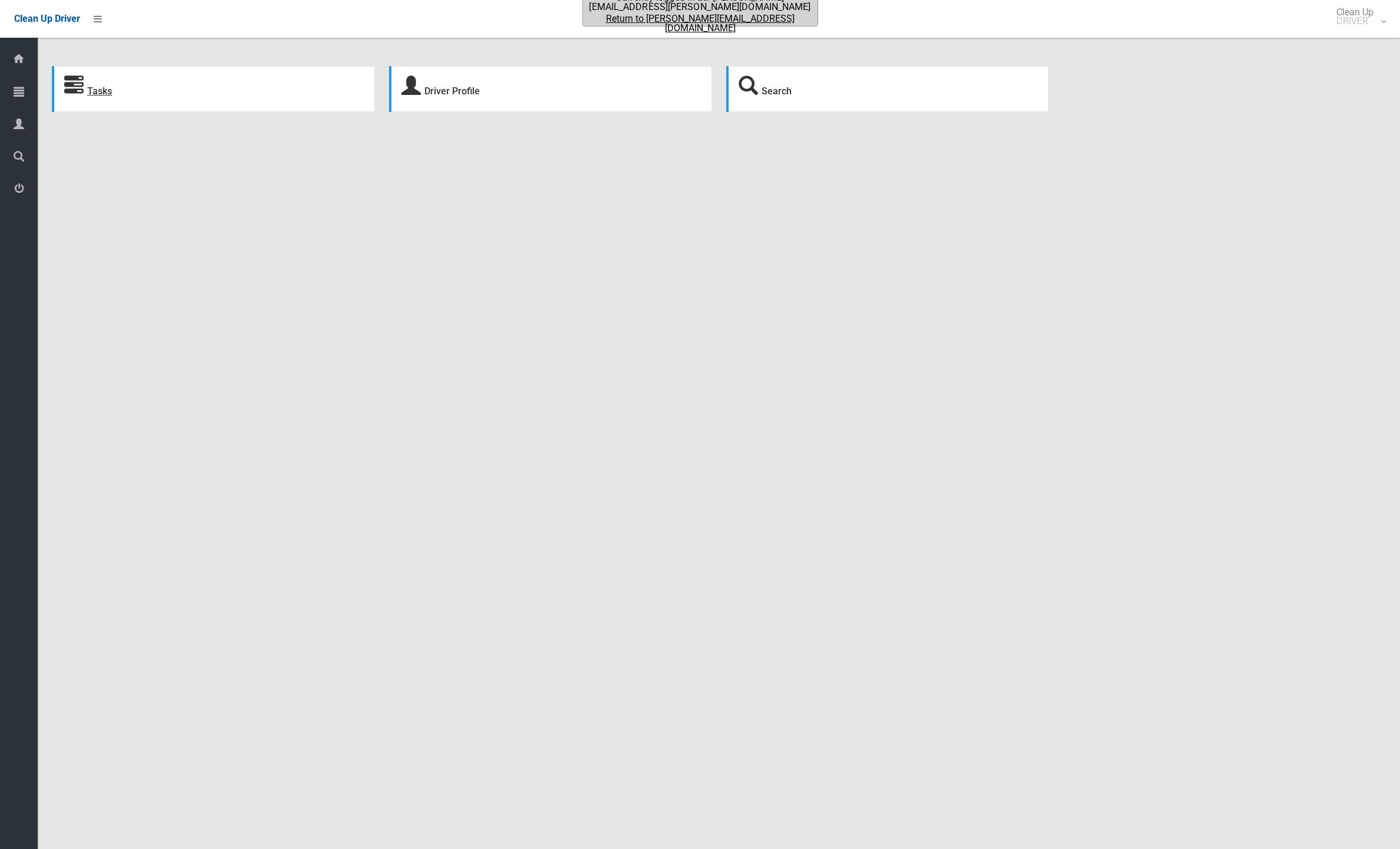
click at [92, 91] on link "Tasks" at bounding box center [99, 91] width 24 height 11
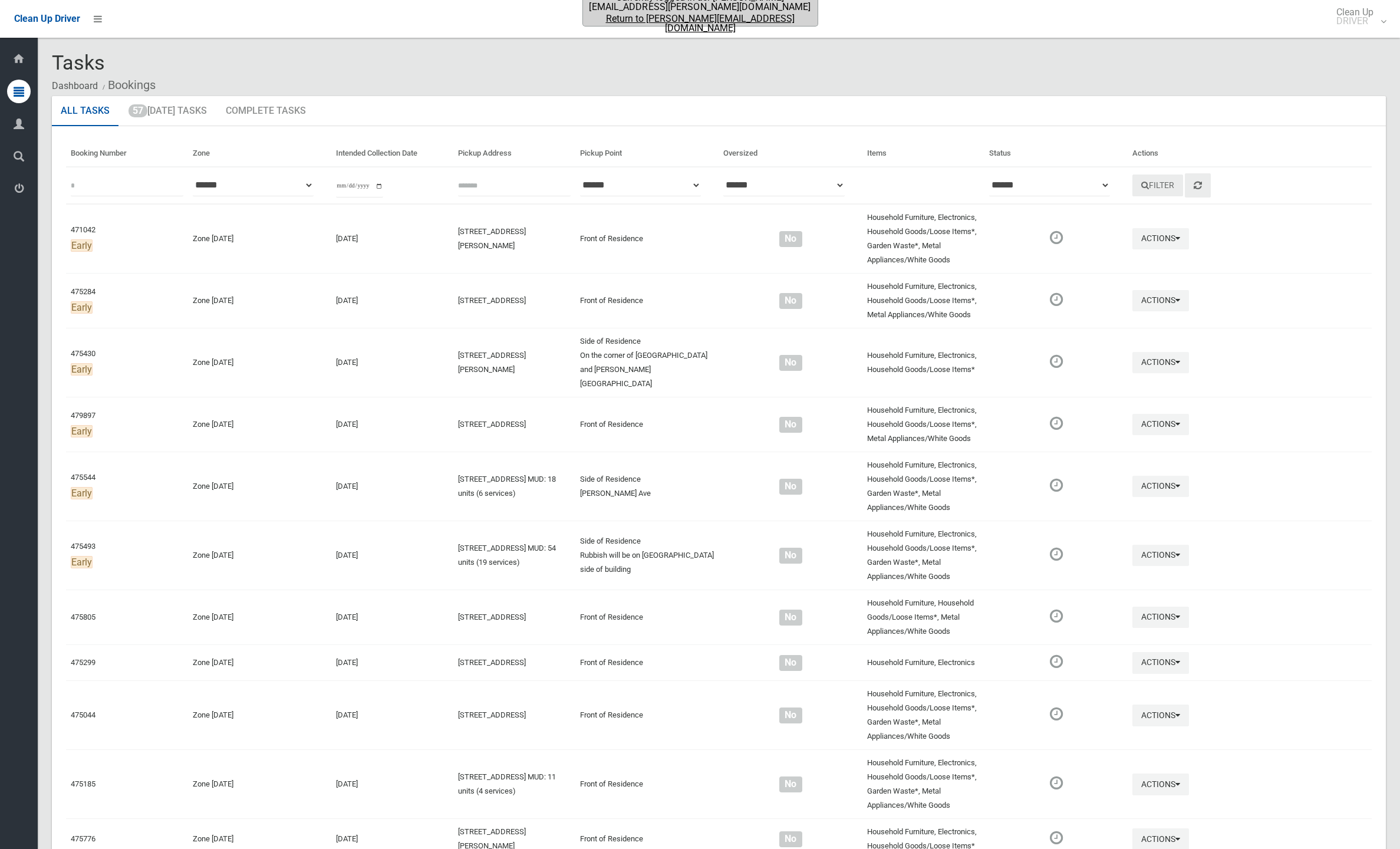
click at [1092, 95] on ol "Dashboard Bookings" at bounding box center [719, 85] width 1335 height 21
click at [716, 21] on link "Return to dale@jetdynamics.com.au" at bounding box center [700, 23] width 232 height 19
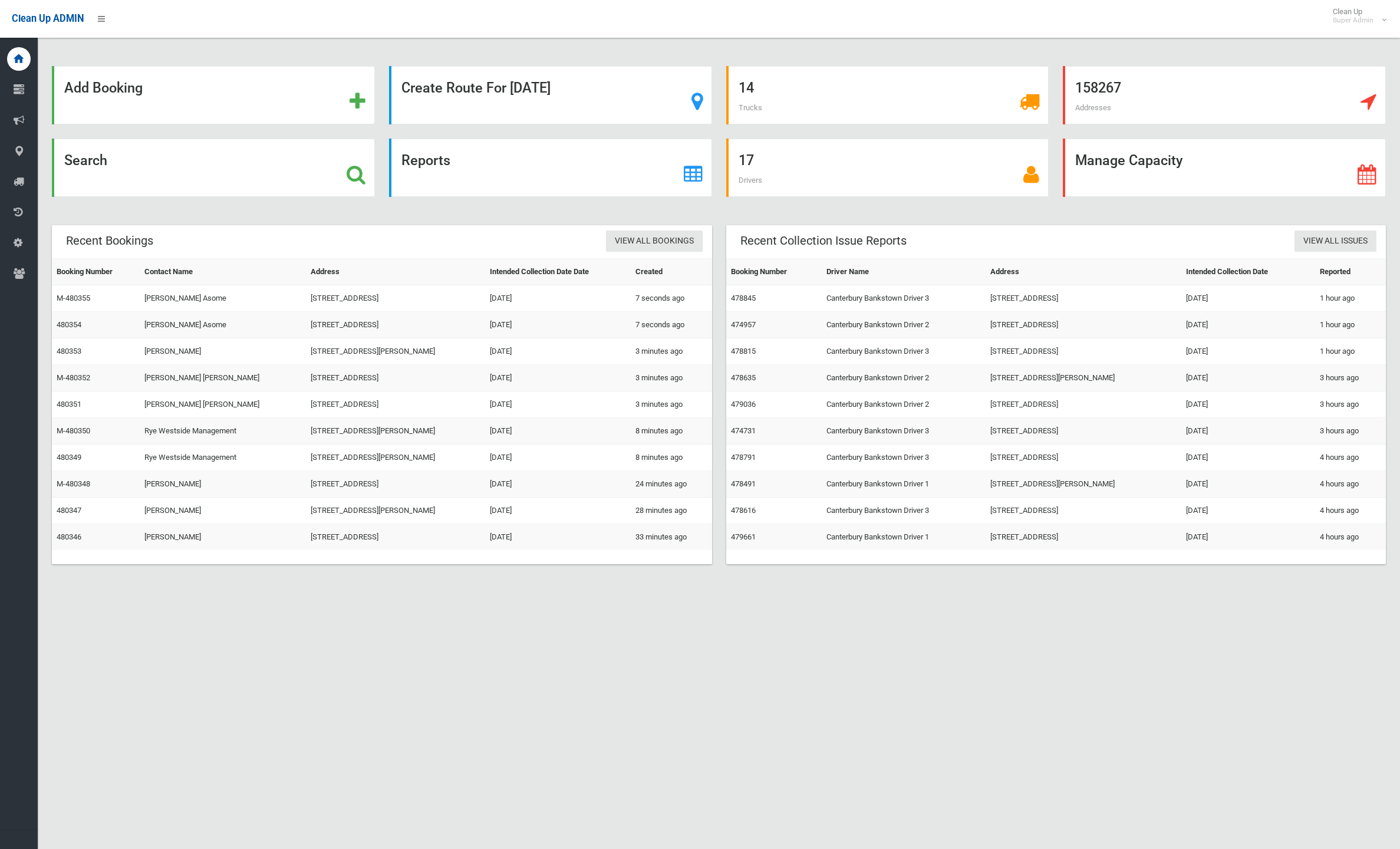
click at [472, 637] on div "Add Booking Create Route For Tomorrow 14 Trucks 158267 Addresses Search Reports…" at bounding box center [700, 439] width 1400 height 849
click at [633, 710] on div "Add Booking Create Route For Tomorrow 14 Trucks 158267 Addresses Search Reports…" at bounding box center [700, 439] width 1400 height 849
drag, startPoint x: 609, startPoint y: 666, endPoint x: 643, endPoint y: 677, distance: 35.7
click at [612, 668] on div "Add Booking Create Route For Tomorrow 14 Trucks 158267 Addresses Search Reports…" at bounding box center [700, 439] width 1400 height 849
click at [73, 324] on link "480354" at bounding box center [68, 324] width 24 height 9
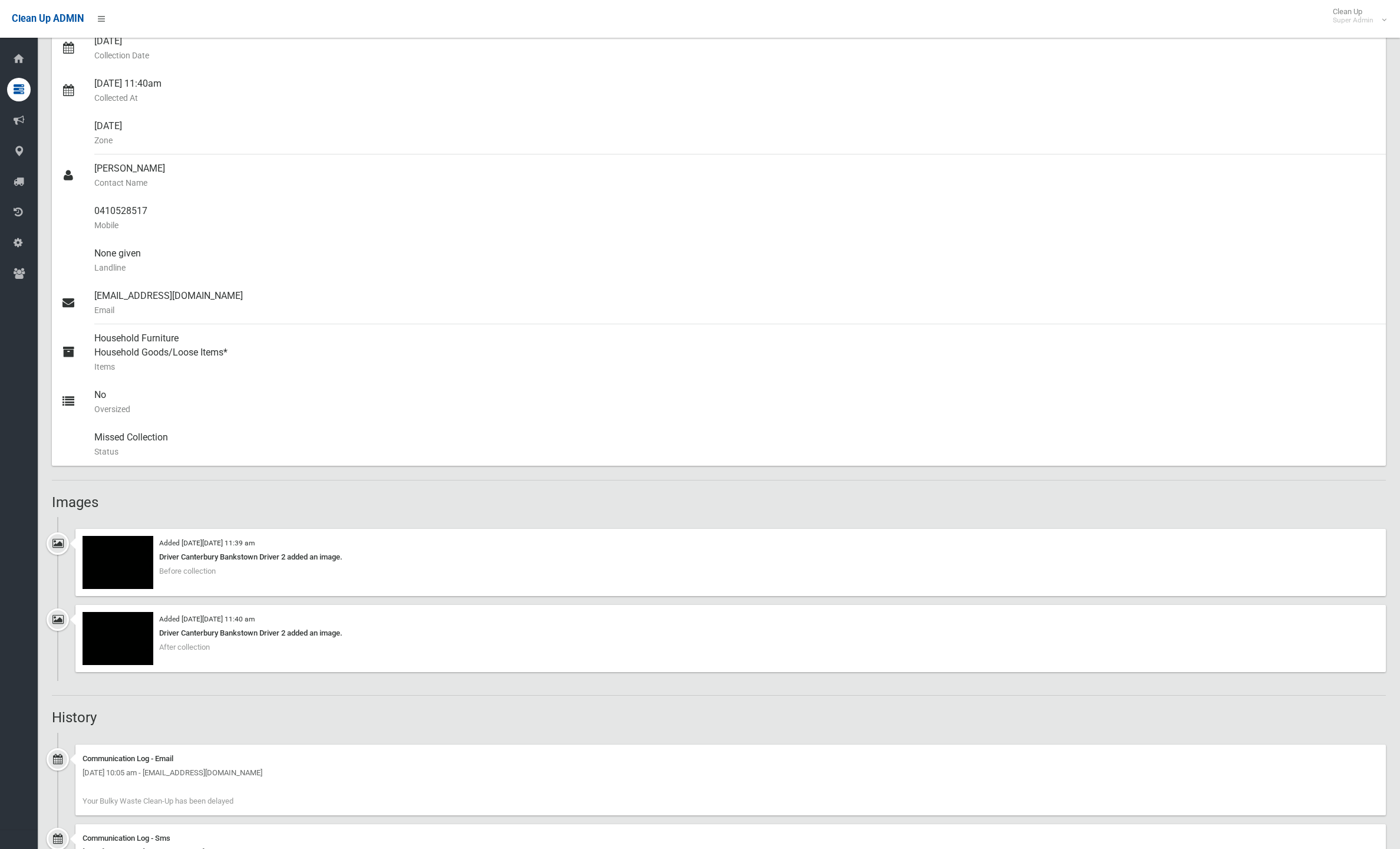
scroll to position [261, 0]
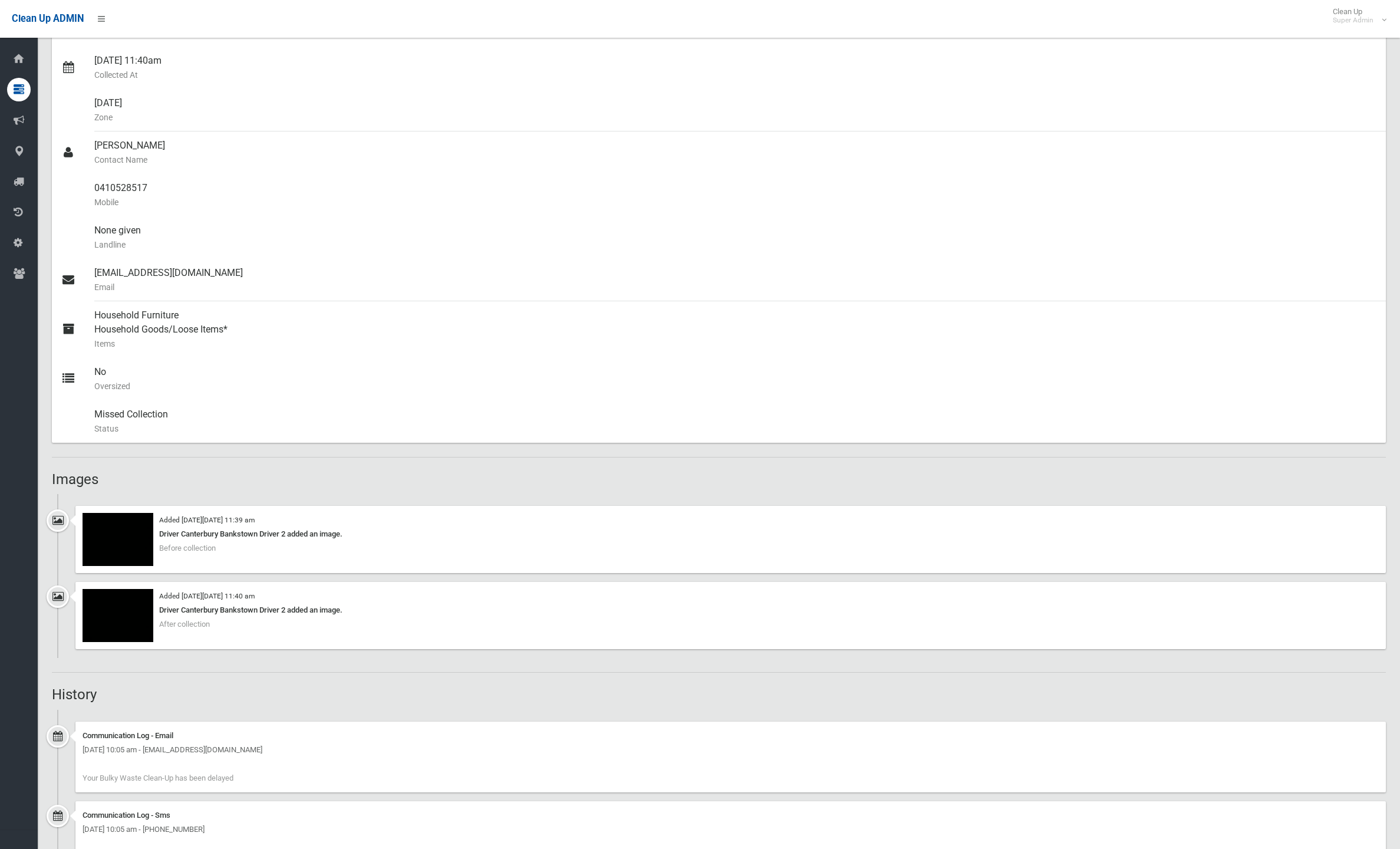
click at [114, 534] on img at bounding box center [118, 540] width 71 height 53
click at [114, 607] on img at bounding box center [118, 616] width 71 height 53
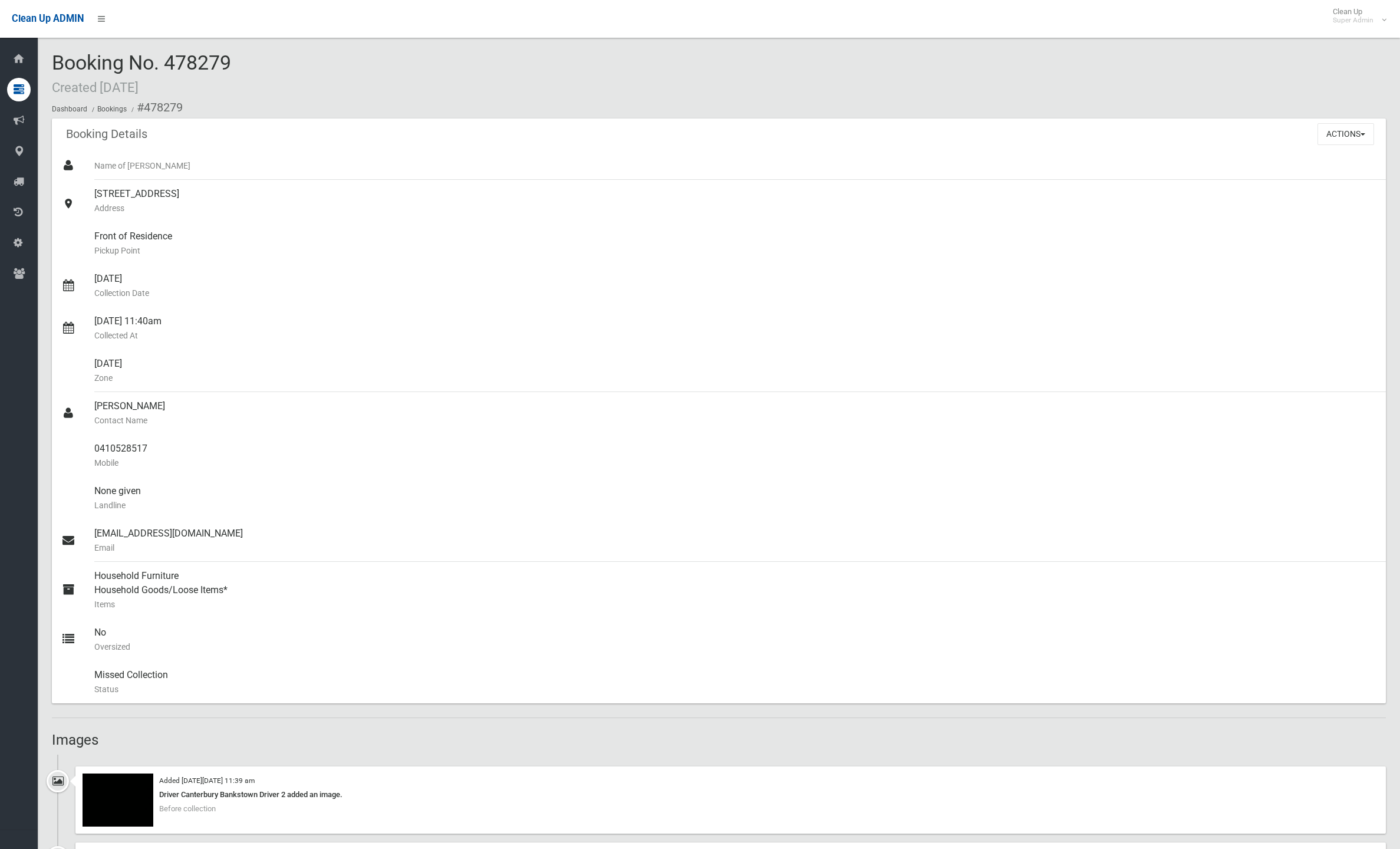
scroll to position [261, 0]
